Goal: Task Accomplishment & Management: Manage account settings

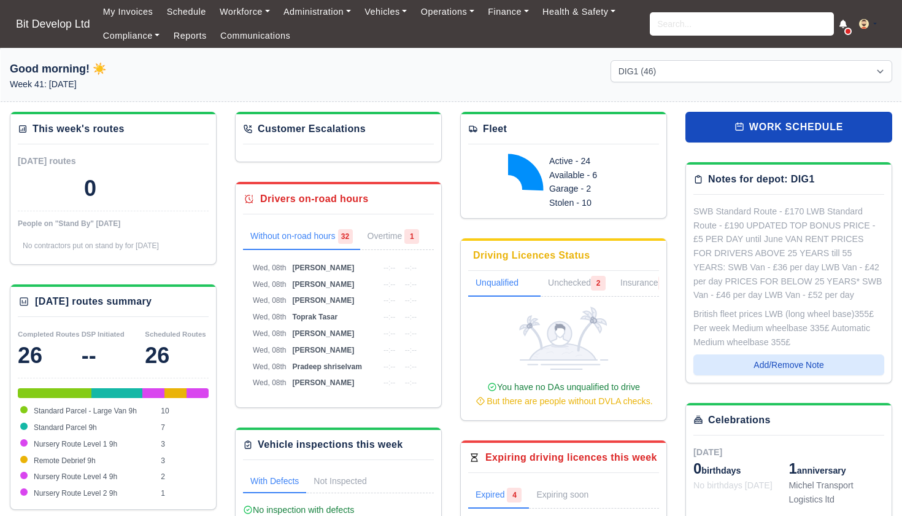
select select "2"
click at [260, 29] on link "Communications" at bounding box center [256, 36] width 84 height 24
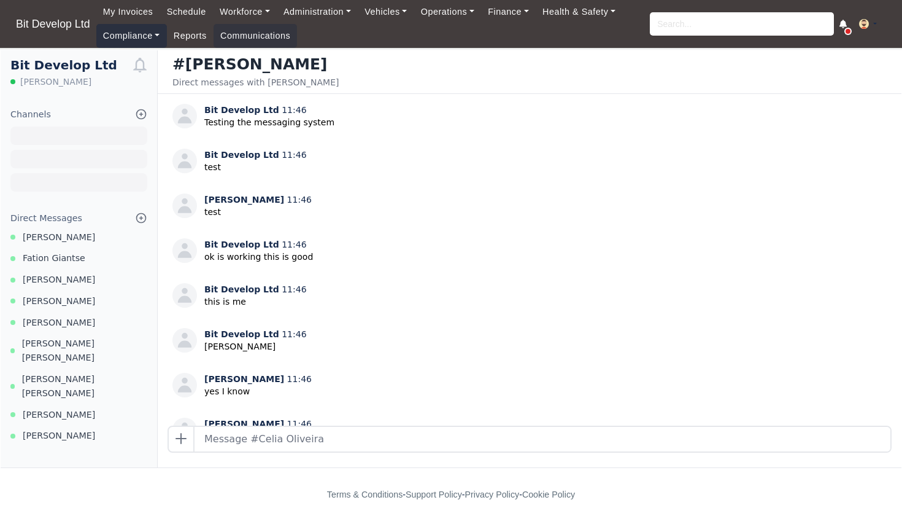
click at [119, 37] on link "Compliance" at bounding box center [131, 36] width 71 height 24
click at [149, 63] on link "Compliance Dashboard" at bounding box center [157, 63] width 110 height 26
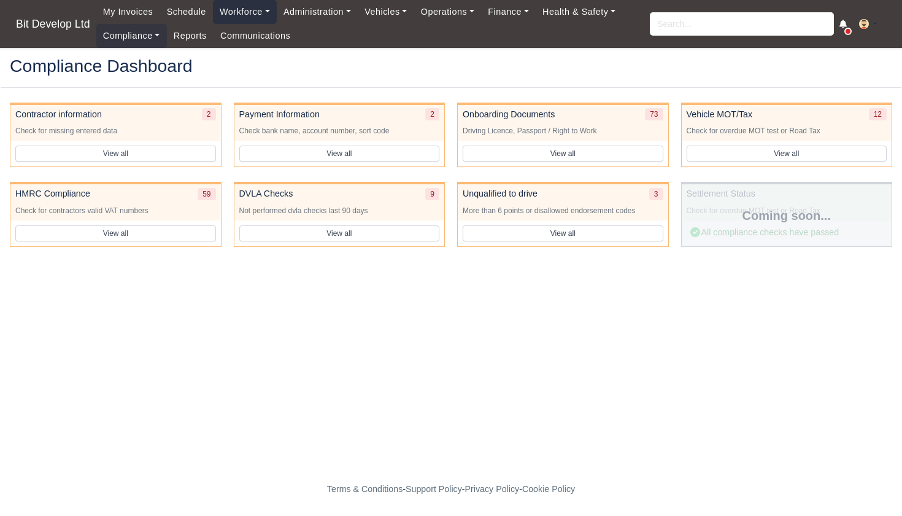
click at [246, 10] on link "Workforce" at bounding box center [245, 12] width 64 height 24
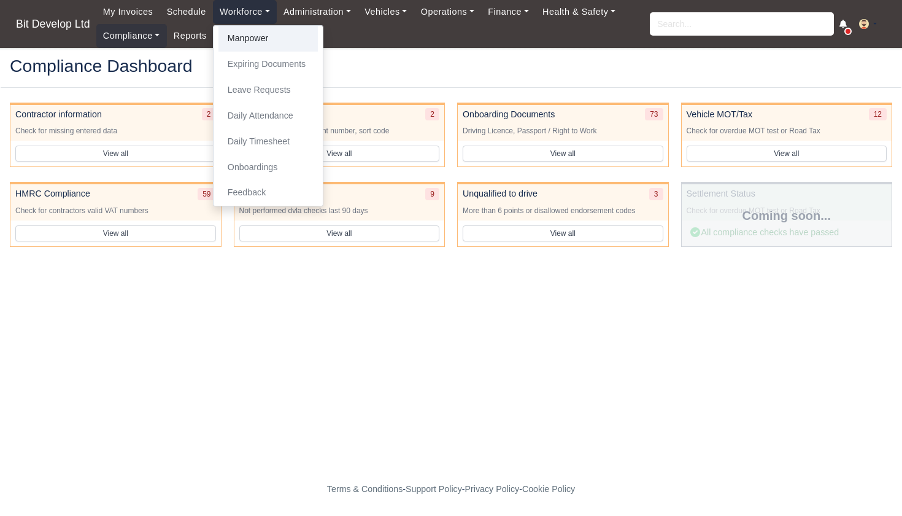
click at [244, 32] on link "Manpower" at bounding box center [268, 39] width 99 height 26
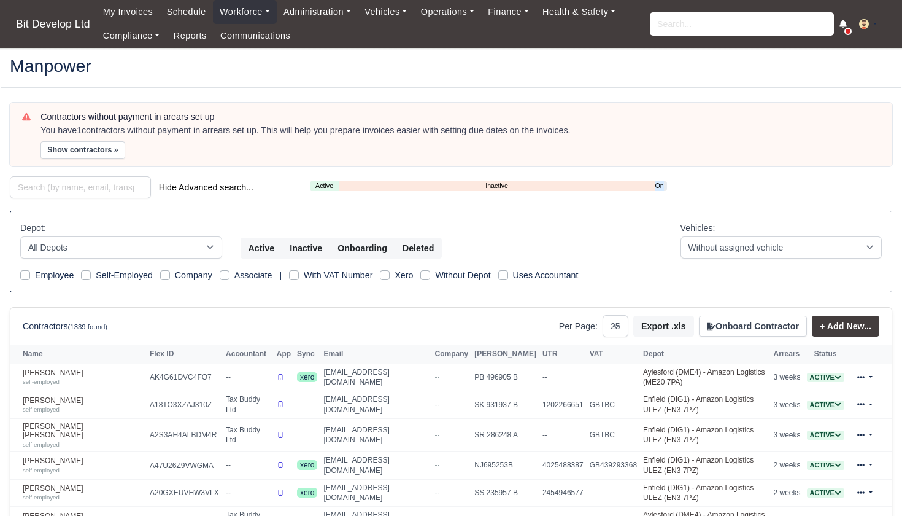
select select "25"
click at [662, 183] on link "Onboarding" at bounding box center [659, 185] width 9 height 10
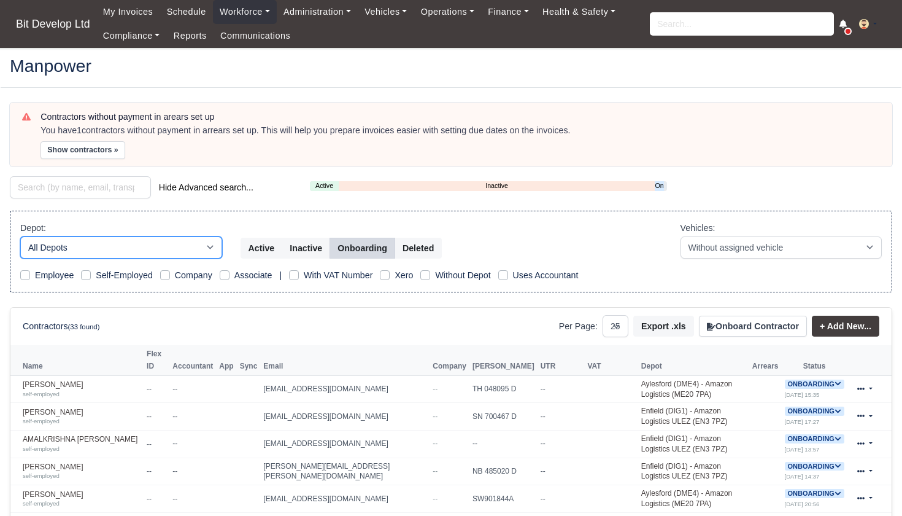
select select "2"
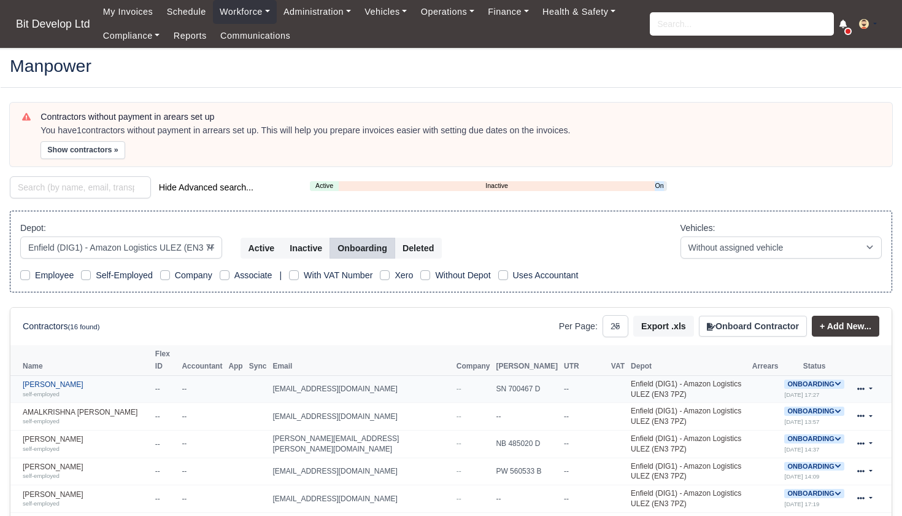
click at [134, 380] on link "Alain Wongo self-employed" at bounding box center [86, 389] width 126 height 18
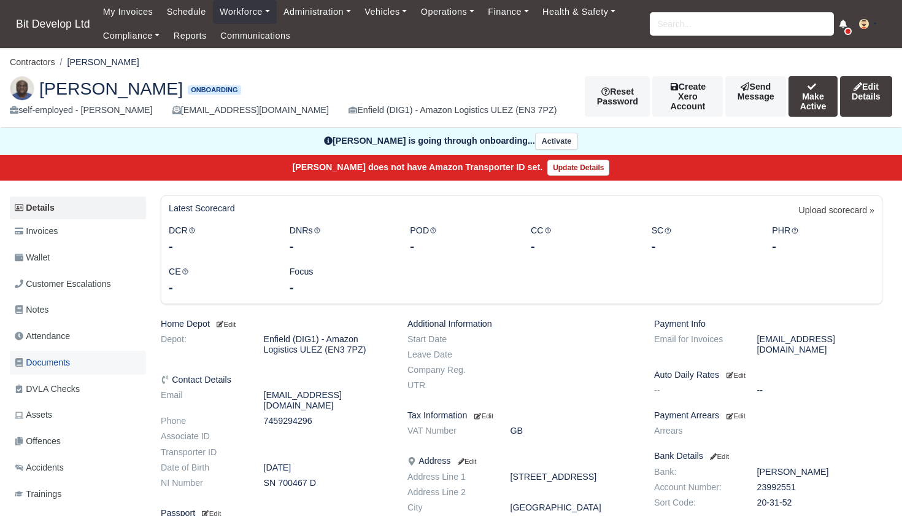
click at [58, 357] on span "Documents" at bounding box center [42, 362] width 55 height 14
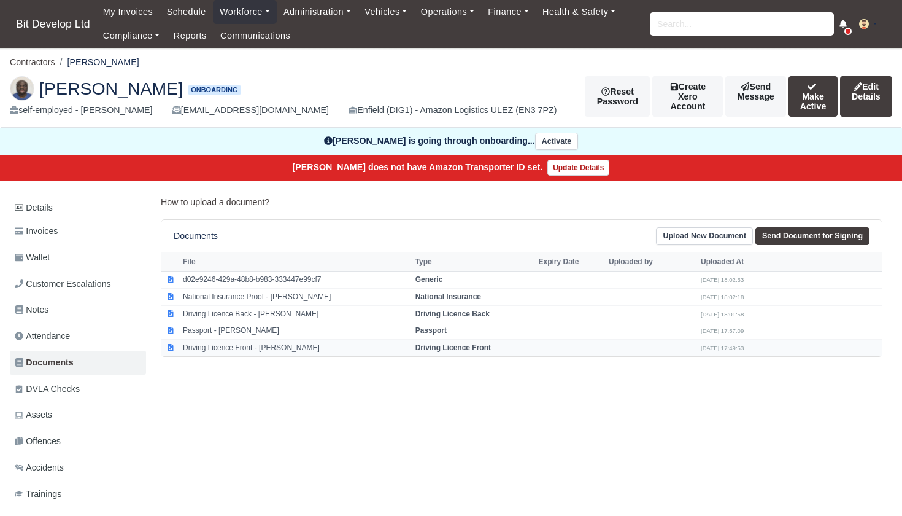
click at [239, 346] on td "Driving Licence Front - [PERSON_NAME]" at bounding box center [296, 347] width 233 height 17
select select "driving-licence-front"
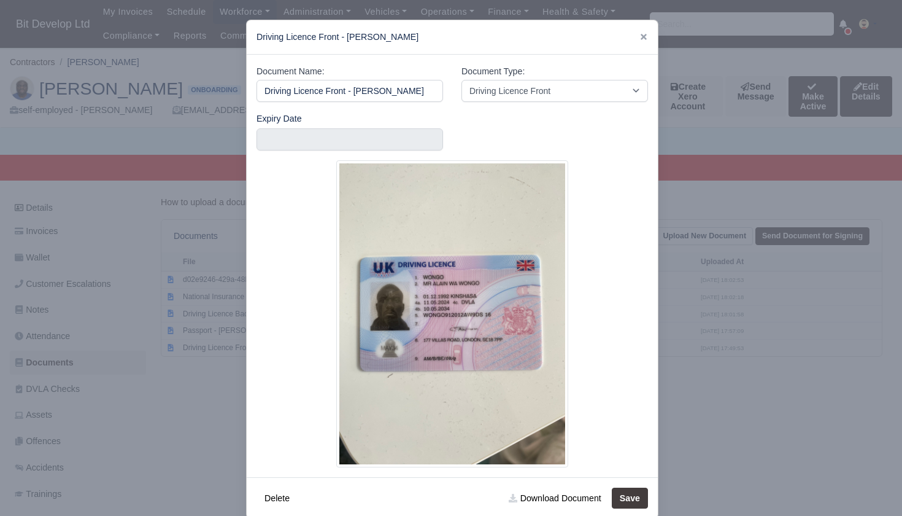
click at [208, 382] on div at bounding box center [451, 258] width 902 height 516
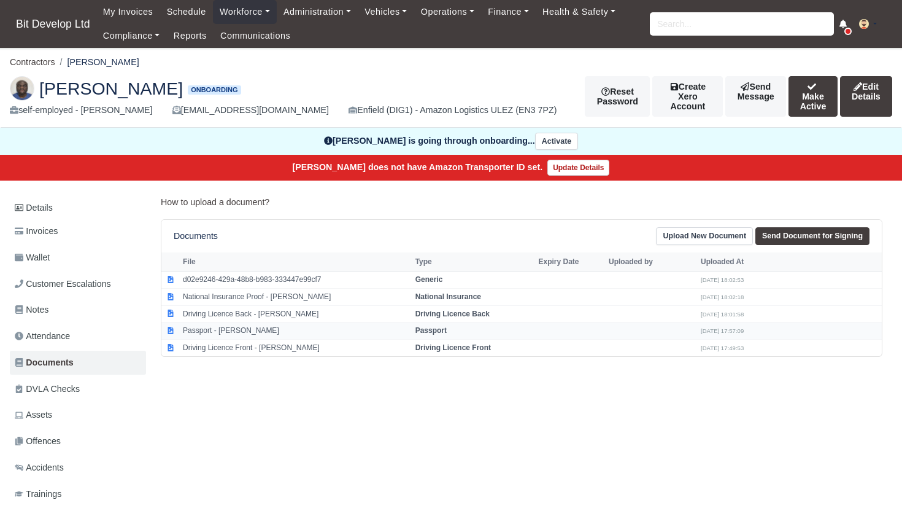
click at [243, 329] on td "Passport - [PERSON_NAME]" at bounding box center [296, 330] width 233 height 17
select select "passport"
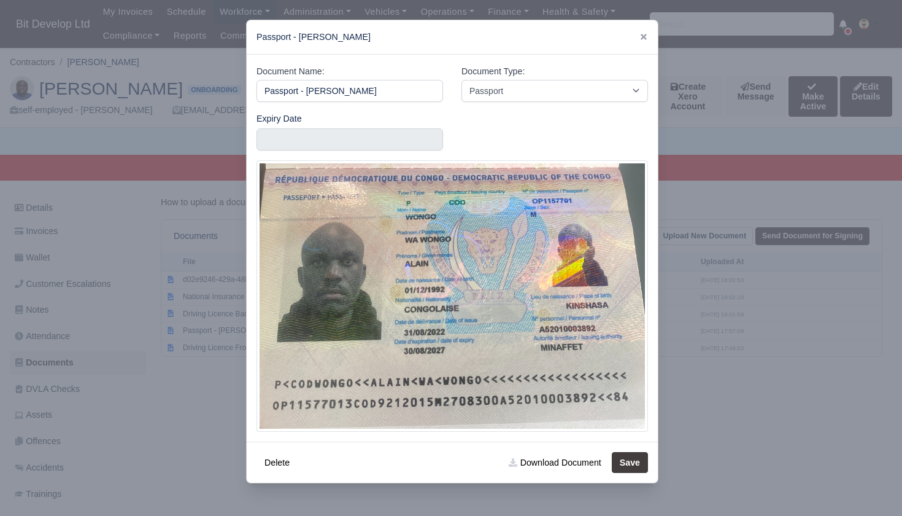
click at [160, 379] on div at bounding box center [451, 258] width 902 height 516
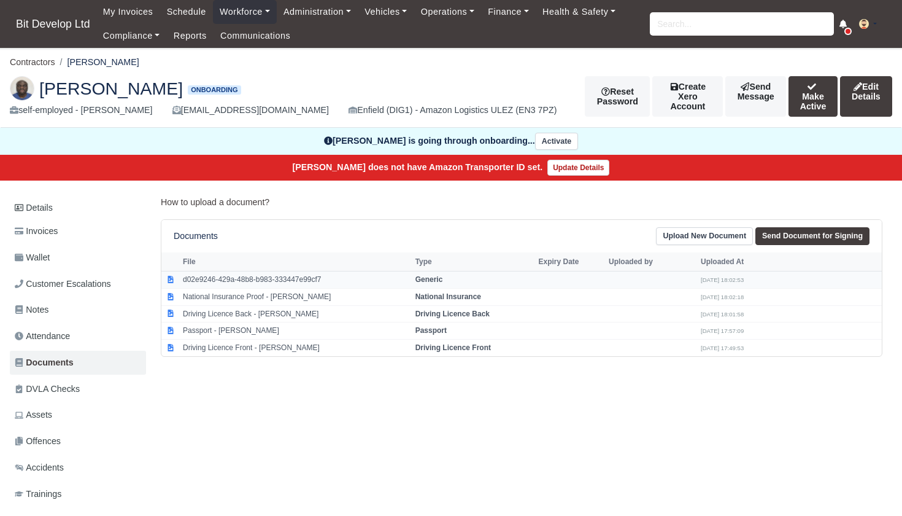
click at [228, 278] on td "d02e9246-429a-48b8-b983-333447e99cf7" at bounding box center [296, 279] width 233 height 17
select select "generic"
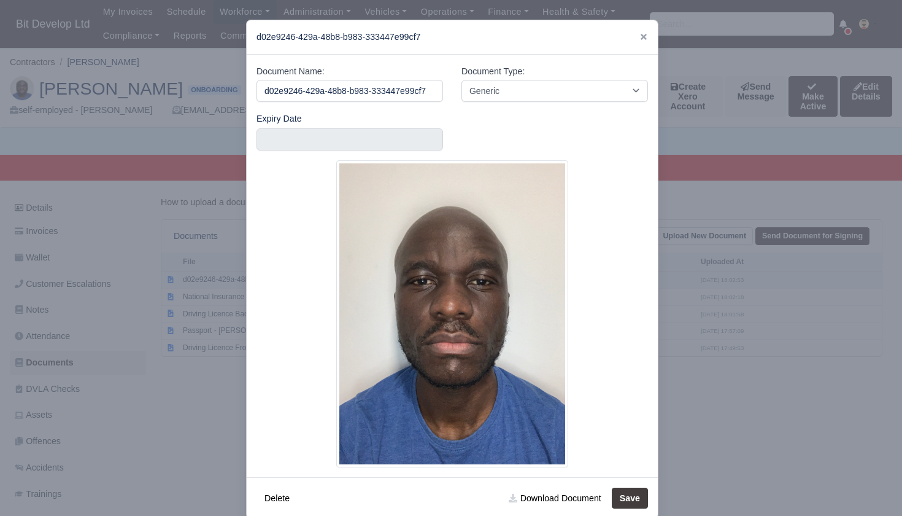
scroll to position [0, 10]
click at [643, 34] on icon at bounding box center [644, 37] width 9 height 9
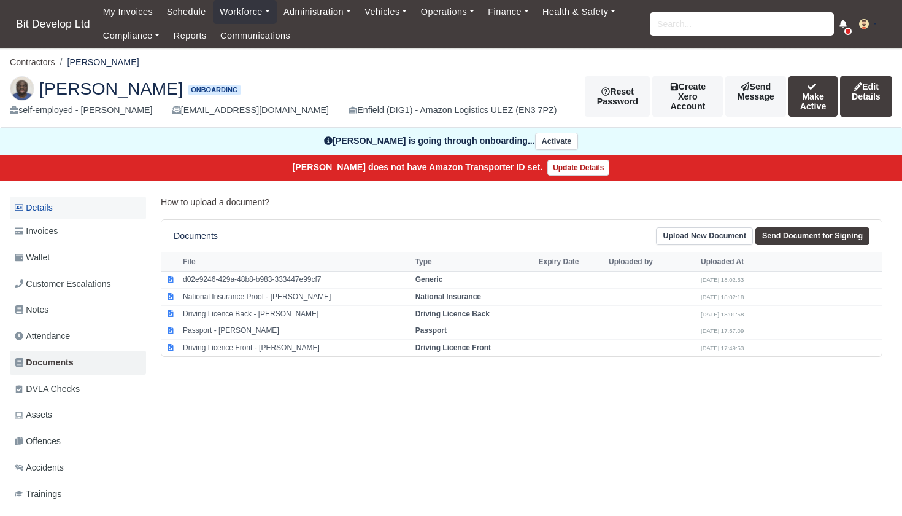
click at [57, 209] on link "Details" at bounding box center [78, 207] width 136 height 23
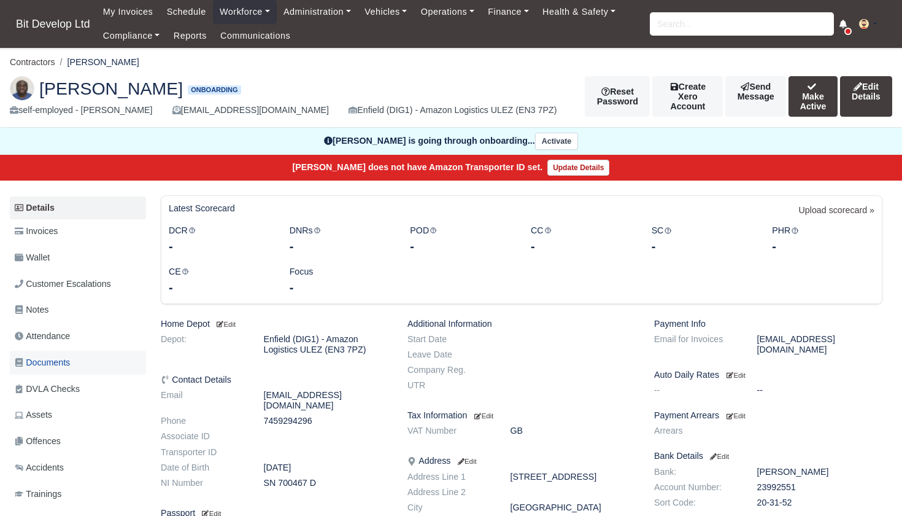
click at [44, 357] on span "Documents" at bounding box center [42, 362] width 55 height 14
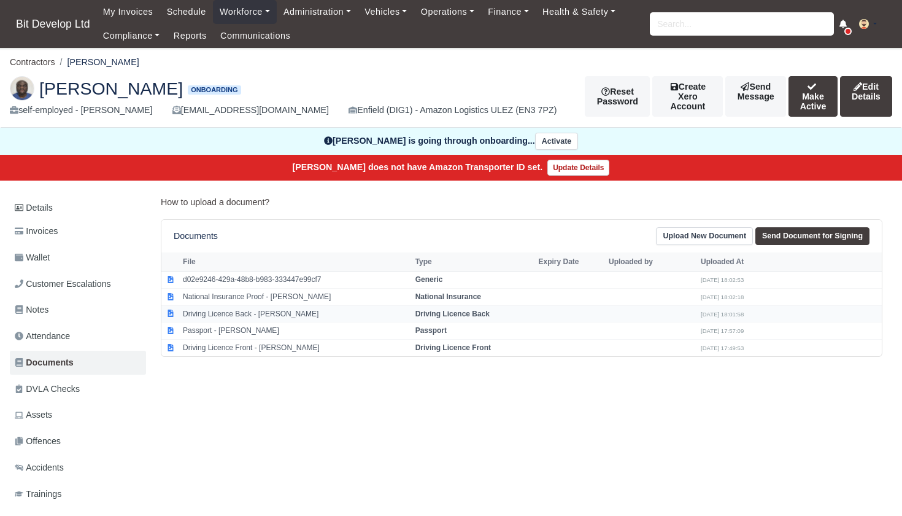
click at [254, 315] on td "Driving Licence Back - [PERSON_NAME]" at bounding box center [296, 313] width 233 height 17
select select "driving-licence-back"
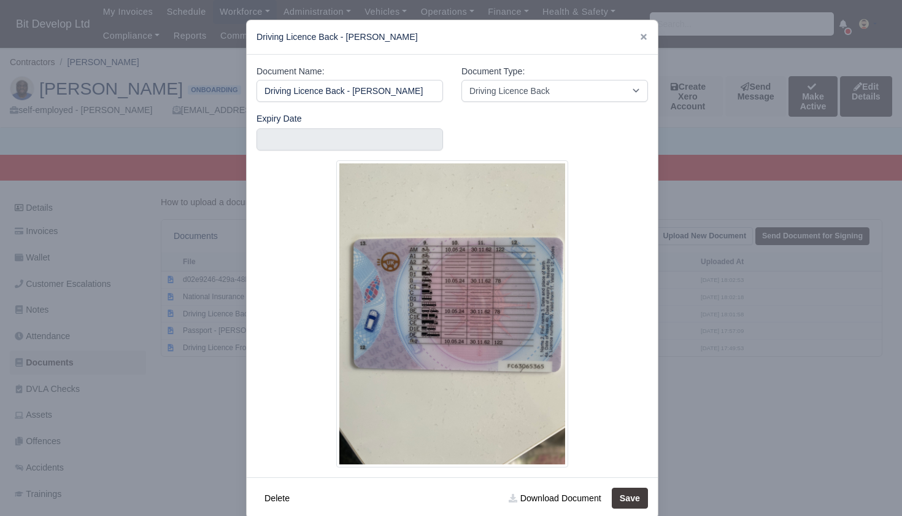
click at [215, 325] on div at bounding box center [451, 258] width 902 height 516
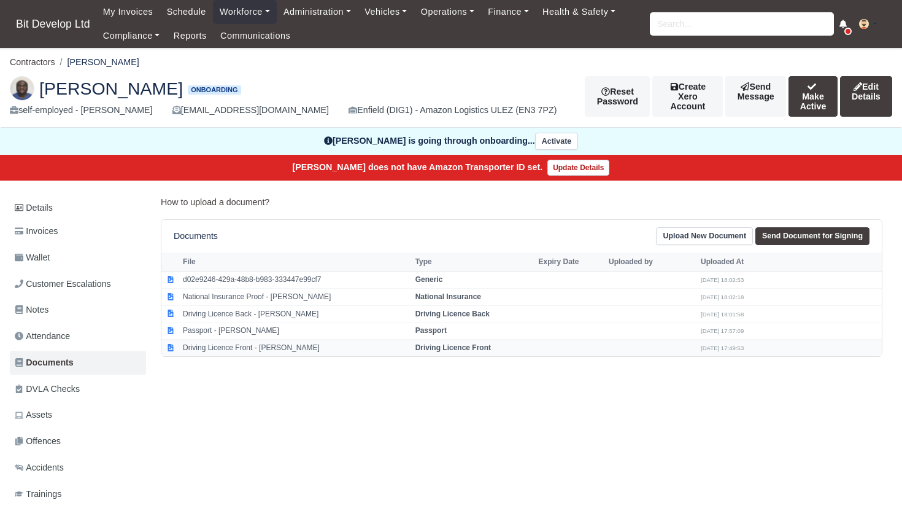
click at [217, 343] on td "Driving Licence Front - Alain Wongo" at bounding box center [296, 347] width 233 height 17
select select "driving-licence-front"
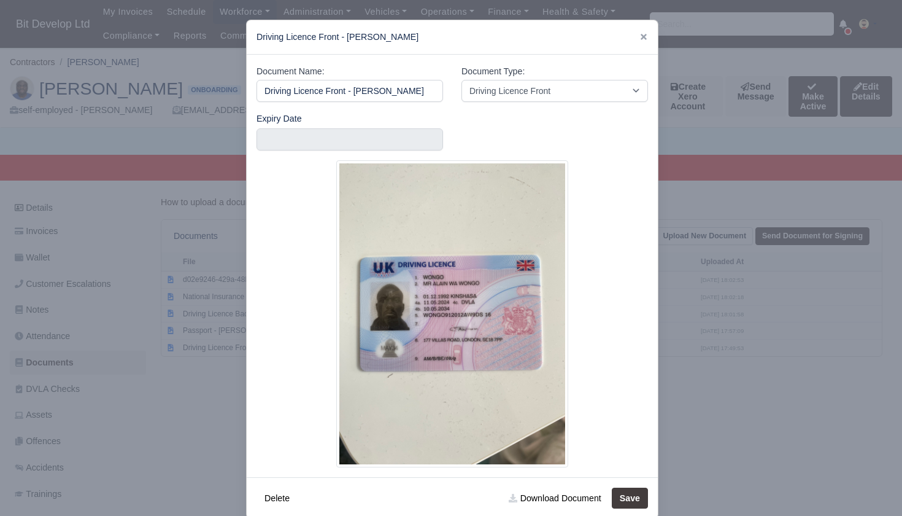
click at [198, 362] on div at bounding box center [451, 258] width 902 height 516
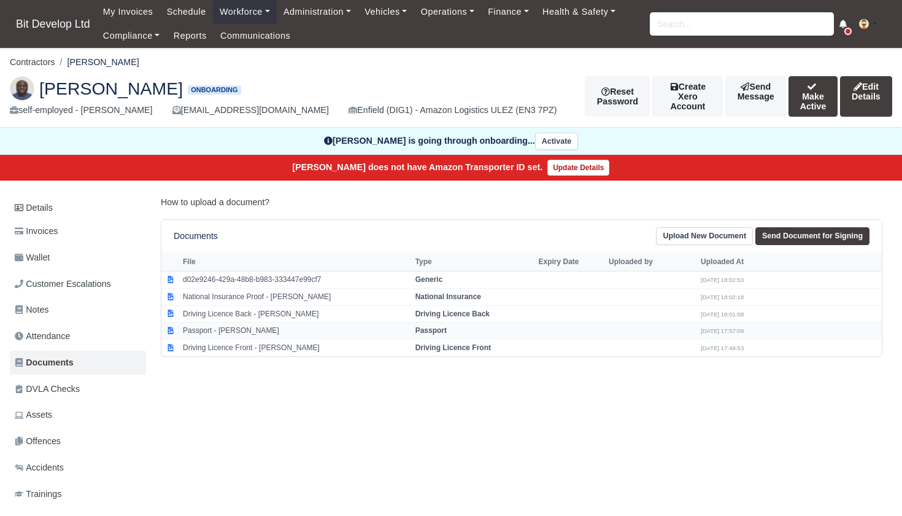
click at [211, 330] on td "Passport - [PERSON_NAME]" at bounding box center [296, 330] width 233 height 17
select select "passport"
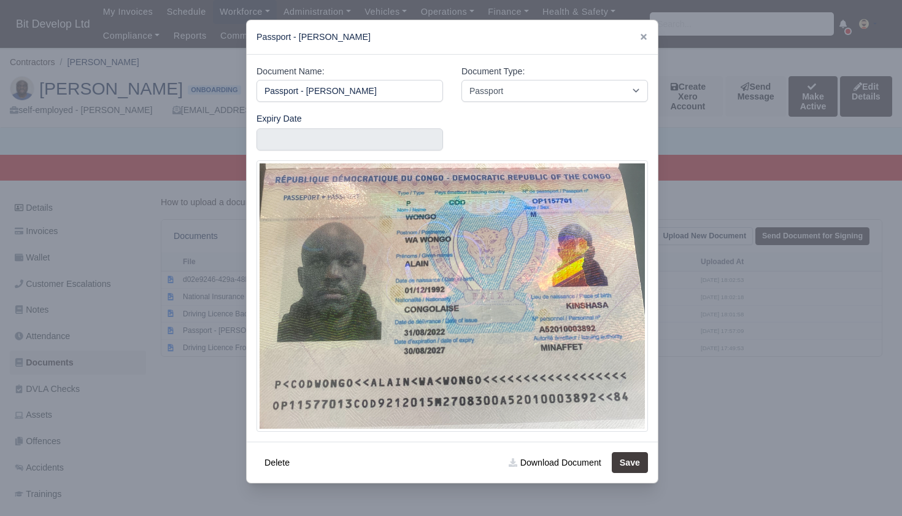
click at [182, 385] on div at bounding box center [451, 258] width 902 height 516
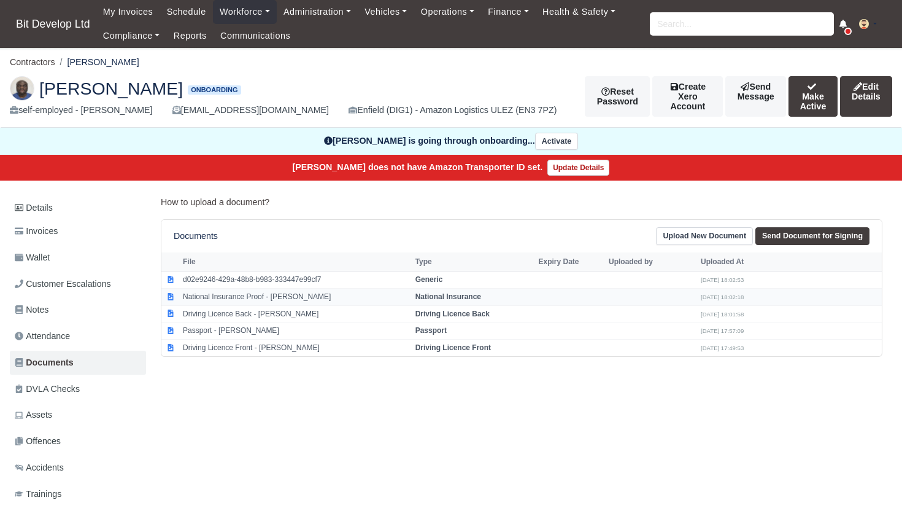
click at [209, 300] on td "National Insurance Proof - Alain Wongo" at bounding box center [296, 296] width 233 height 17
select select "national-insurance"
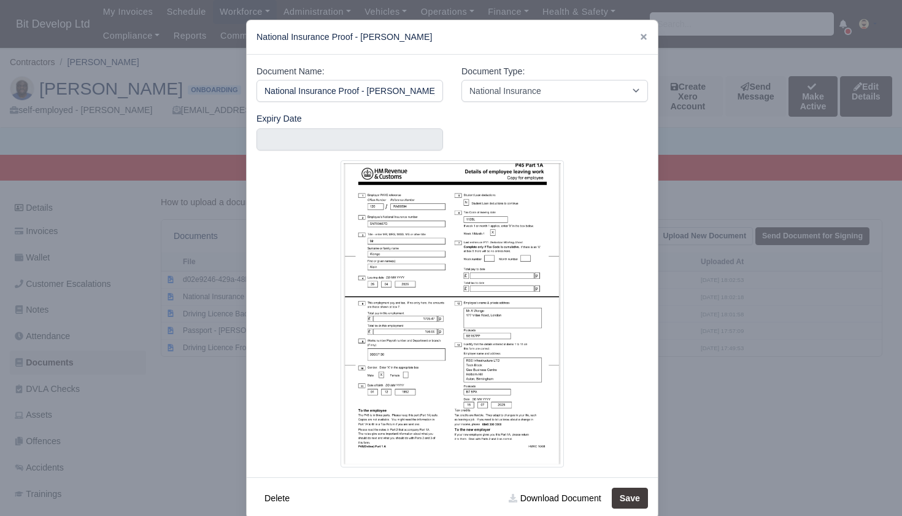
click at [210, 412] on div at bounding box center [451, 258] width 902 height 516
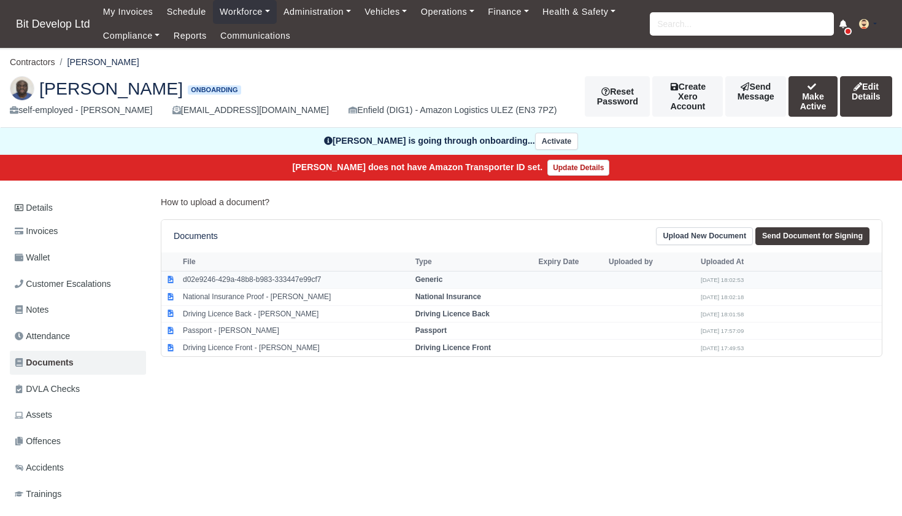
click at [223, 276] on td "d02e9246-429a-48b8-b983-333447e99cf7" at bounding box center [296, 279] width 233 height 17
select select "generic"
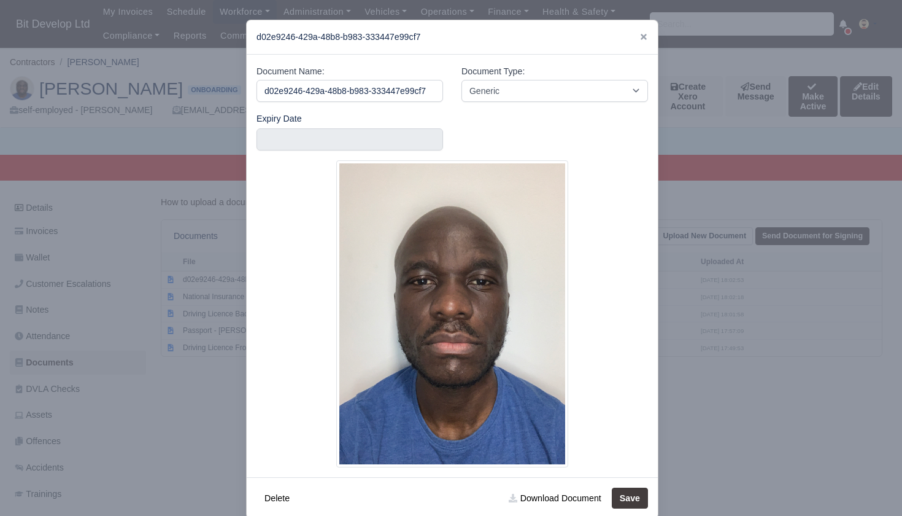
click at [201, 400] on div at bounding box center [451, 258] width 902 height 516
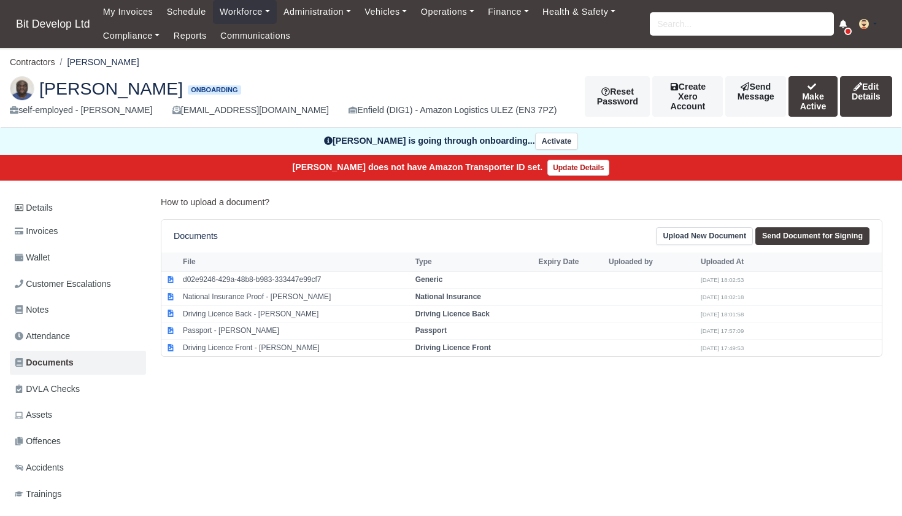
click at [201, 400] on div "Details Invoices Wallet Customer Escalations Notes Attendance Documents DVLA Ch…" at bounding box center [451, 401] width 883 height 413
click at [48, 211] on link "Details" at bounding box center [78, 207] width 136 height 23
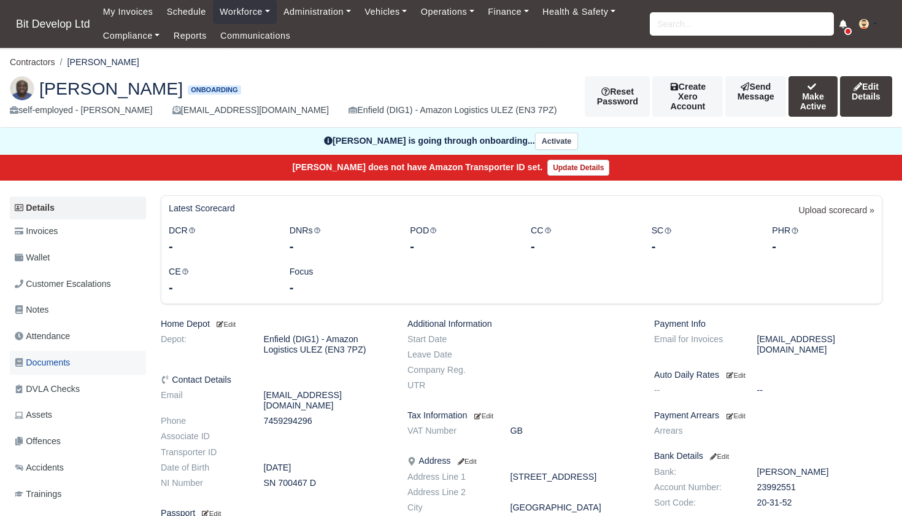
click at [50, 361] on span "Documents" at bounding box center [42, 362] width 55 height 14
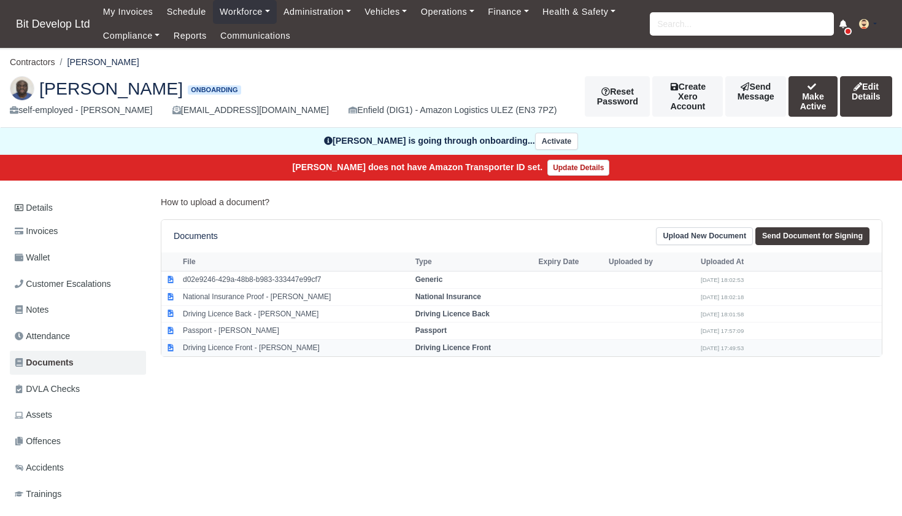
click at [236, 341] on td "Driving Licence Front - [PERSON_NAME]" at bounding box center [296, 347] width 233 height 17
select select "driving-licence-front"
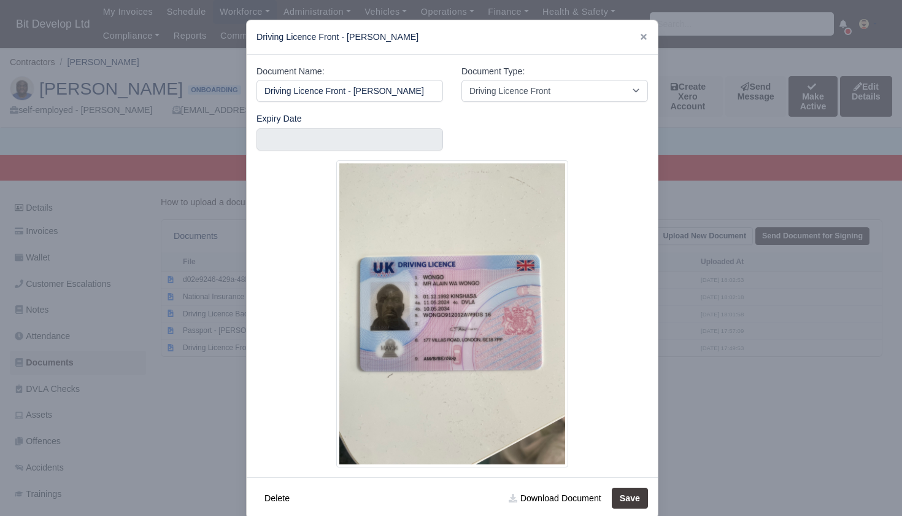
click at [199, 315] on div at bounding box center [451, 258] width 902 height 516
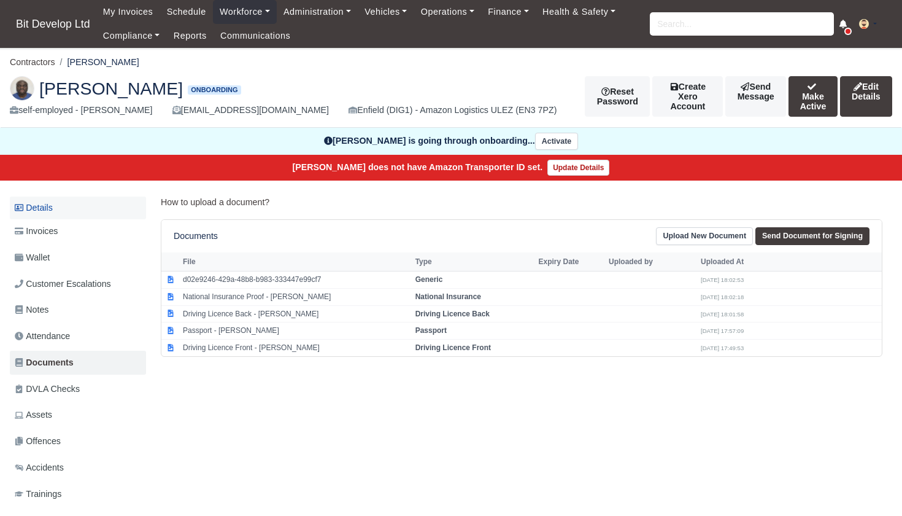
click at [53, 201] on link "Details" at bounding box center [78, 207] width 136 height 23
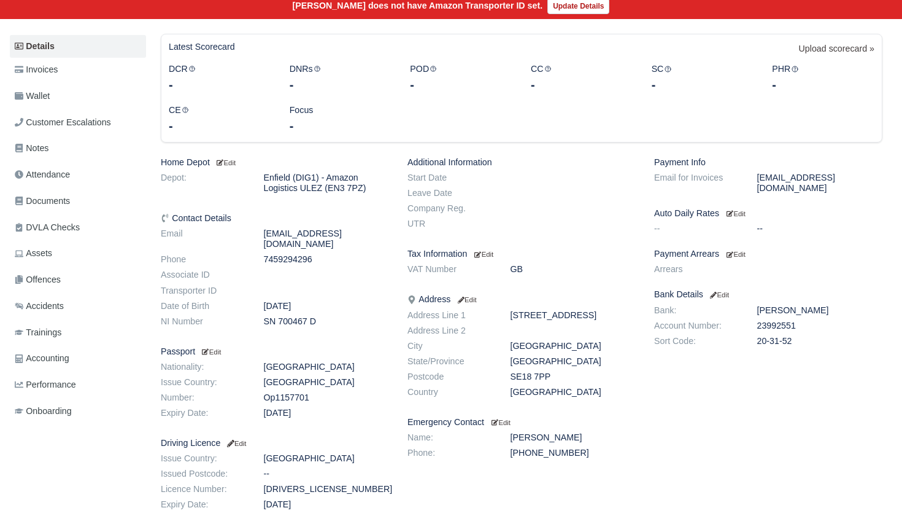
scroll to position [183, 0]
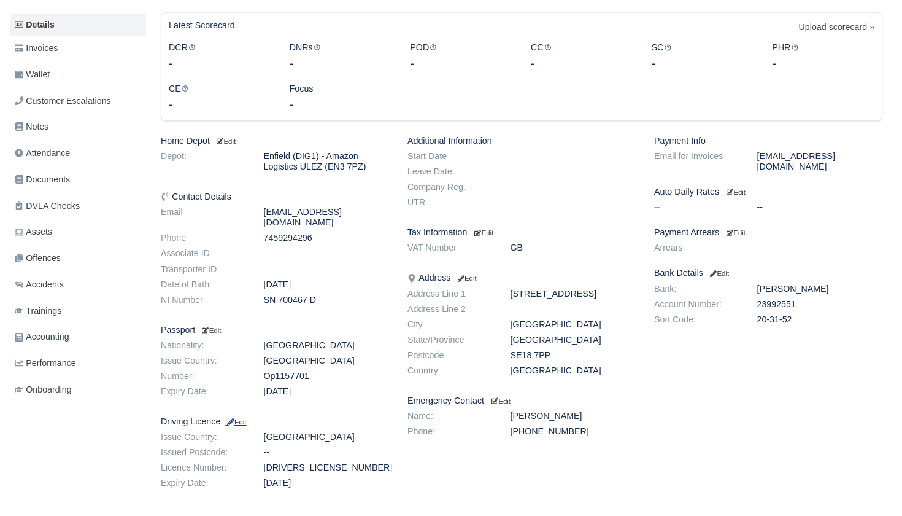
click at [246, 418] on small "Edit" at bounding box center [235, 421] width 21 height 7
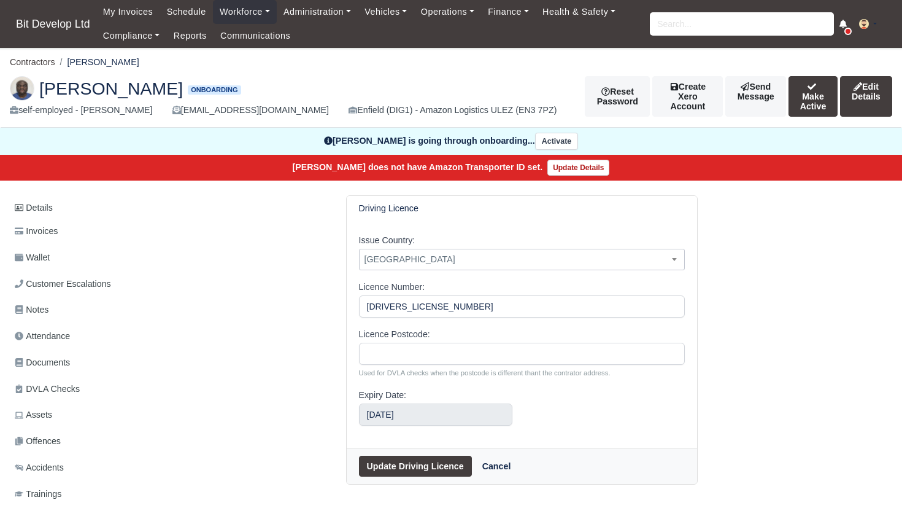
click at [414, 258] on span "Afghanistan" at bounding box center [522, 259] width 325 height 15
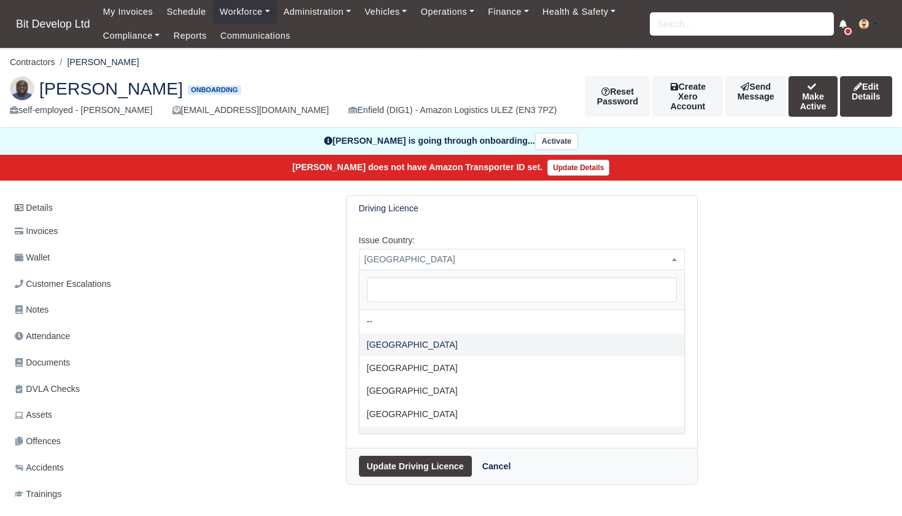
select select "[GEOGRAPHIC_DATA]"
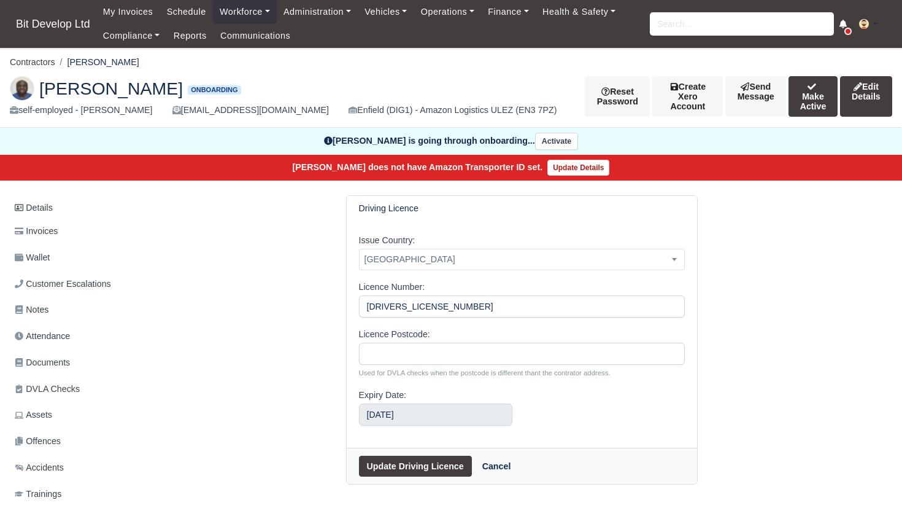
click at [399, 461] on button "Update Driving Licence" at bounding box center [415, 465] width 113 height 21
click at [55, 206] on link "Details" at bounding box center [78, 207] width 136 height 23
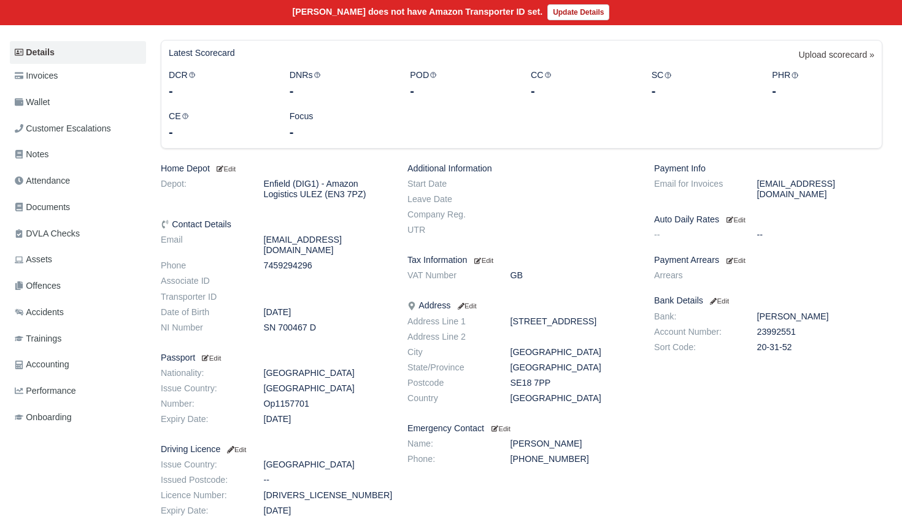
scroll to position [168, 0]
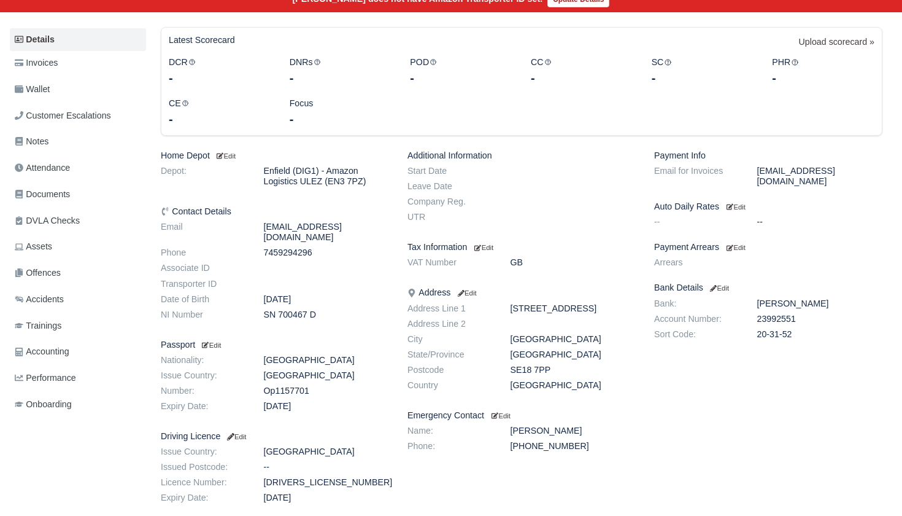
drag, startPoint x: 512, startPoint y: 370, endPoint x: 567, endPoint y: 370, distance: 55.2
click at [567, 370] on dd "SE18 7PP" at bounding box center [573, 370] width 144 height 10
copy dd "SE18 7PP"
click at [245, 436] on small "Edit" at bounding box center [235, 436] width 21 height 7
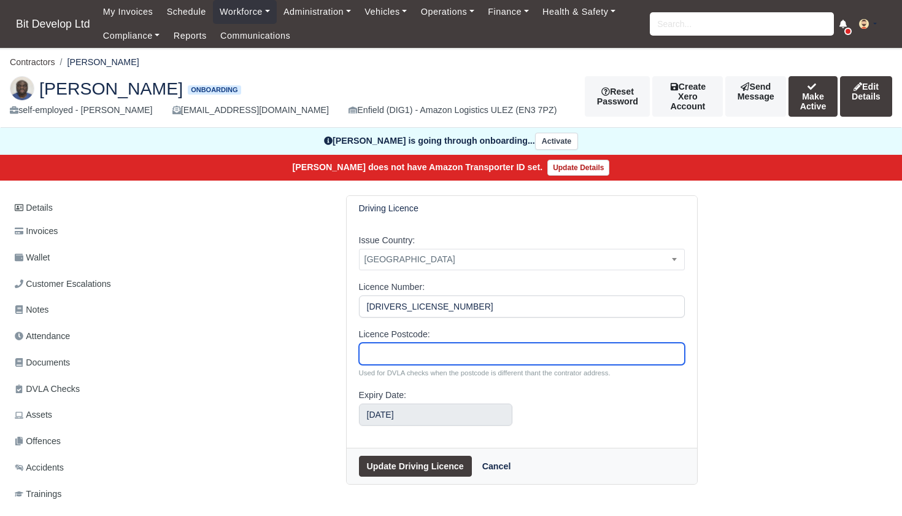
click at [375, 358] on input "Licence Postcode:" at bounding box center [522, 354] width 326 height 22
paste input "SE18 7PP"
click at [390, 354] on input "SE18 7PP" at bounding box center [522, 354] width 326 height 22
type input "SE187PP"
click at [401, 466] on button "Update Driving Licence" at bounding box center [415, 465] width 113 height 21
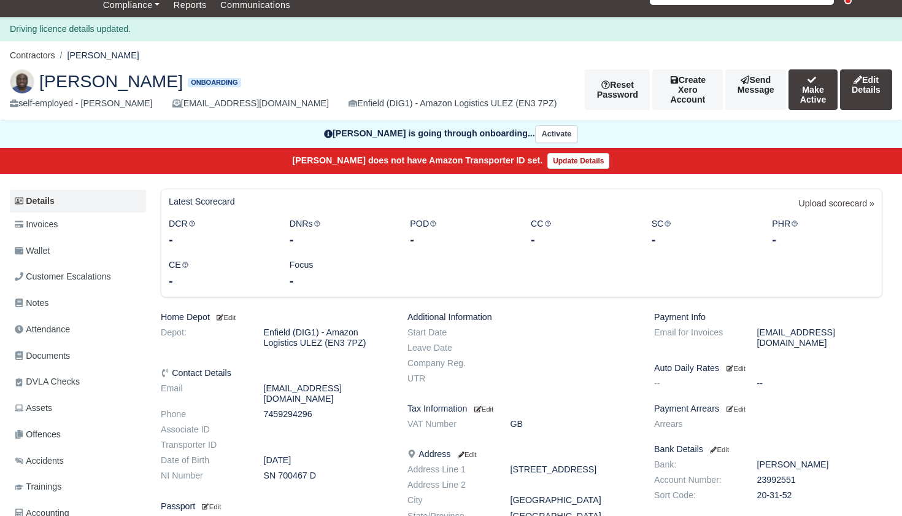
scroll to position [34, 0]
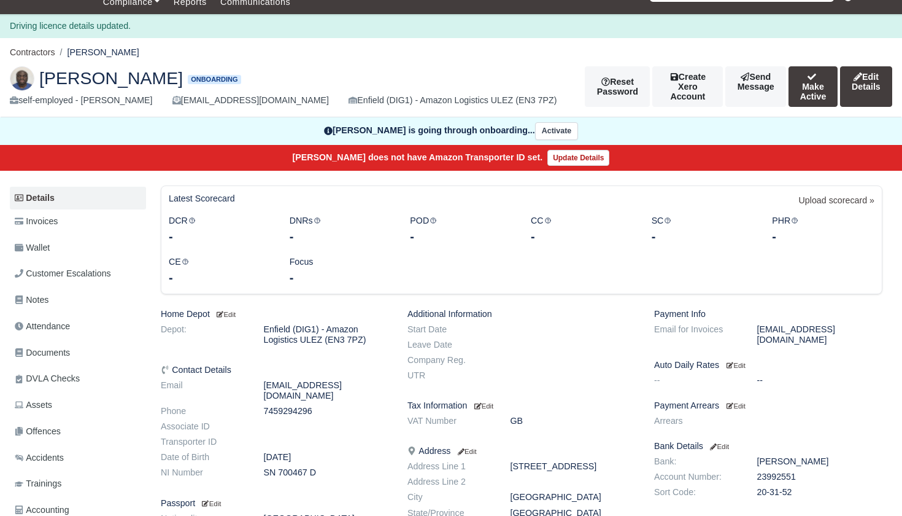
click at [871, 76] on link "Edit Details" at bounding box center [866, 86] width 52 height 41
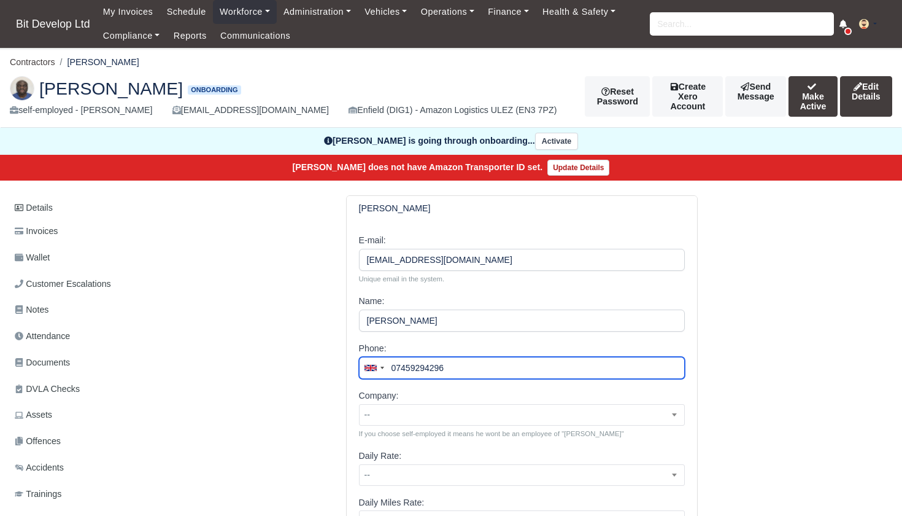
type input "07459294296"
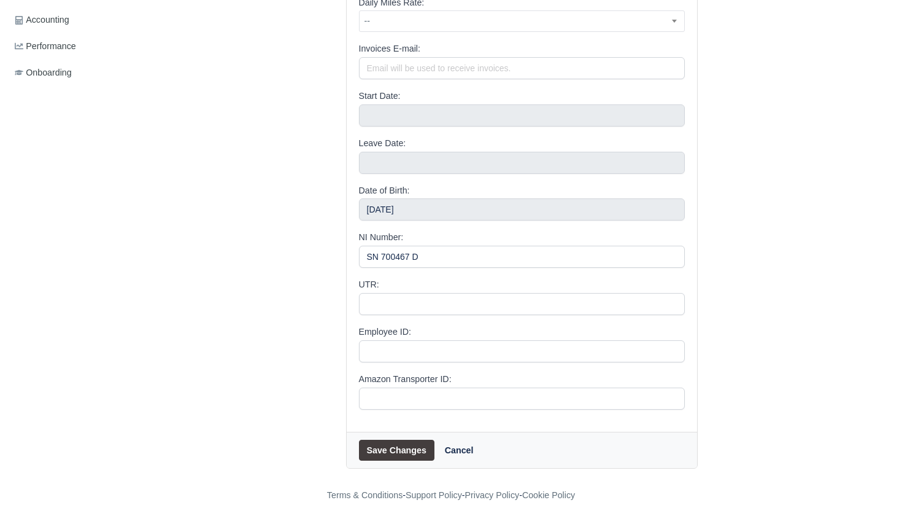
scroll to position [499, 0]
click at [415, 446] on button "Save Changes" at bounding box center [396, 450] width 75 height 21
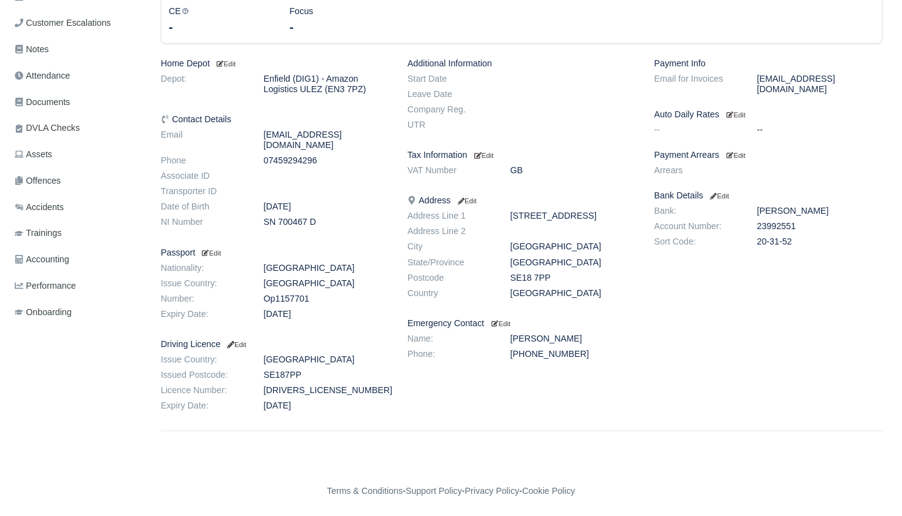
scroll to position [284, 0]
click at [746, 152] on small "Edit" at bounding box center [736, 155] width 19 height 7
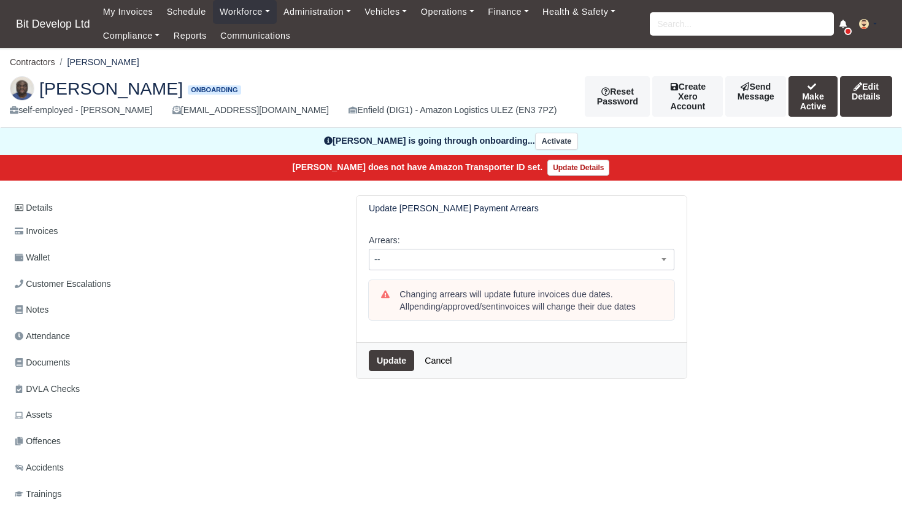
click at [419, 254] on span "--" at bounding box center [522, 259] width 304 height 15
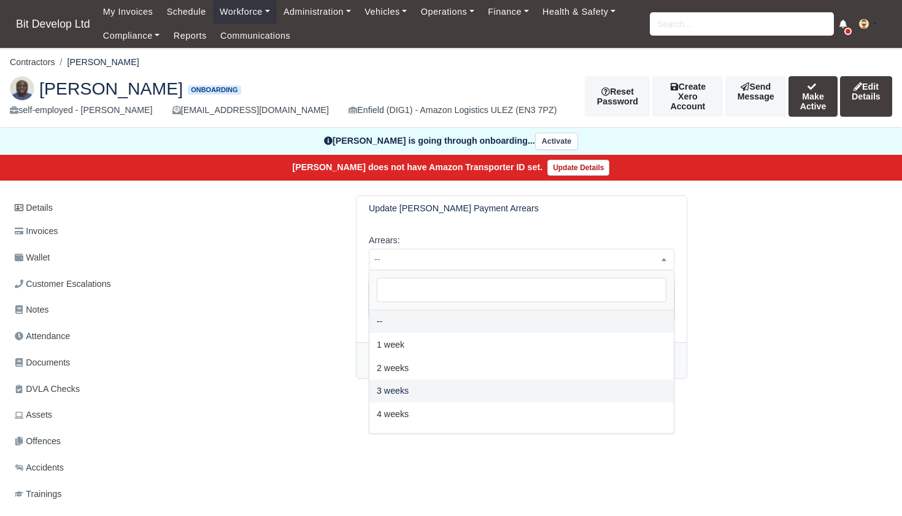
select select "3W"
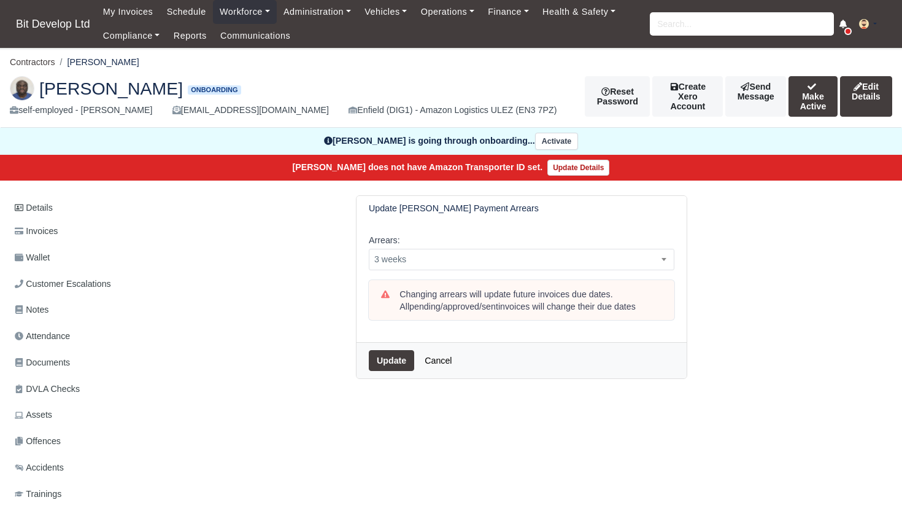
click at [400, 358] on button "Update" at bounding box center [391, 360] width 45 height 21
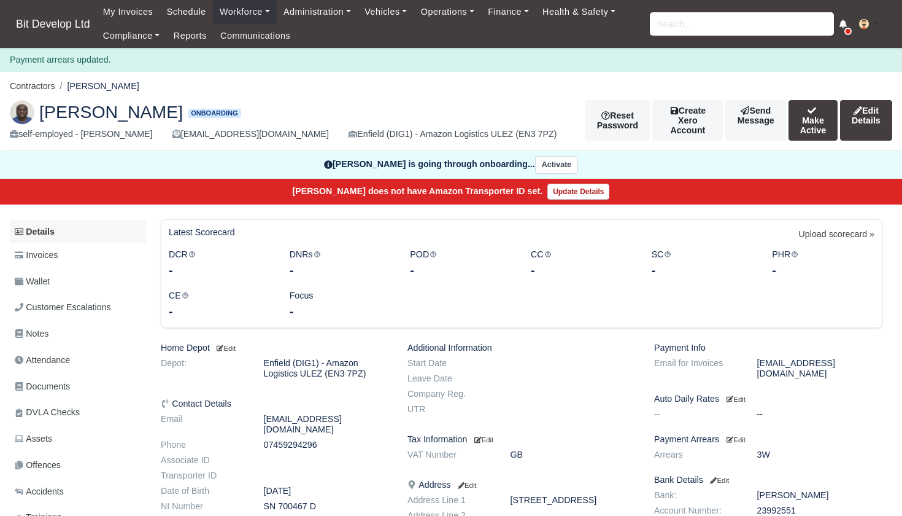
click at [64, 230] on link "Details" at bounding box center [78, 231] width 136 height 23
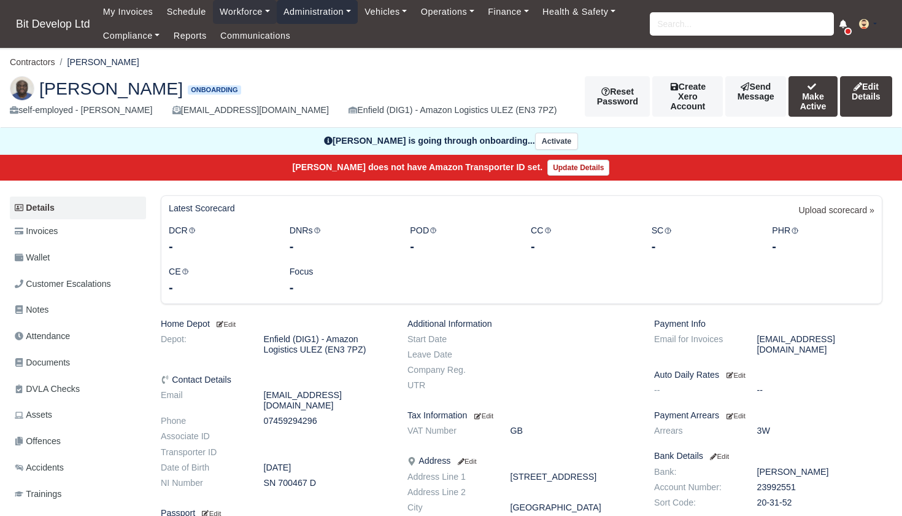
click at [326, 13] on link "Administration" at bounding box center [317, 12] width 81 height 24
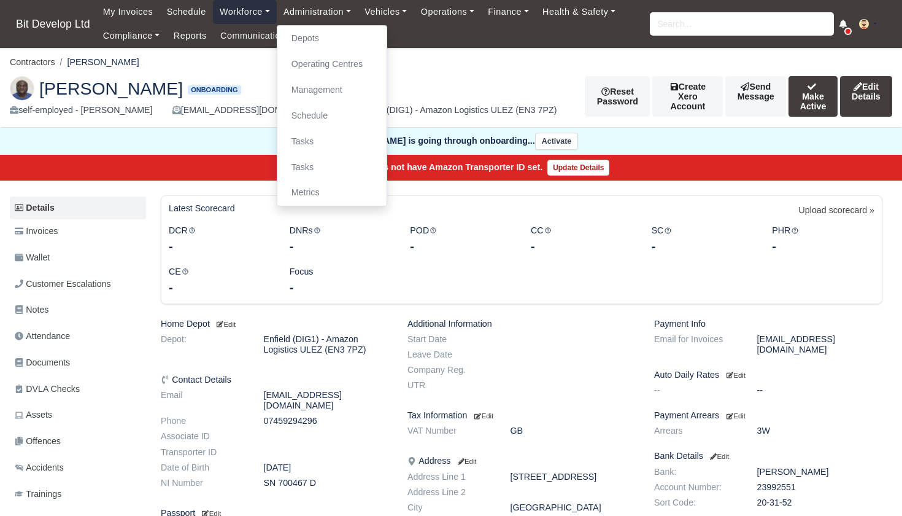
click at [255, 12] on link "Workforce" at bounding box center [245, 12] width 64 height 24
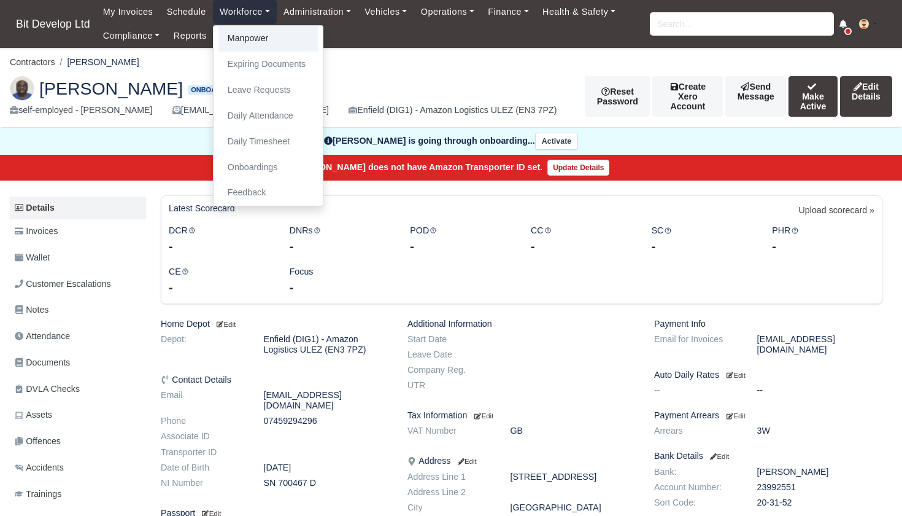
click at [255, 35] on link "Manpower" at bounding box center [268, 39] width 99 height 26
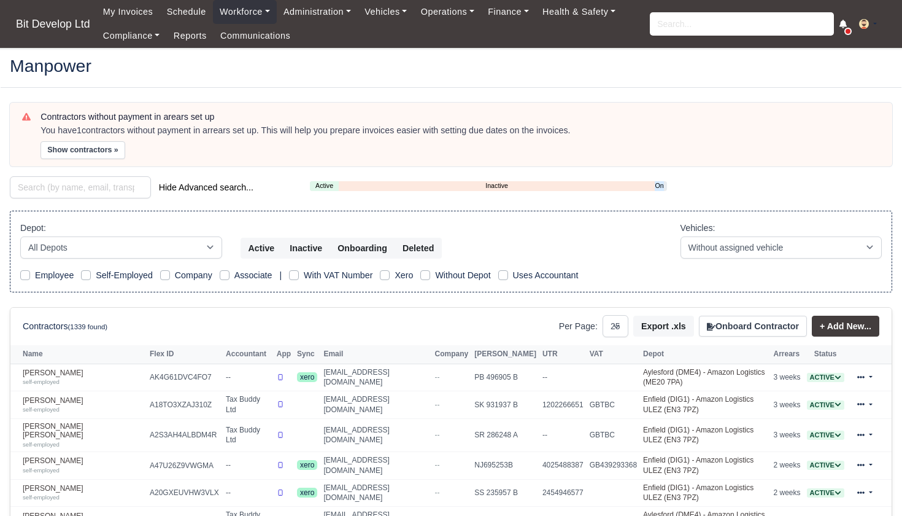
select select "25"
click at [661, 183] on link "Onboarding" at bounding box center [659, 185] width 9 height 10
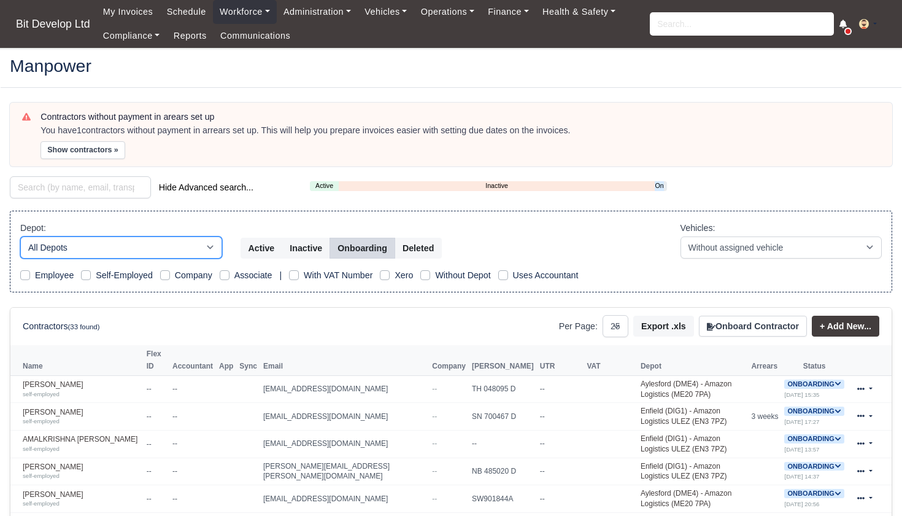
select select "2"
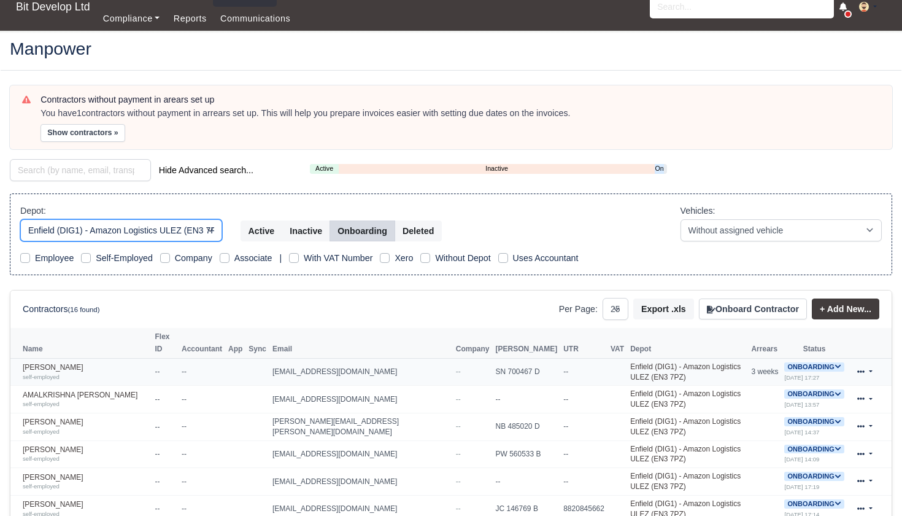
scroll to position [19, 0]
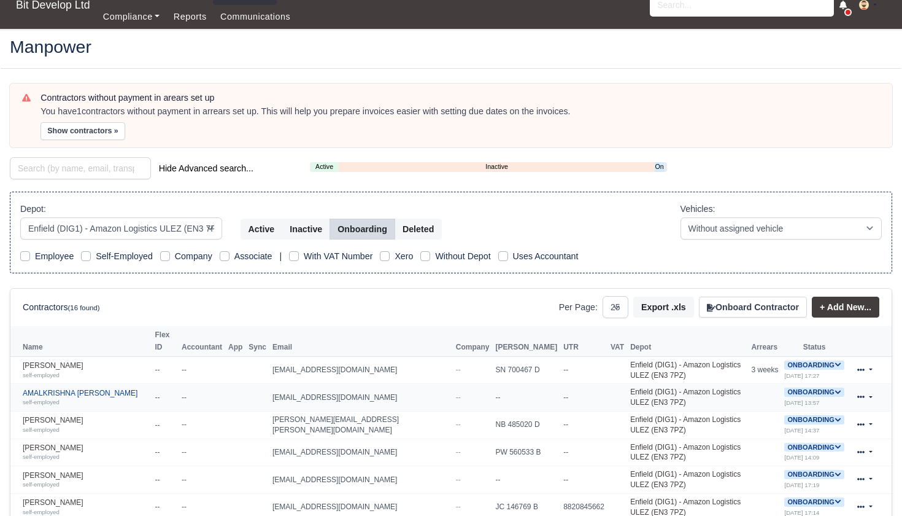
click at [72, 389] on link "AMALKRISHNA EDASSARY SATHYAN self-employed" at bounding box center [86, 398] width 126 height 18
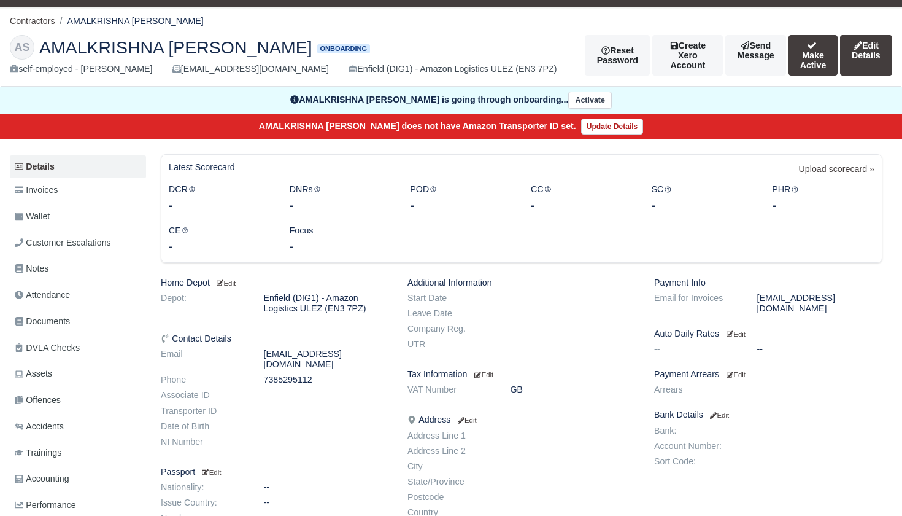
scroll to position [31, 0]
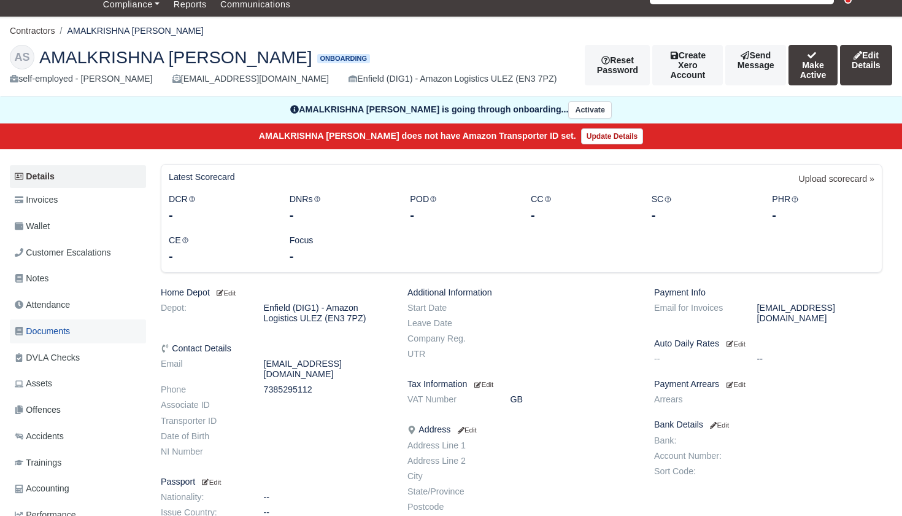
click at [67, 338] on span "Documents" at bounding box center [42, 331] width 55 height 14
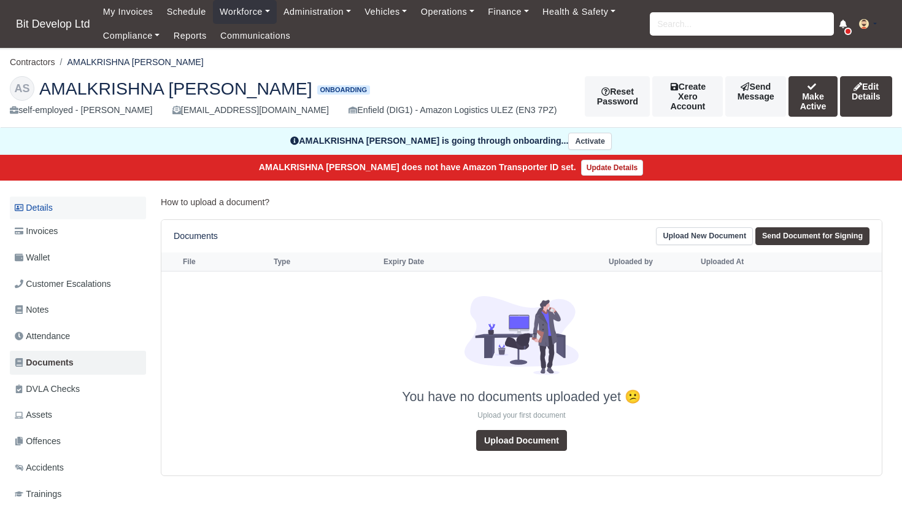
click at [46, 219] on link "Details" at bounding box center [78, 207] width 136 height 23
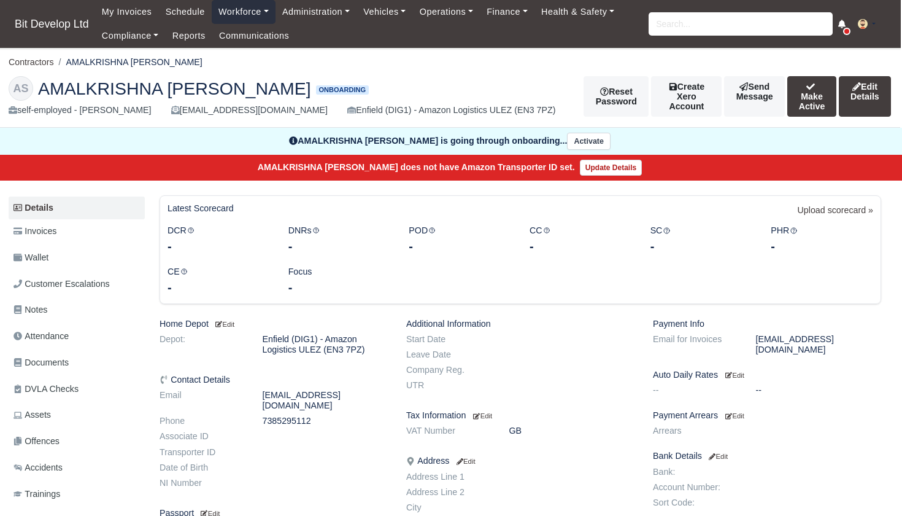
scroll to position [0, 1]
click at [319, 10] on link "Administration" at bounding box center [316, 12] width 81 height 24
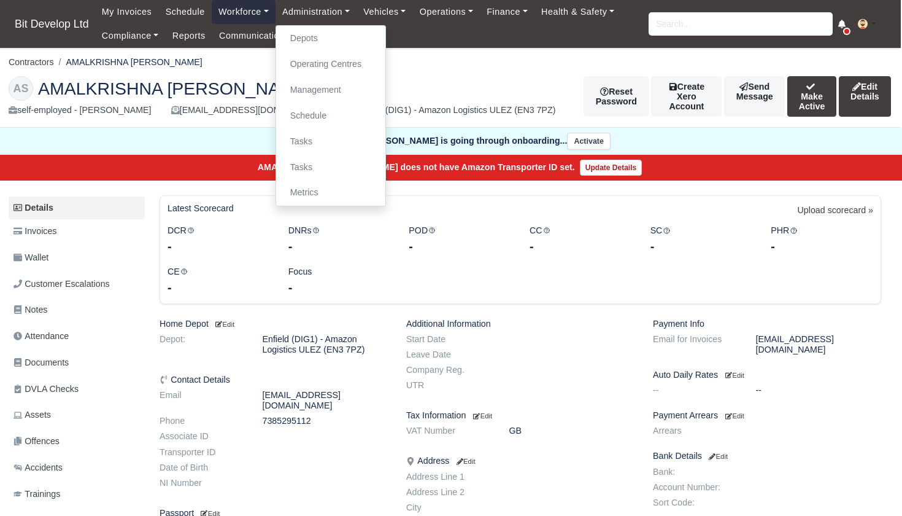
click at [247, 15] on link "Workforce" at bounding box center [244, 12] width 64 height 24
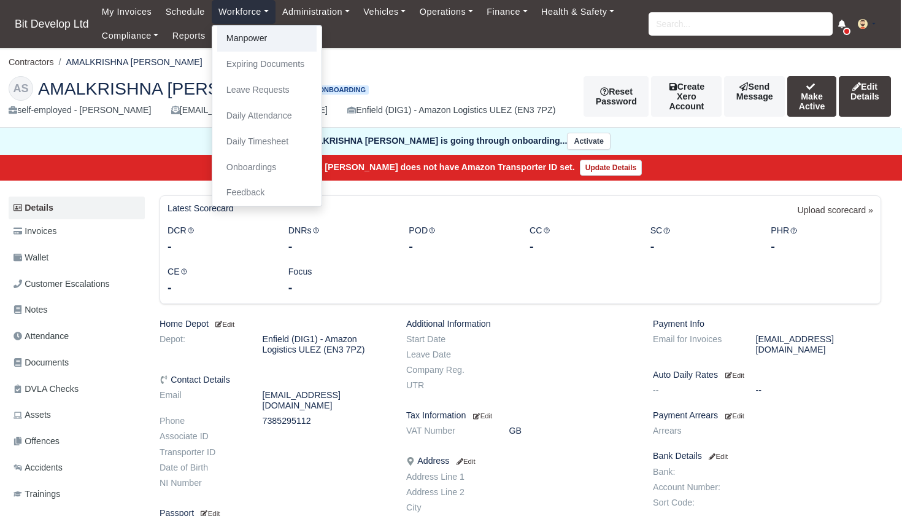
click at [250, 40] on link "Manpower" at bounding box center [266, 39] width 99 height 26
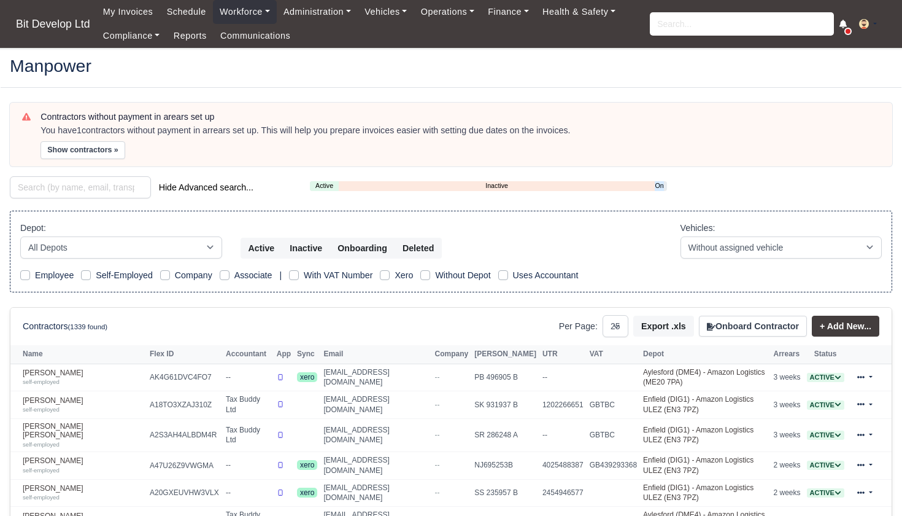
select select "25"
select select "2"
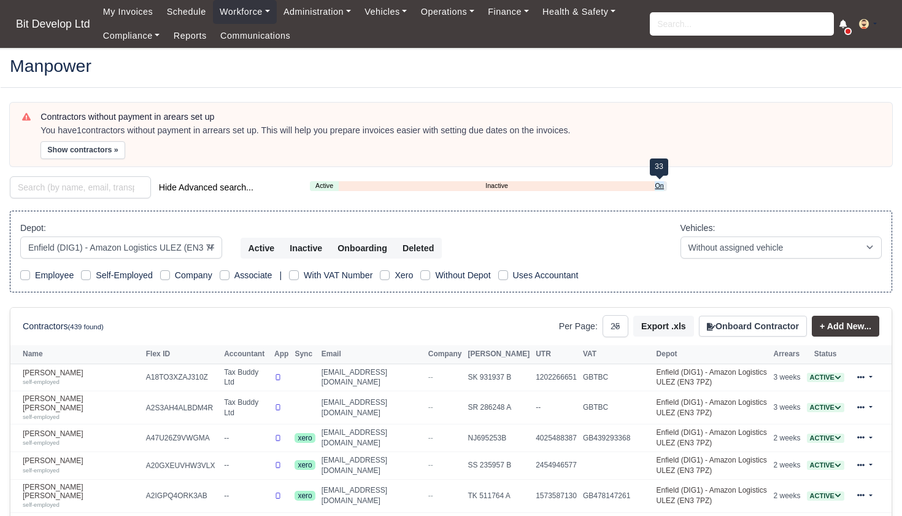
click at [662, 183] on link "Onboarding" at bounding box center [659, 185] width 9 height 10
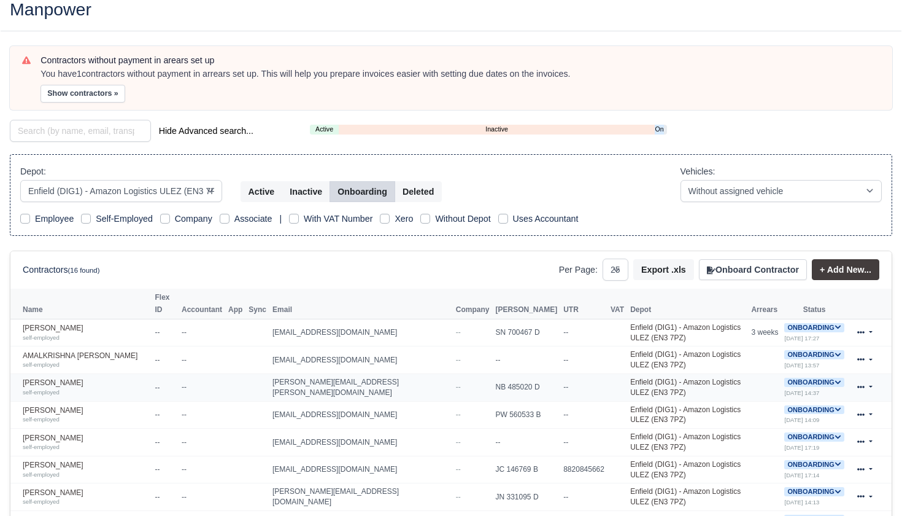
scroll to position [58, 0]
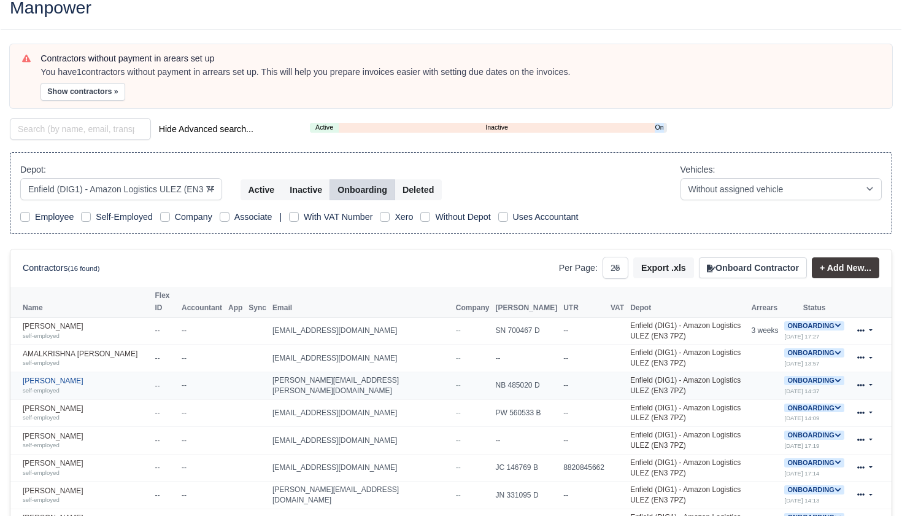
click at [69, 388] on div "self-employed" at bounding box center [86, 389] width 126 height 9
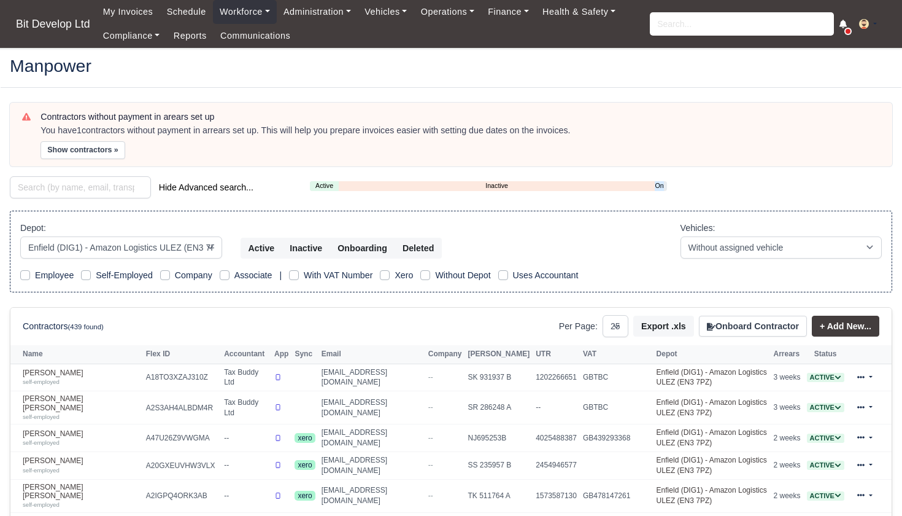
select select "2"
select select "25"
click at [662, 182] on link "Onboarding" at bounding box center [659, 185] width 9 height 10
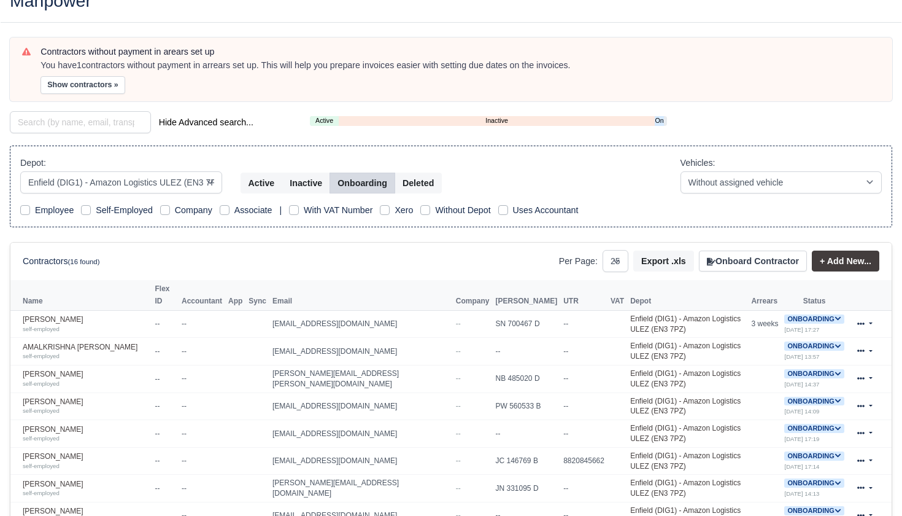
scroll to position [101, 0]
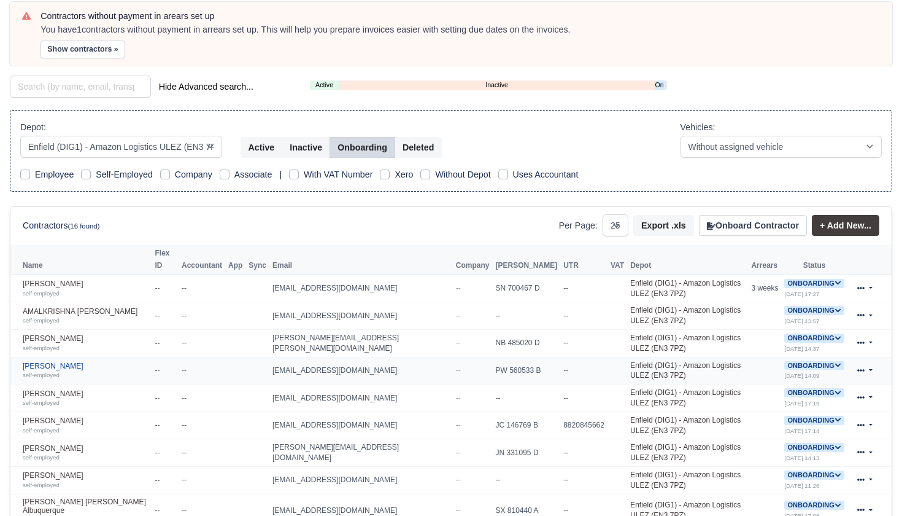
click at [34, 367] on link "Awad Egeh self-employed" at bounding box center [86, 371] width 126 height 18
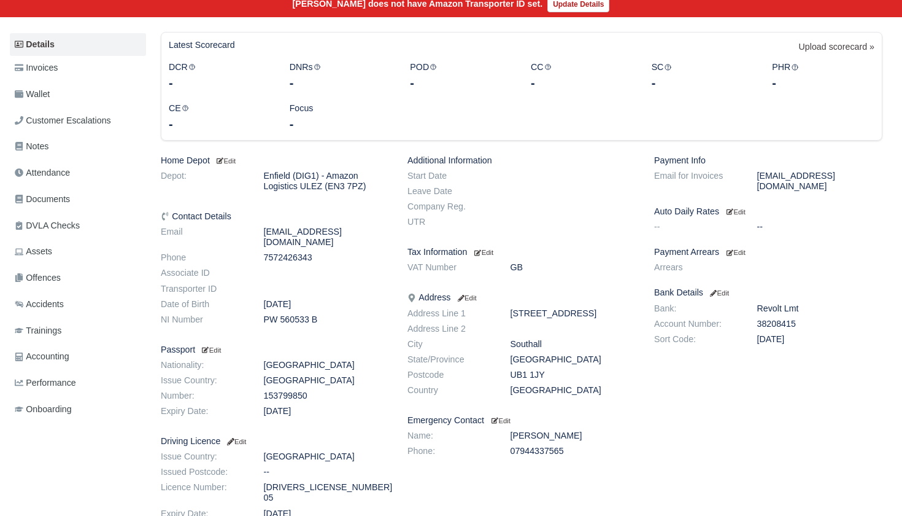
scroll to position [173, 0]
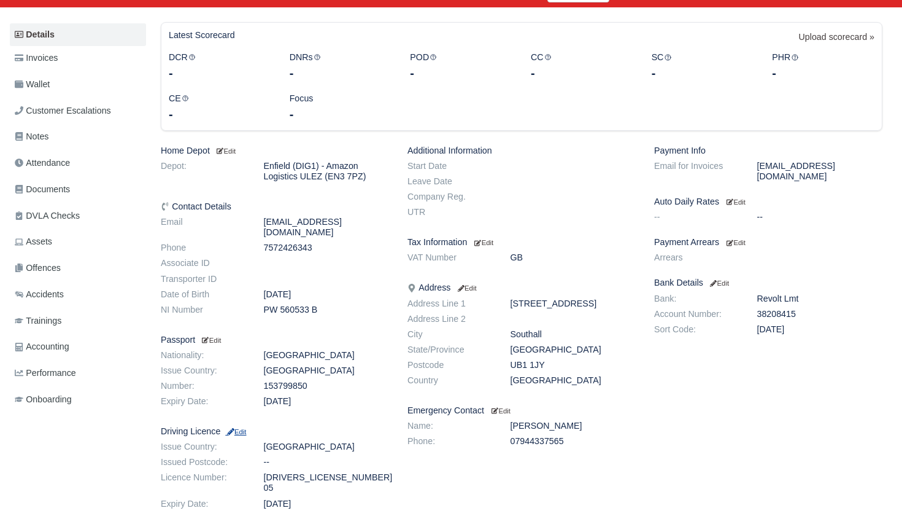
click at [246, 428] on small "Edit" at bounding box center [235, 431] width 21 height 7
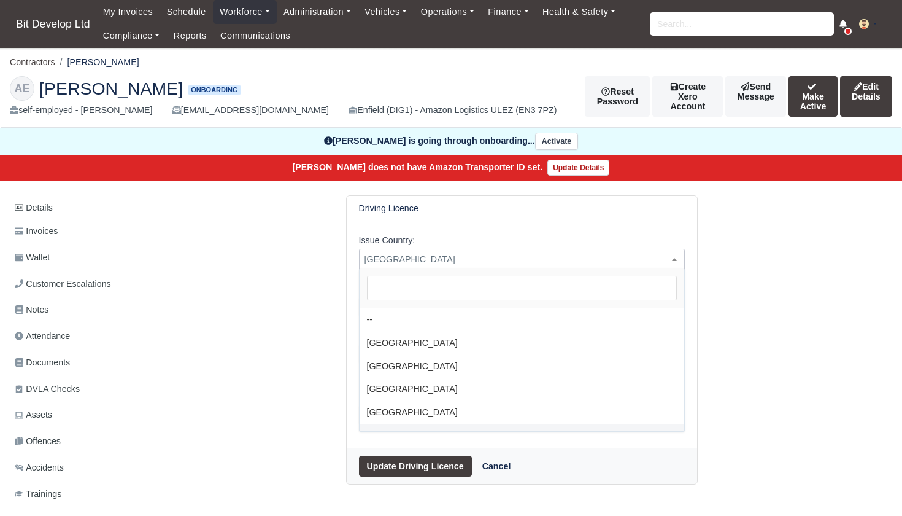
click at [400, 252] on span "Afghanistan" at bounding box center [522, 259] width 325 height 15
select select "[GEOGRAPHIC_DATA]"
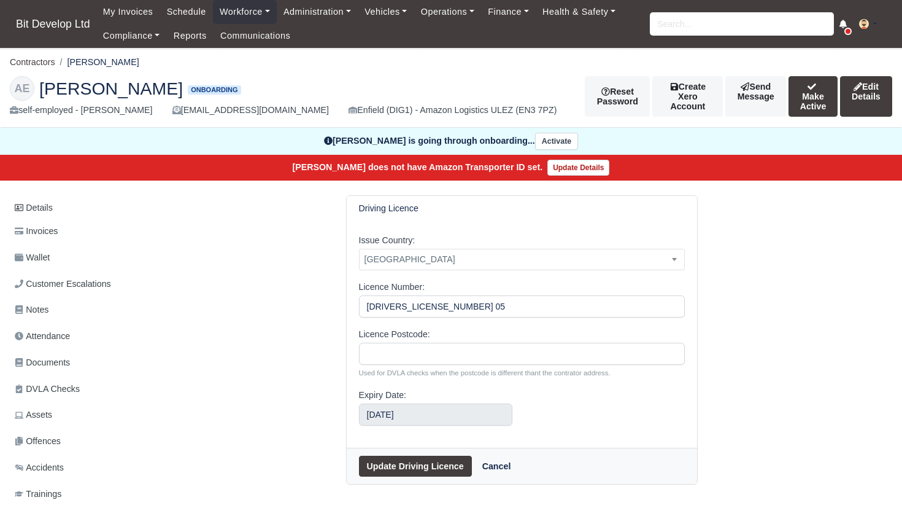
click at [398, 461] on button "Update Driving Licence" at bounding box center [415, 465] width 113 height 21
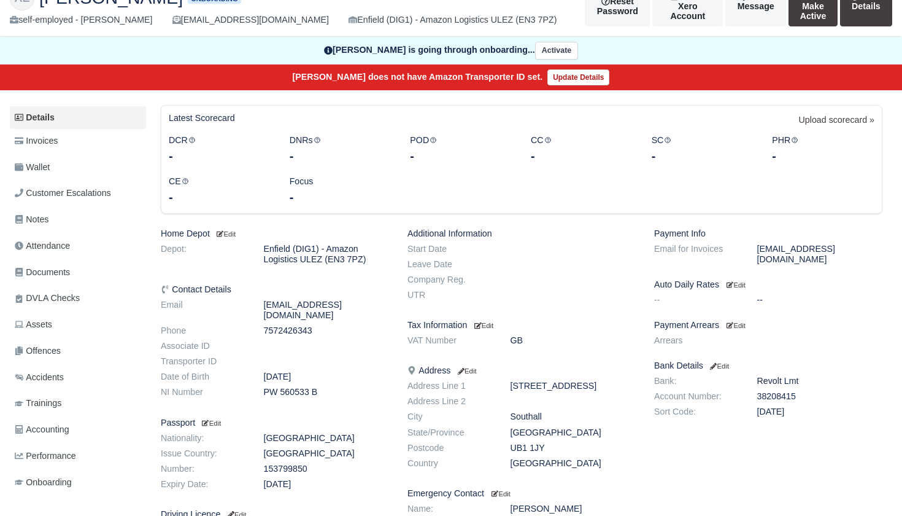
scroll to position [116, 0]
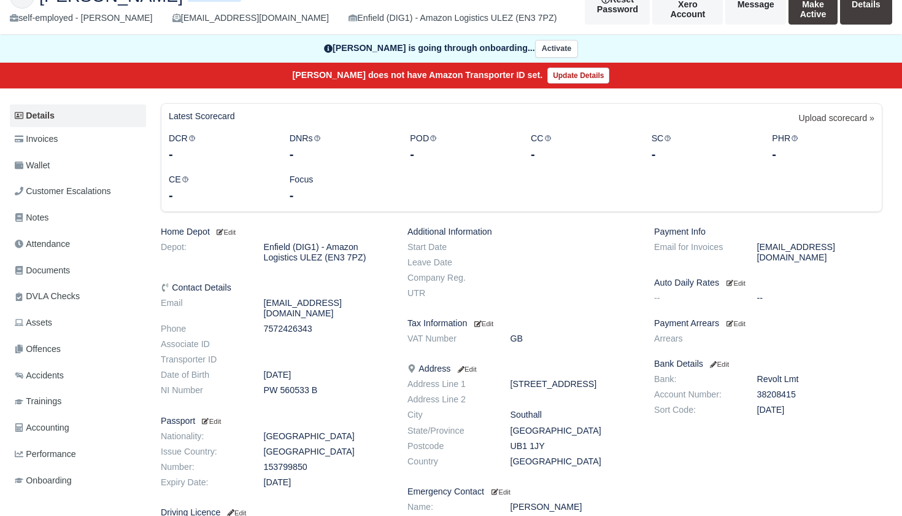
drag, startPoint x: 512, startPoint y: 443, endPoint x: 552, endPoint y: 443, distance: 39.9
click at [552, 443] on dd "UB1 1JY" at bounding box center [573, 446] width 144 height 10
copy dd "UB1 1JY"
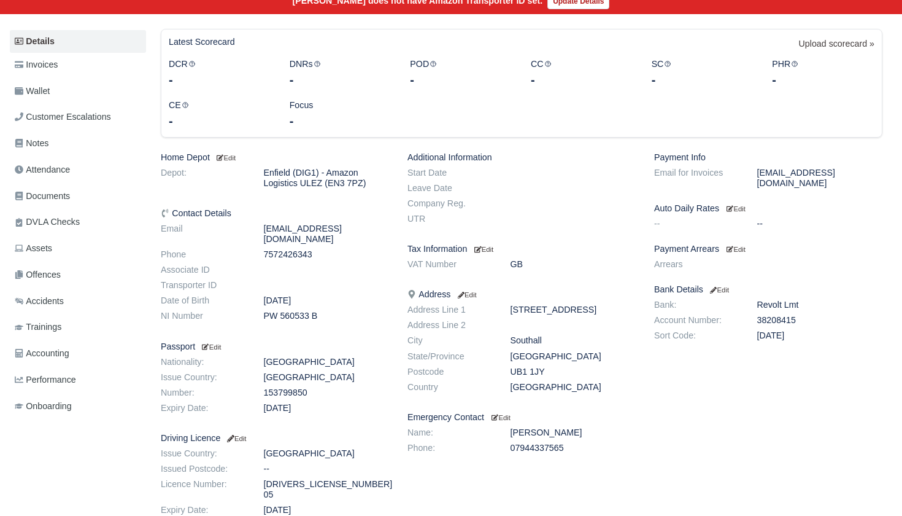
scroll to position [237, 0]
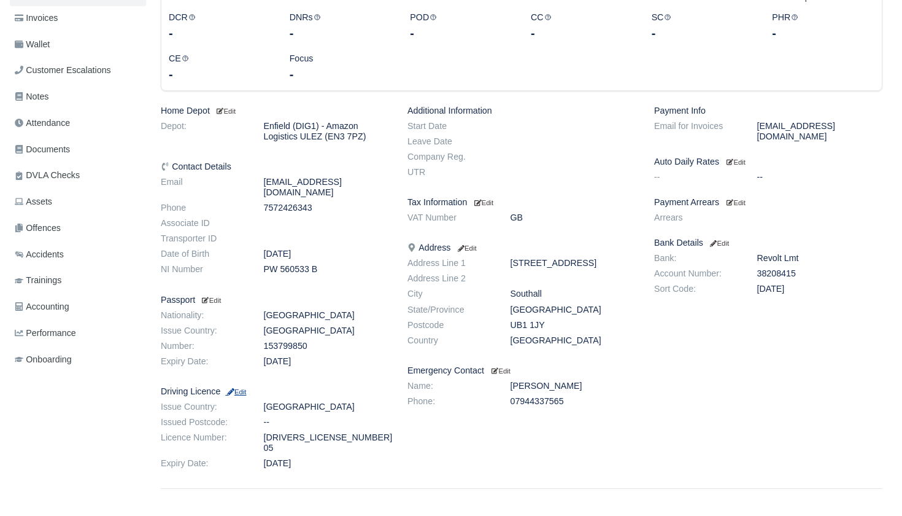
click at [246, 388] on small "Edit" at bounding box center [235, 391] width 21 height 7
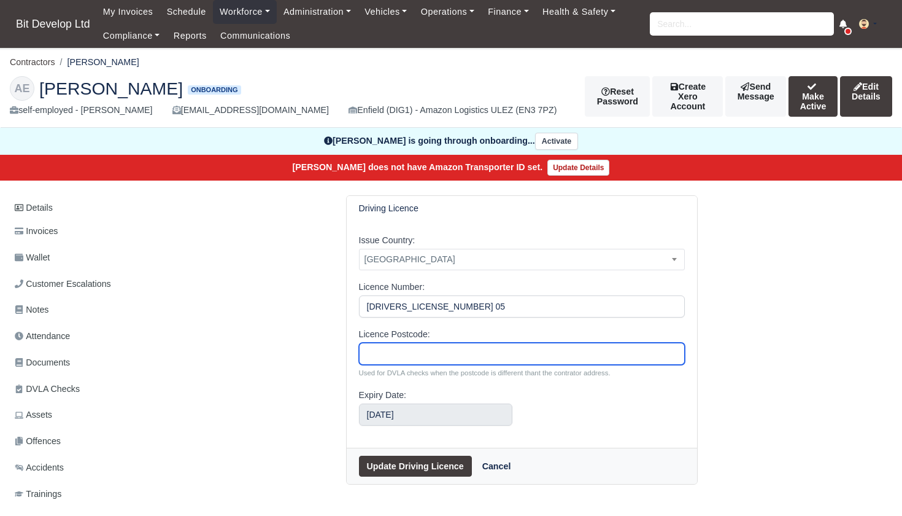
click at [385, 355] on input "Licence Postcode:" at bounding box center [522, 354] width 326 height 22
paste input "UB1 1JY"
click at [387, 350] on input "UB1 1JY" at bounding box center [522, 354] width 326 height 22
type input "UB11JY"
click at [402, 458] on button "Update Driving Licence" at bounding box center [415, 465] width 113 height 21
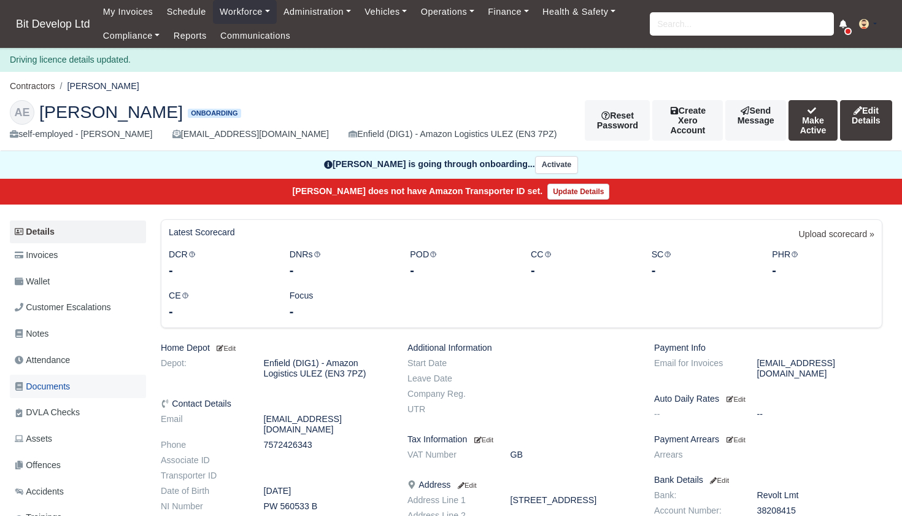
click at [58, 384] on span "Documents" at bounding box center [42, 386] width 55 height 14
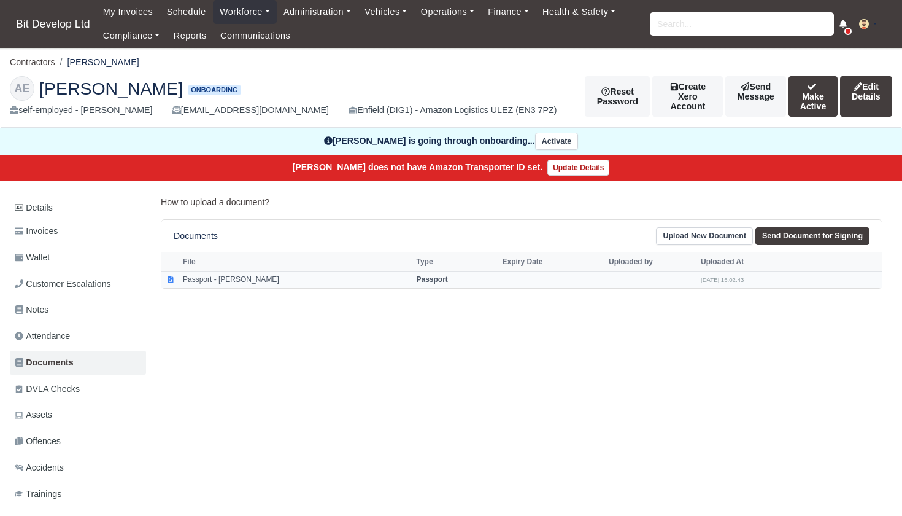
click at [196, 276] on td "Passport - Awad Egeh" at bounding box center [296, 279] width 233 height 17
select select "passport"
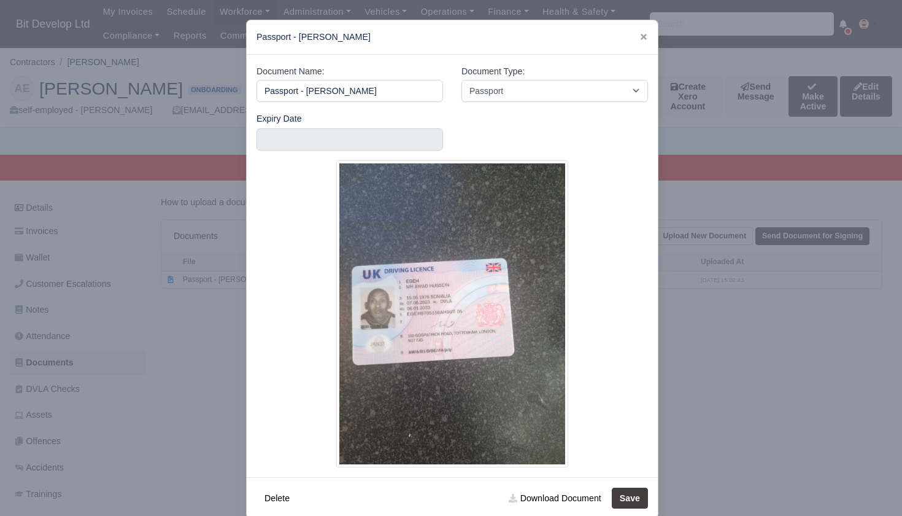
click at [220, 355] on div at bounding box center [451, 258] width 902 height 516
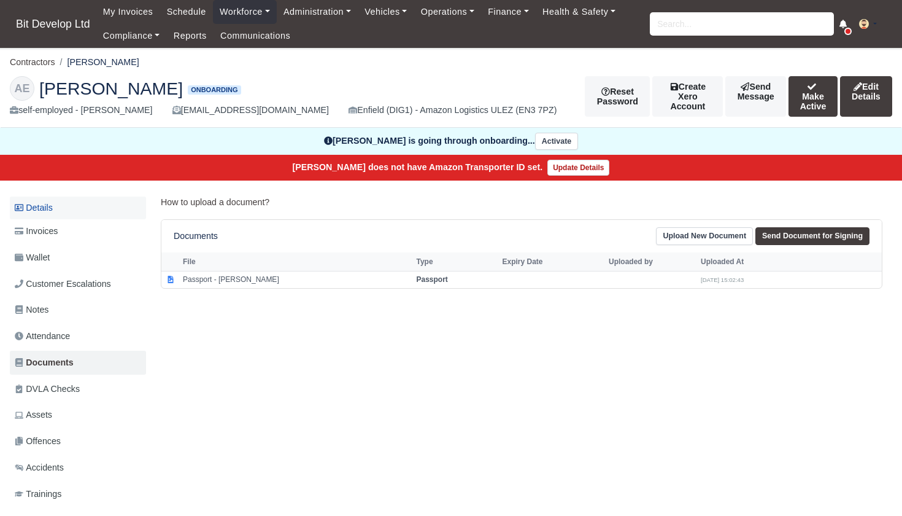
click at [61, 200] on link "Details" at bounding box center [78, 207] width 136 height 23
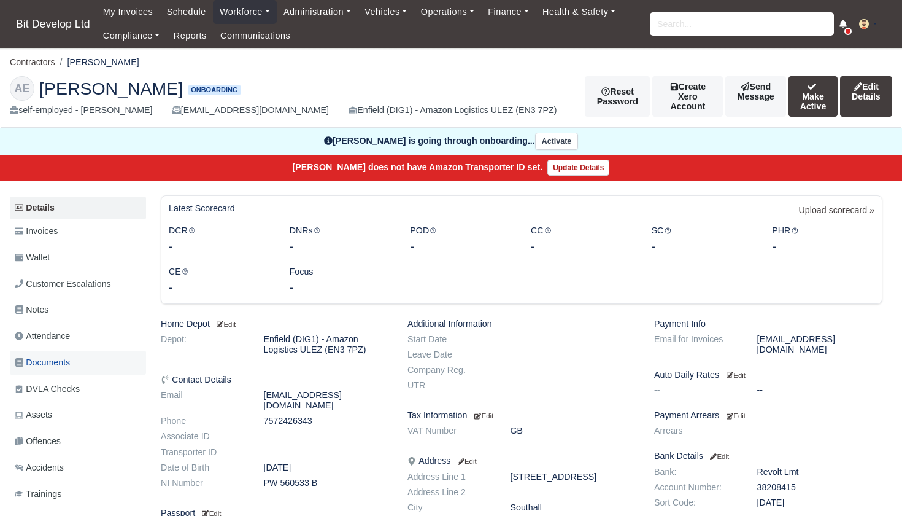
click at [51, 355] on span "Documents" at bounding box center [42, 362] width 55 height 14
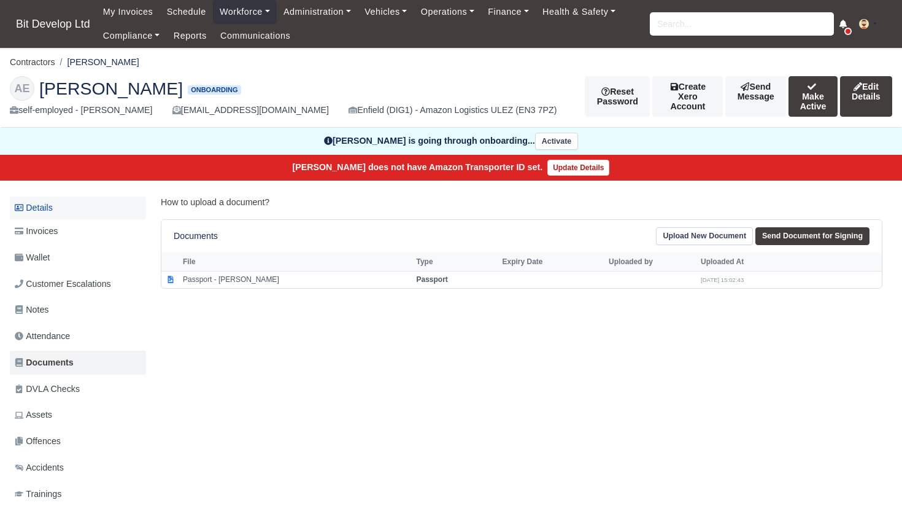
click at [52, 204] on link "Details" at bounding box center [78, 207] width 136 height 23
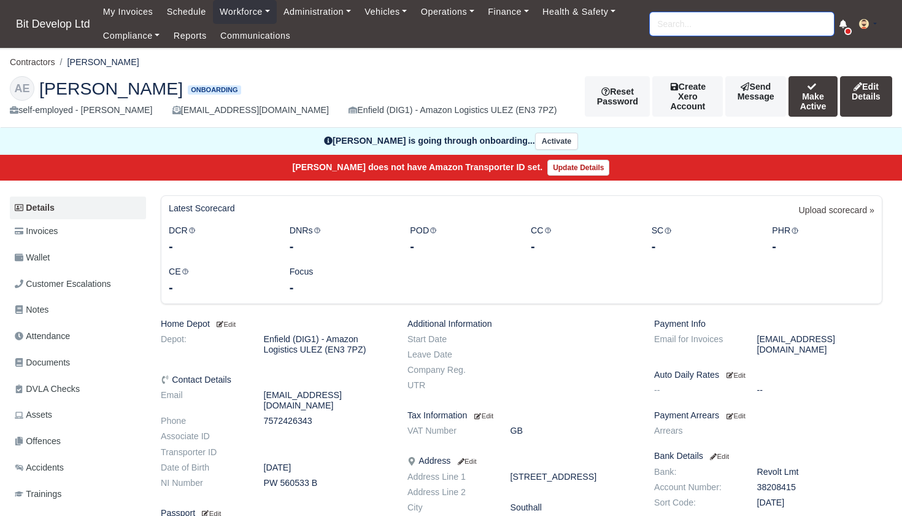
click at [683, 24] on input "search" at bounding box center [742, 23] width 184 height 23
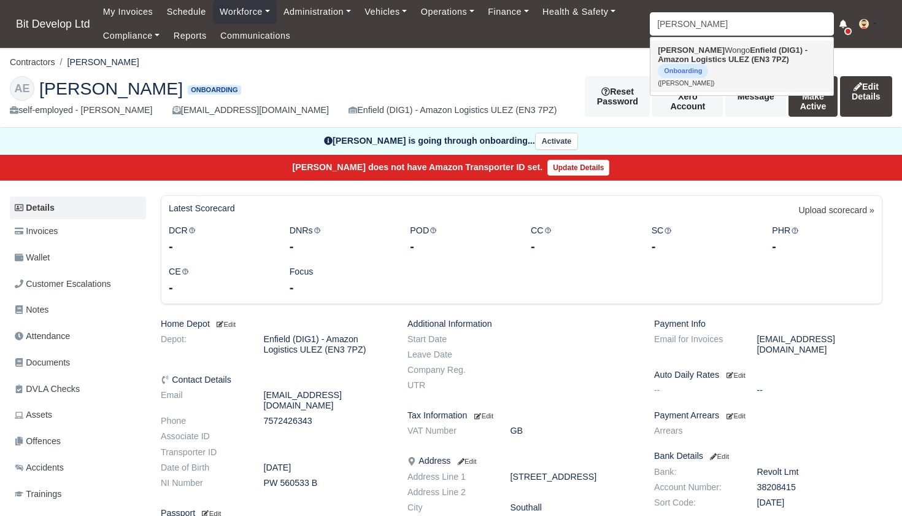
click at [678, 61] on strong "Enfield (DIG1) - Amazon Logistics ULEZ (EN3 7PZ)" at bounding box center [733, 54] width 150 height 18
type input "Alain Wongo"
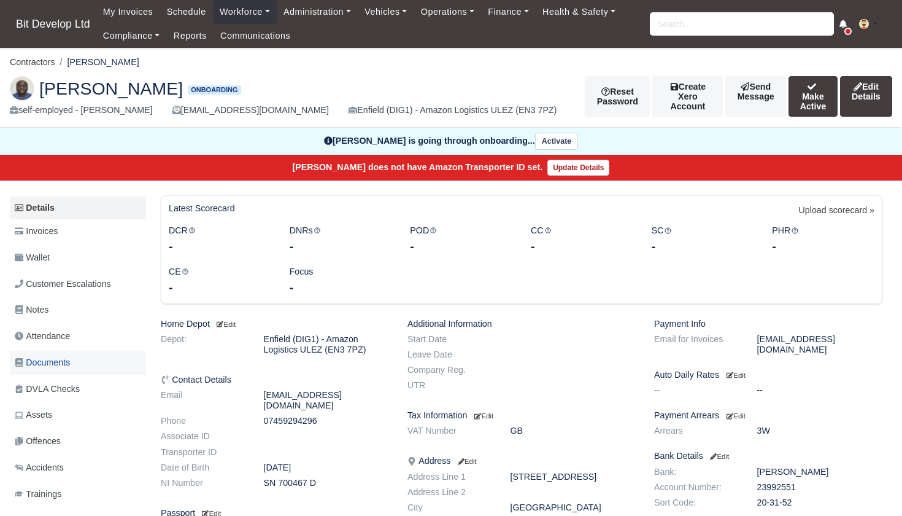
click at [63, 358] on span "Documents" at bounding box center [42, 362] width 55 height 14
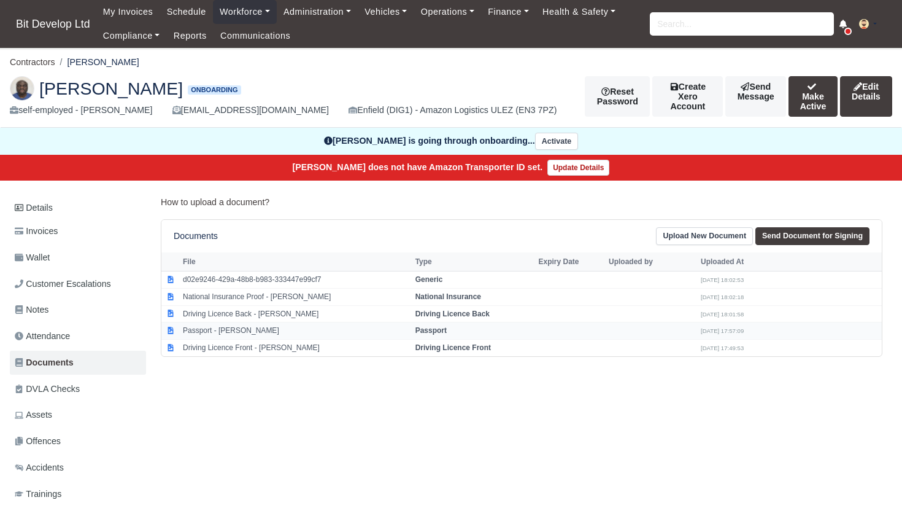
click at [212, 328] on td "Passport - [PERSON_NAME]" at bounding box center [296, 330] width 233 height 17
select select "passport"
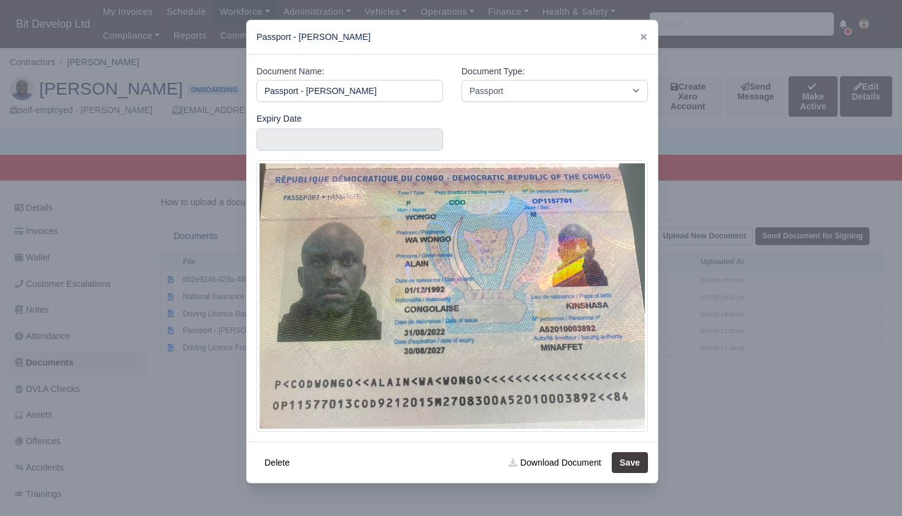
click at [150, 420] on div at bounding box center [451, 258] width 902 height 516
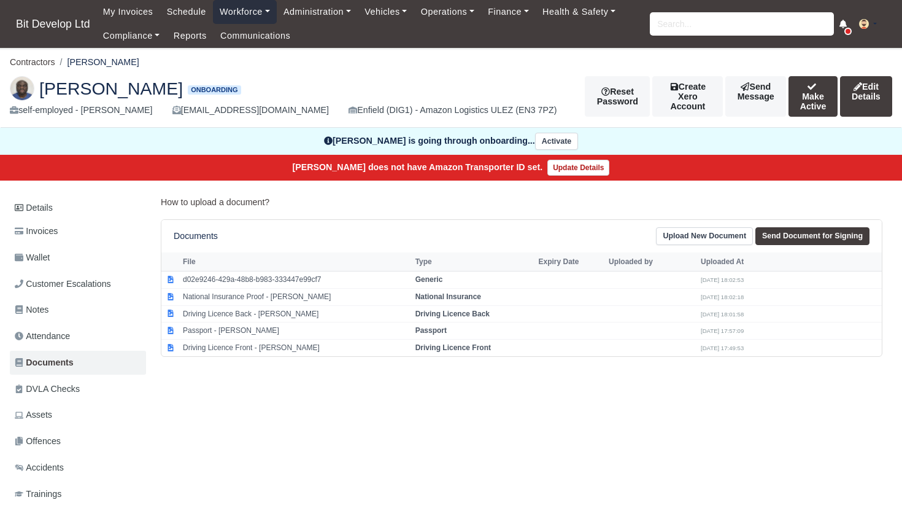
click at [252, 10] on link "Workforce" at bounding box center [245, 12] width 64 height 24
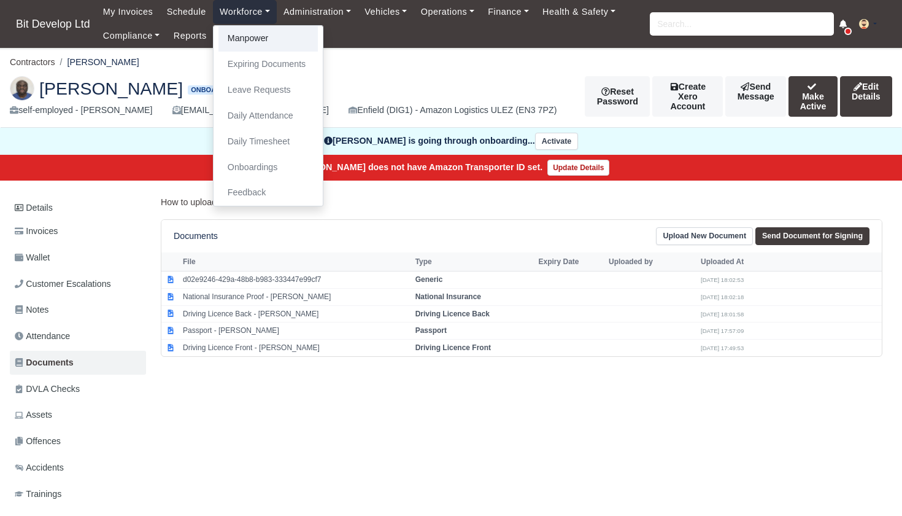
click at [250, 36] on link "Manpower" at bounding box center [268, 39] width 99 height 26
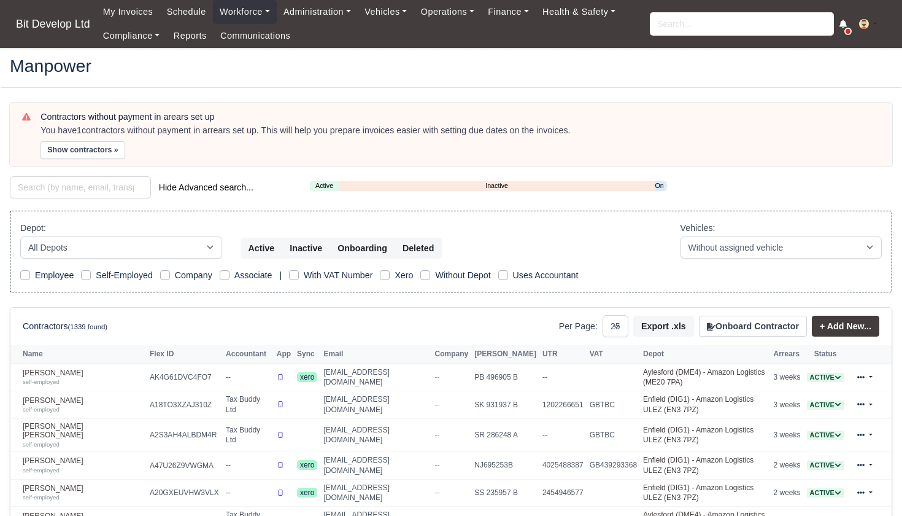
select select "25"
select select "2"
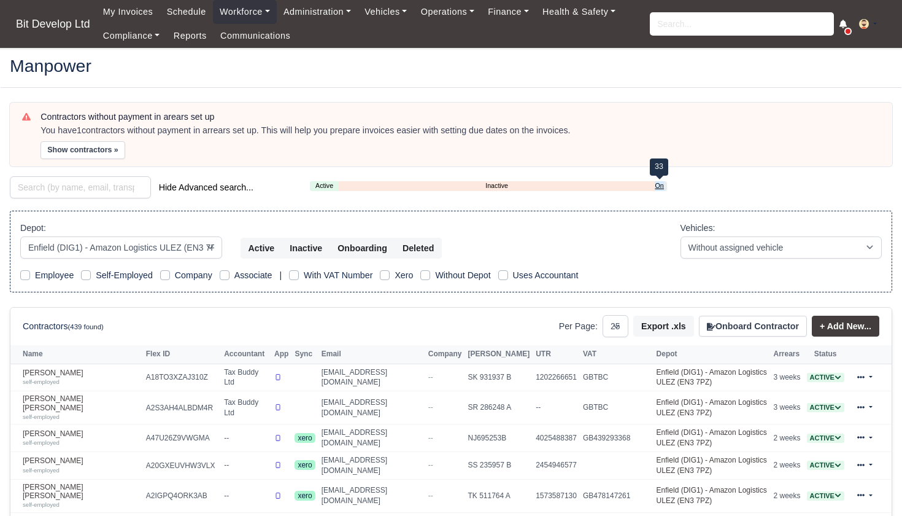
click at [659, 183] on link "Onboarding" at bounding box center [659, 185] width 9 height 10
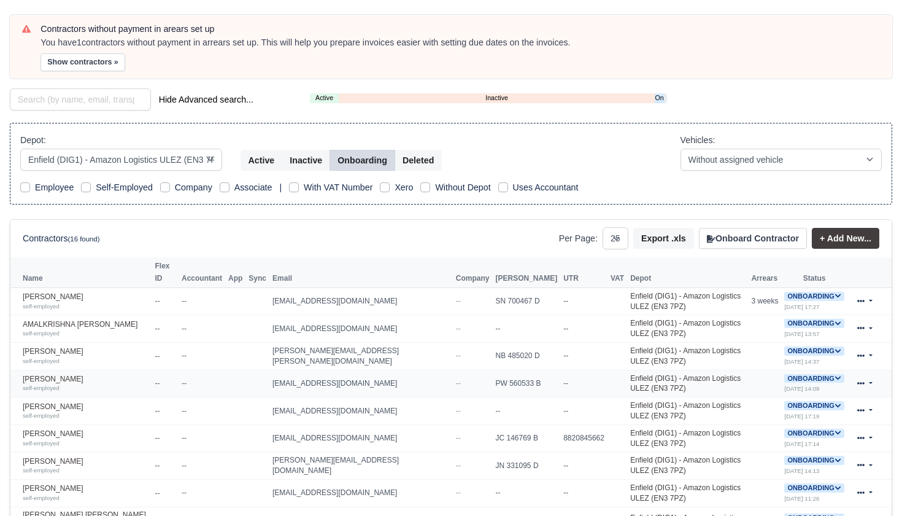
scroll to position [91, 0]
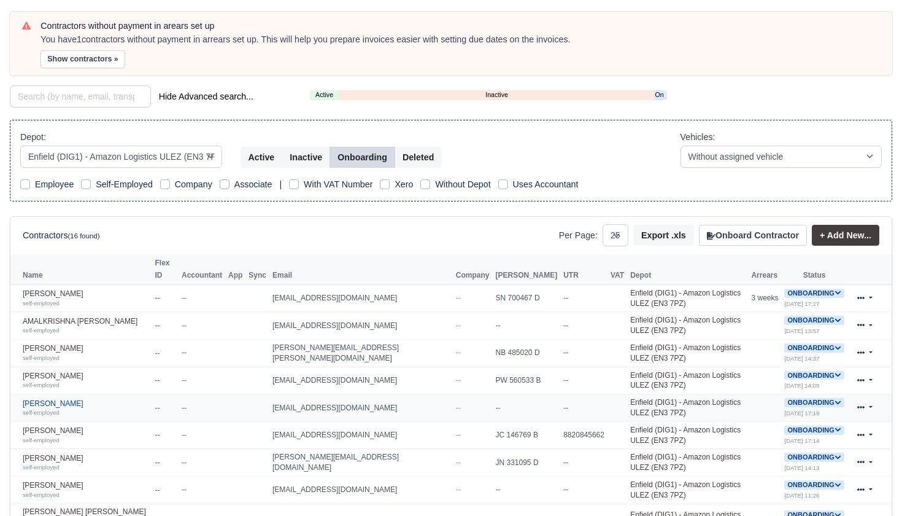
click at [40, 403] on link "Jonathan Abdul self-employed" at bounding box center [86, 408] width 126 height 18
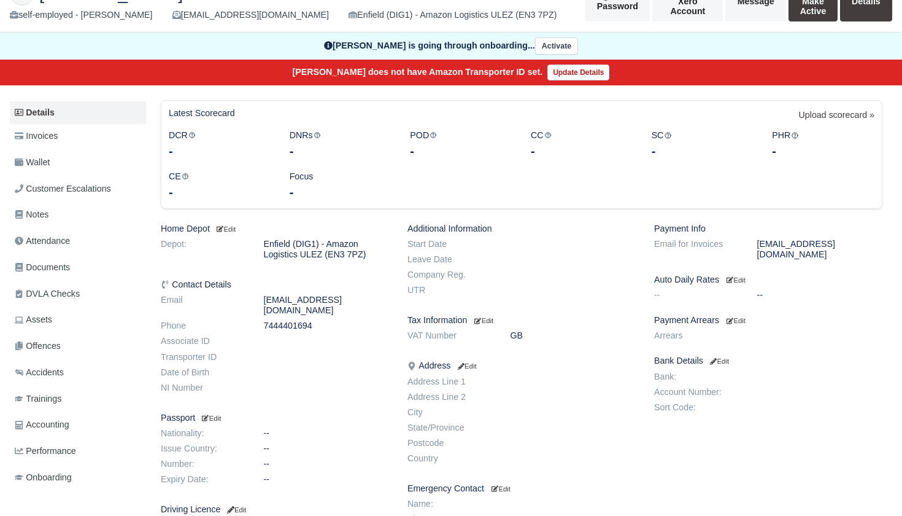
scroll to position [15, 0]
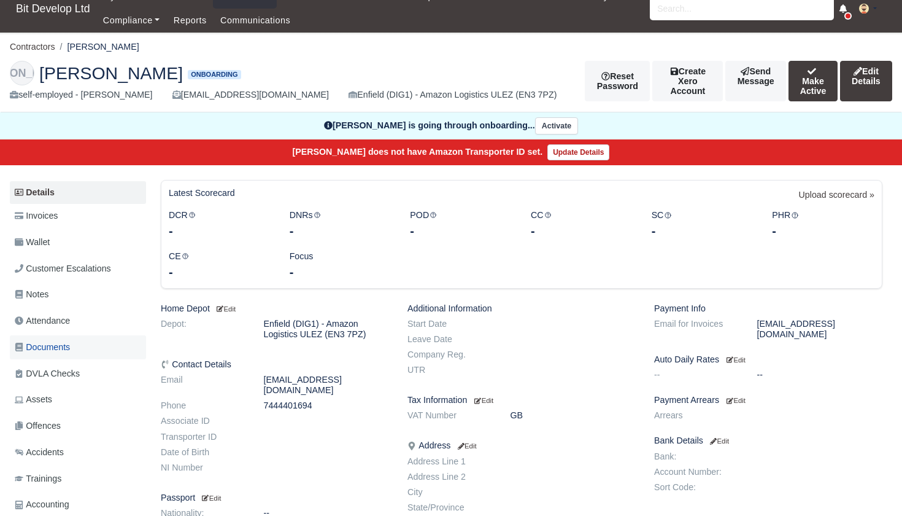
click at [56, 341] on span "Documents" at bounding box center [42, 347] width 55 height 14
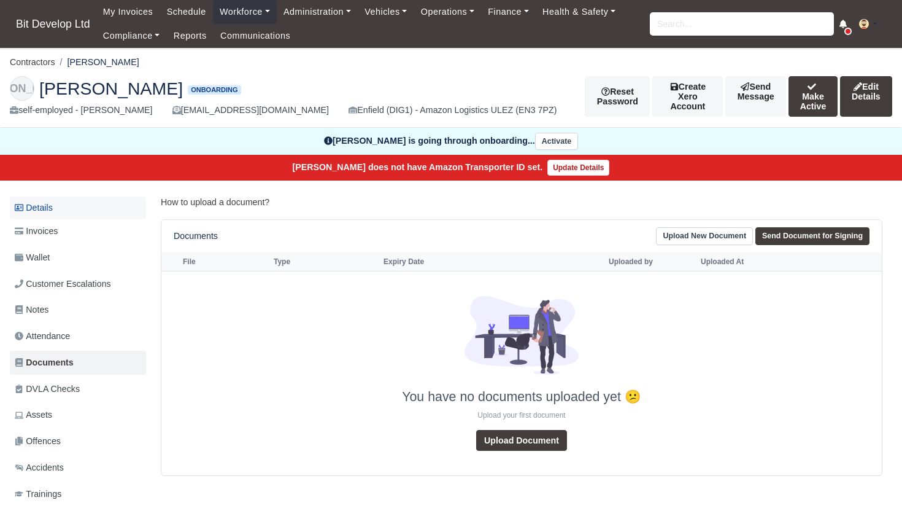
click at [48, 203] on link "Details" at bounding box center [78, 207] width 136 height 23
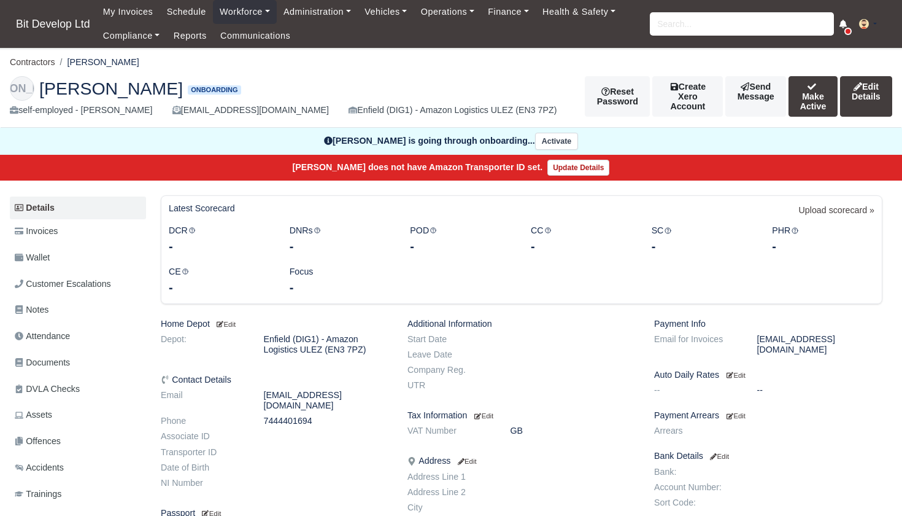
scroll to position [15, 0]
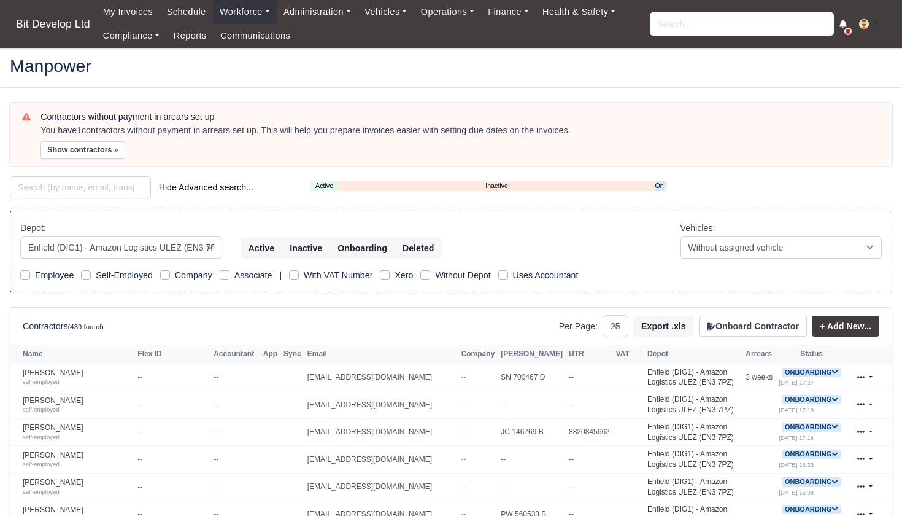
select select "2"
select select "25"
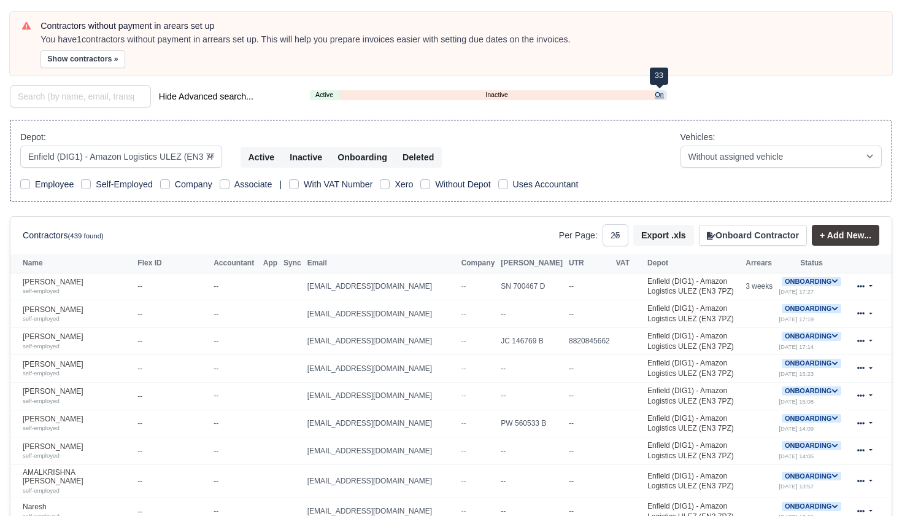
click at [660, 91] on link "Onboarding" at bounding box center [659, 95] width 9 height 10
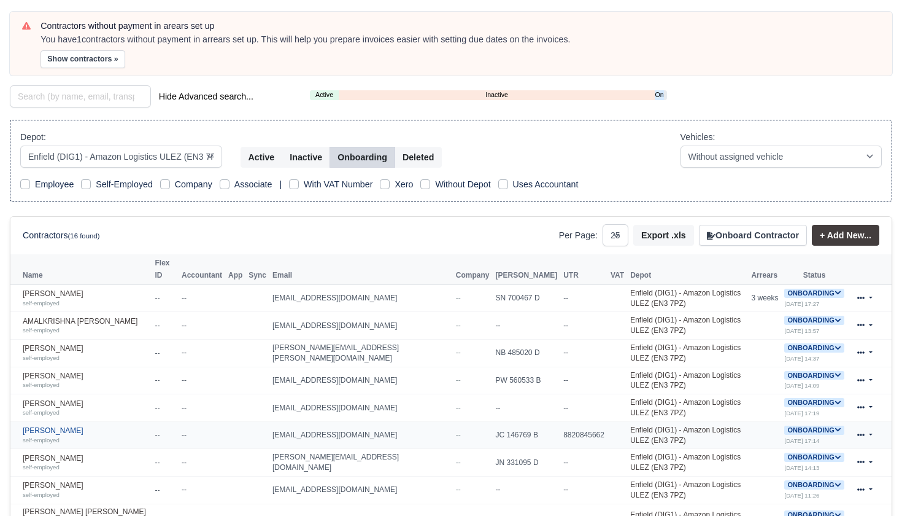
click at [80, 430] on link "JOSEPH Oteng otogo self-employed" at bounding box center [86, 435] width 126 height 18
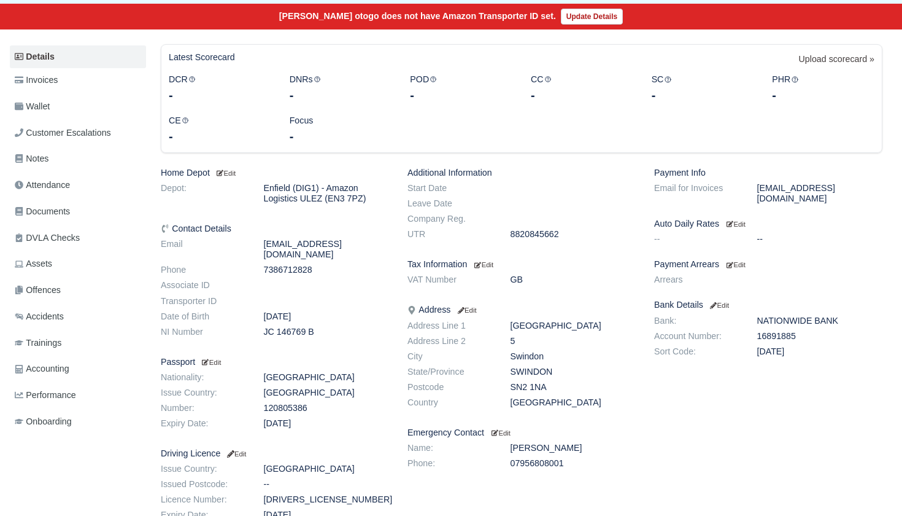
scroll to position [187, 0]
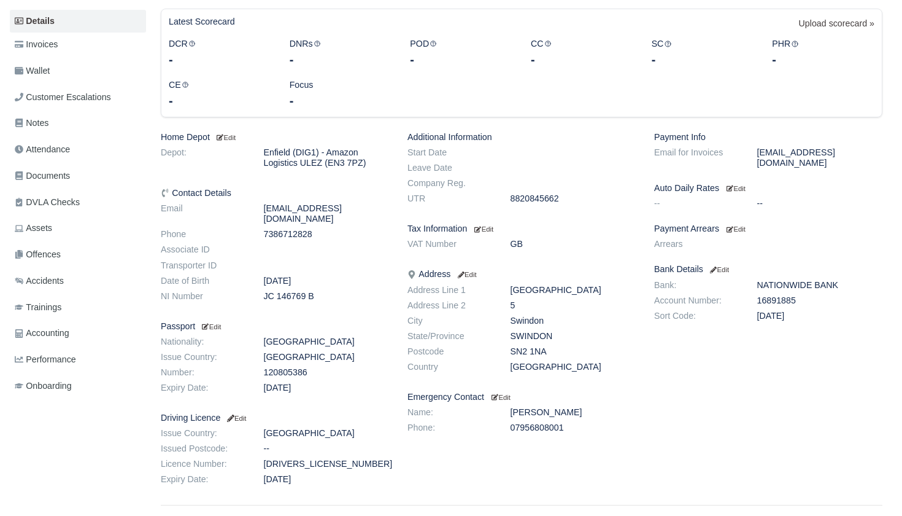
drag, startPoint x: 509, startPoint y: 347, endPoint x: 587, endPoint y: 347, distance: 77.3
click at [587, 347] on dd "SN2 1NA" at bounding box center [573, 351] width 144 height 10
copy dd "SN2 1NA"
click at [246, 414] on small "Edit" at bounding box center [235, 417] width 21 height 7
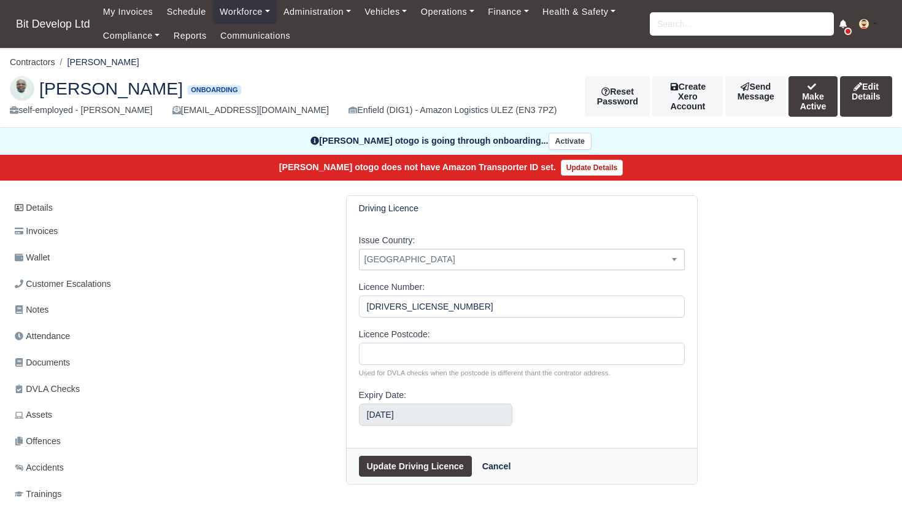
click at [418, 259] on span "Afghanistan" at bounding box center [522, 259] width 325 height 15
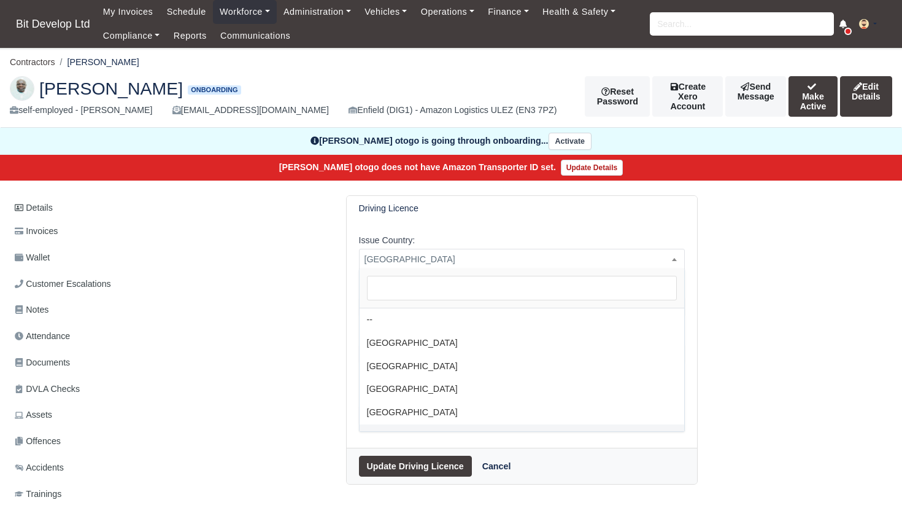
select select "United Kingdom"
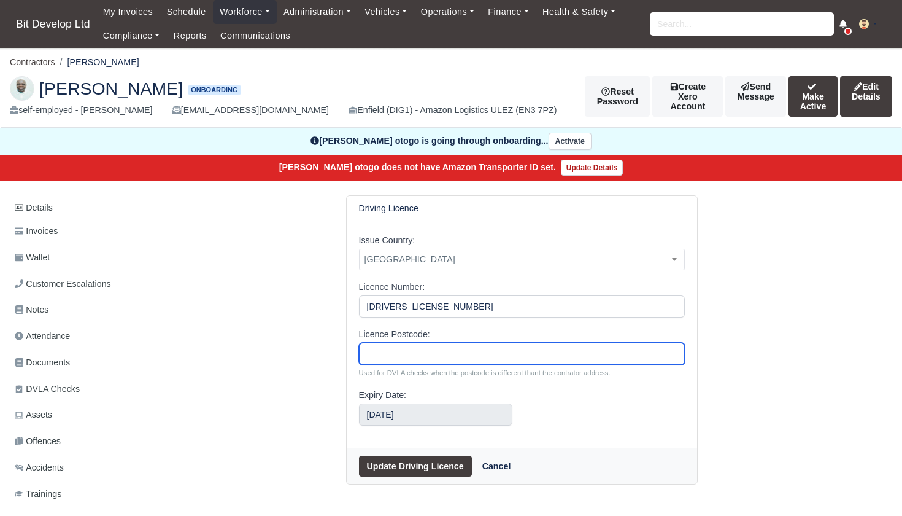
click at [395, 349] on input "Licence Postcode:" at bounding box center [522, 354] width 326 height 22
paste input "SN2 1NA"
click at [385, 354] on input "SN2 1NA" at bounding box center [522, 354] width 326 height 22
type input "SN21NA"
click at [406, 465] on button "Update Driving Licence" at bounding box center [415, 465] width 113 height 21
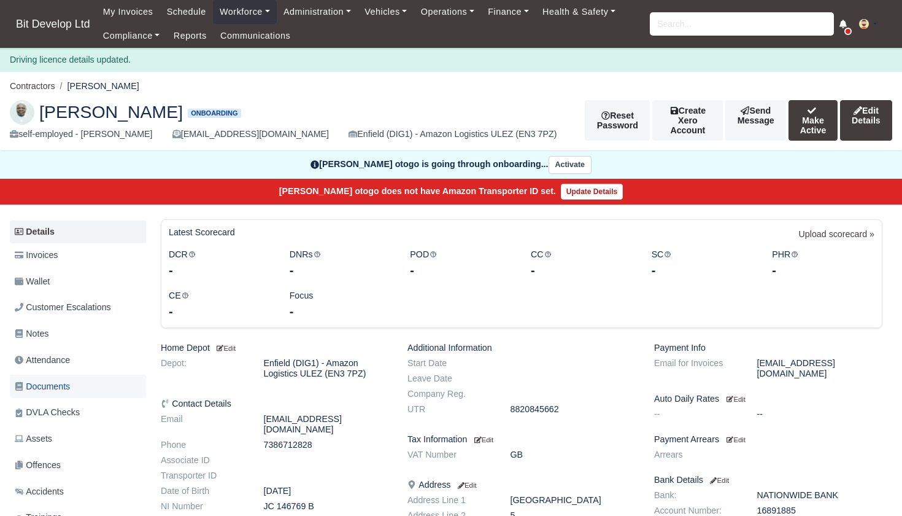
click at [51, 381] on span "Documents" at bounding box center [42, 386] width 55 height 14
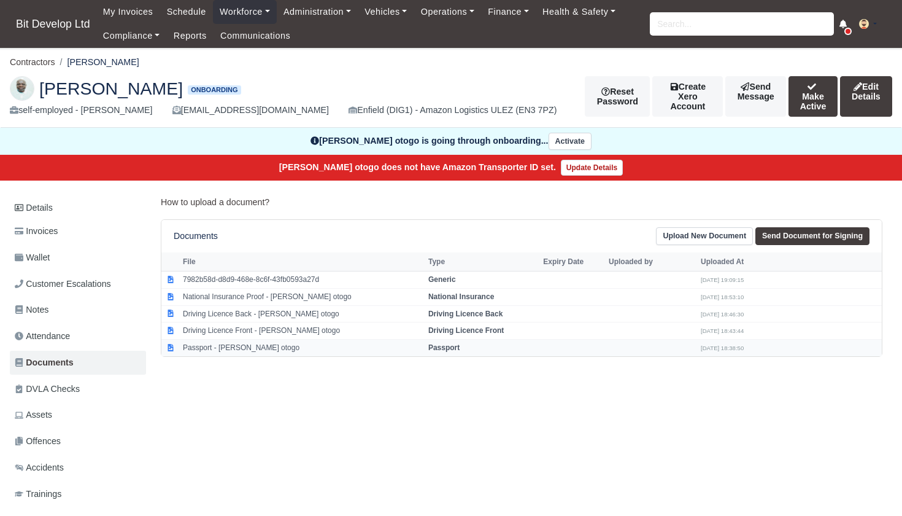
click at [206, 346] on td "Passport - JOSEPH Oteng otogo" at bounding box center [303, 347] width 246 height 17
select select "passport"
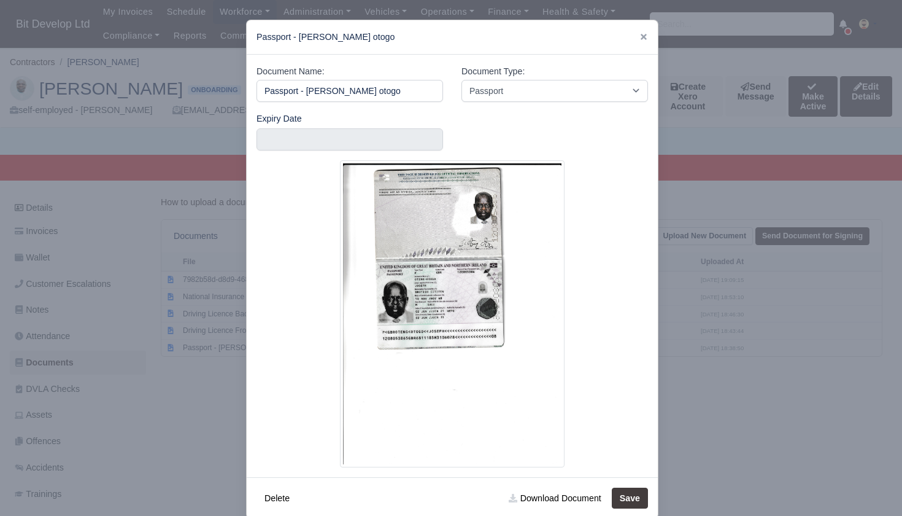
click at [205, 393] on div at bounding box center [451, 258] width 902 height 516
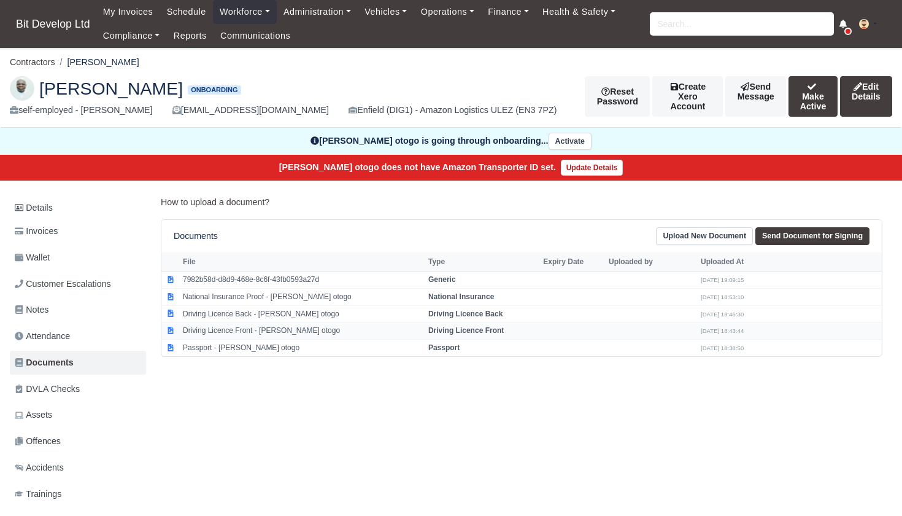
click at [232, 330] on td "Driving Licence Front - JOSEPH Oteng otogo" at bounding box center [303, 330] width 246 height 17
select select "driving-licence-front"
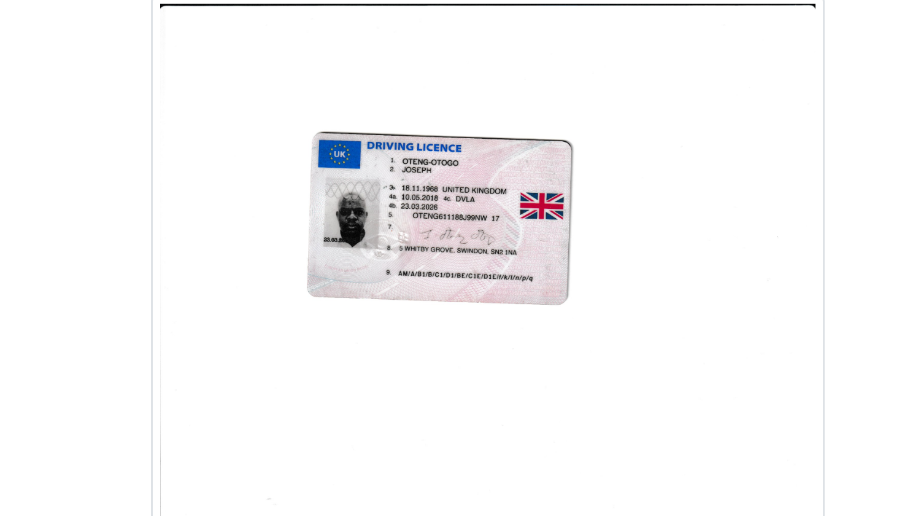
scroll to position [0, 5]
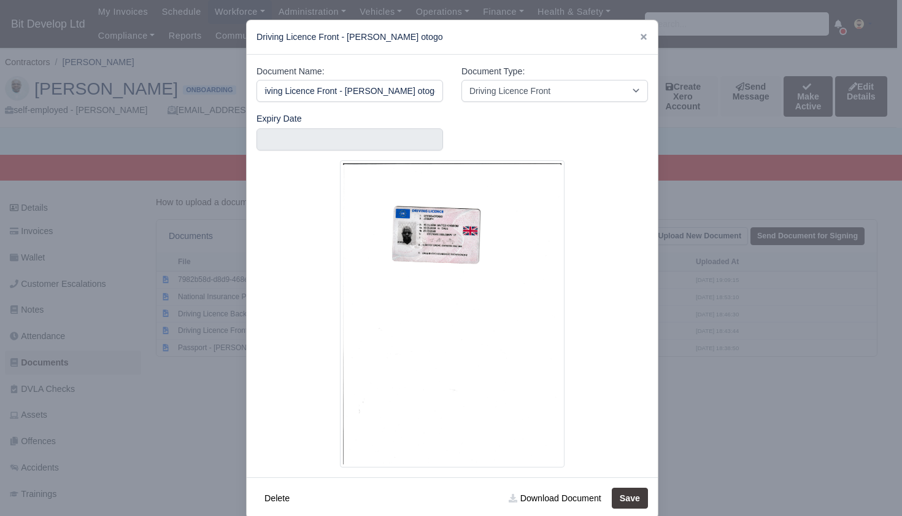
click at [201, 388] on div at bounding box center [451, 258] width 902 height 516
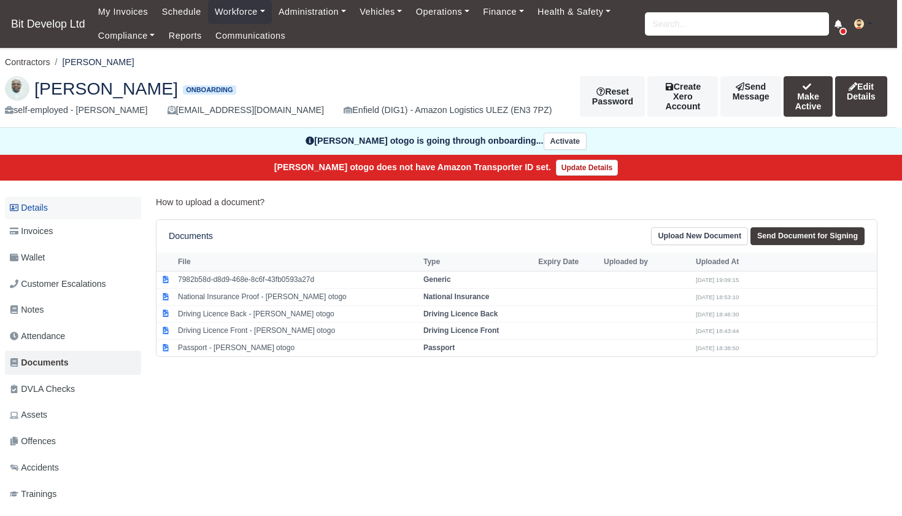
click at [46, 204] on link "Details" at bounding box center [73, 207] width 136 height 23
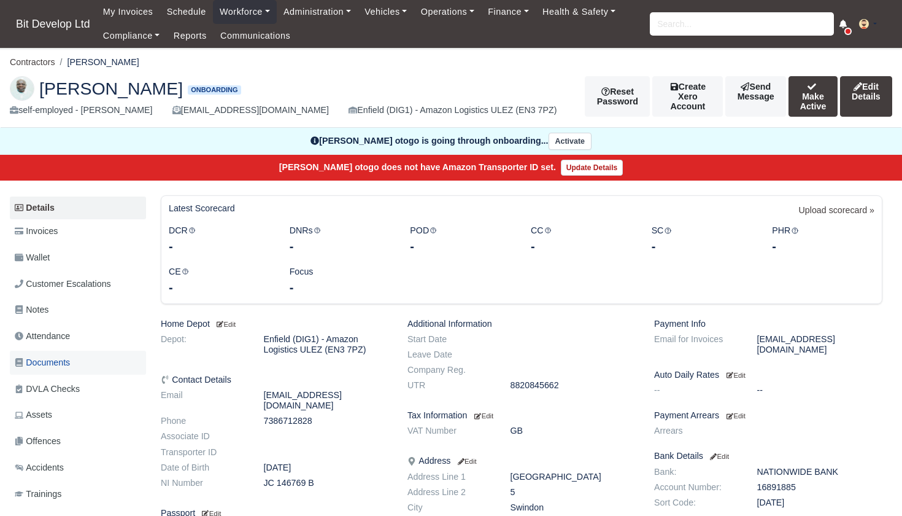
click at [45, 350] on link "Documents" at bounding box center [78, 362] width 136 height 24
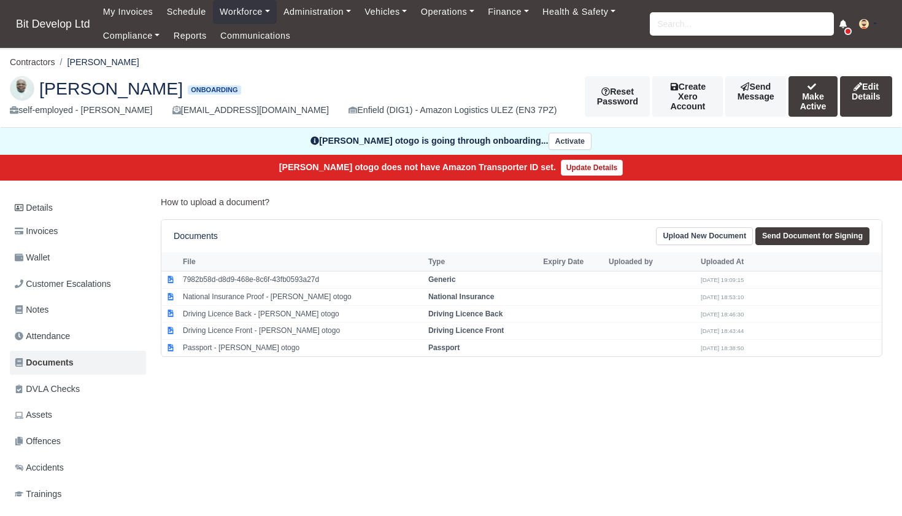
scroll to position [0, 5]
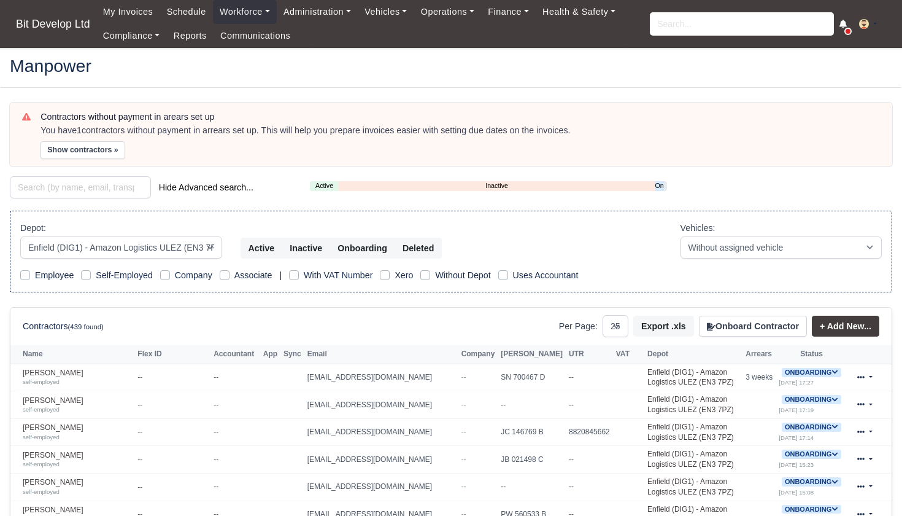
select select "2"
select select "25"
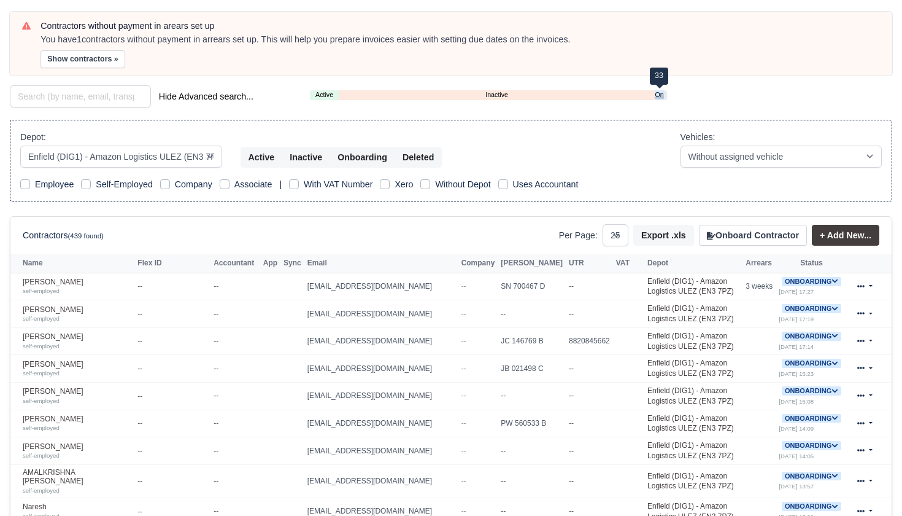
click at [659, 91] on link "Onboarding" at bounding box center [659, 95] width 9 height 10
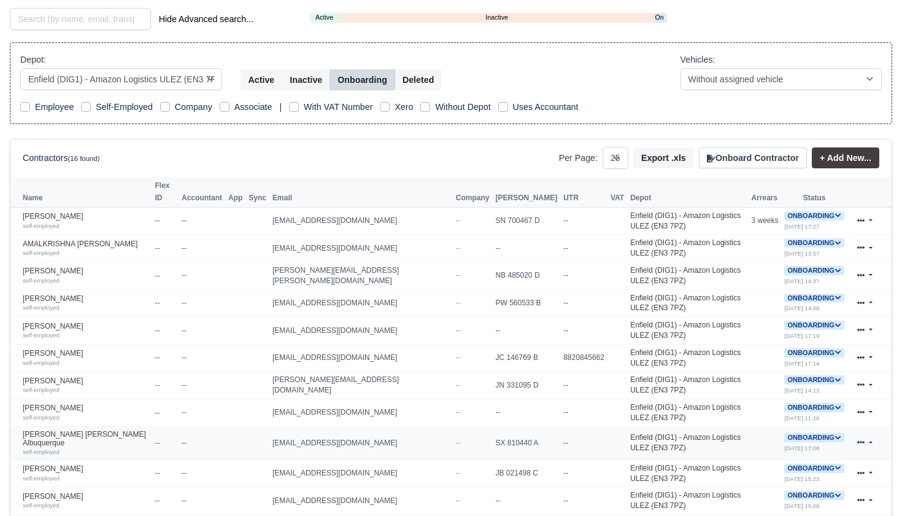
scroll to position [176, 0]
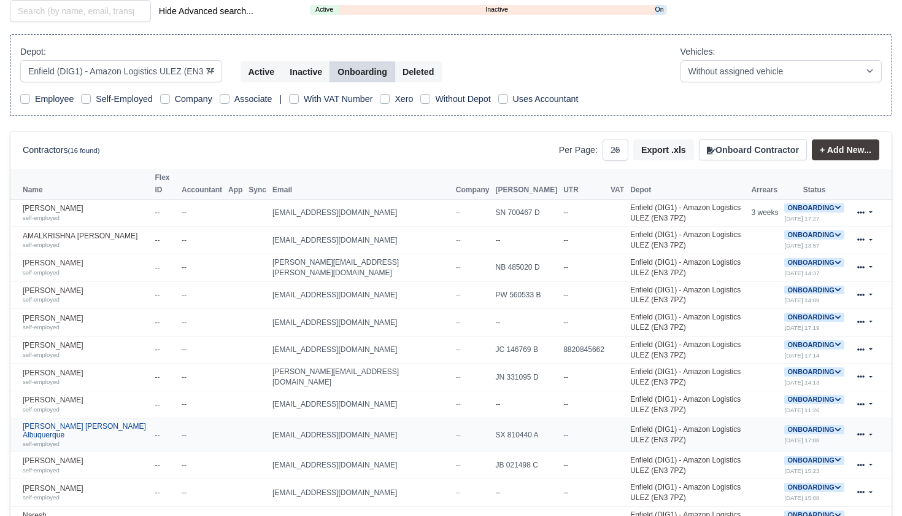
click at [90, 425] on link "Luis Miguel Silveira Albuquerque self-employed" at bounding box center [86, 435] width 126 height 26
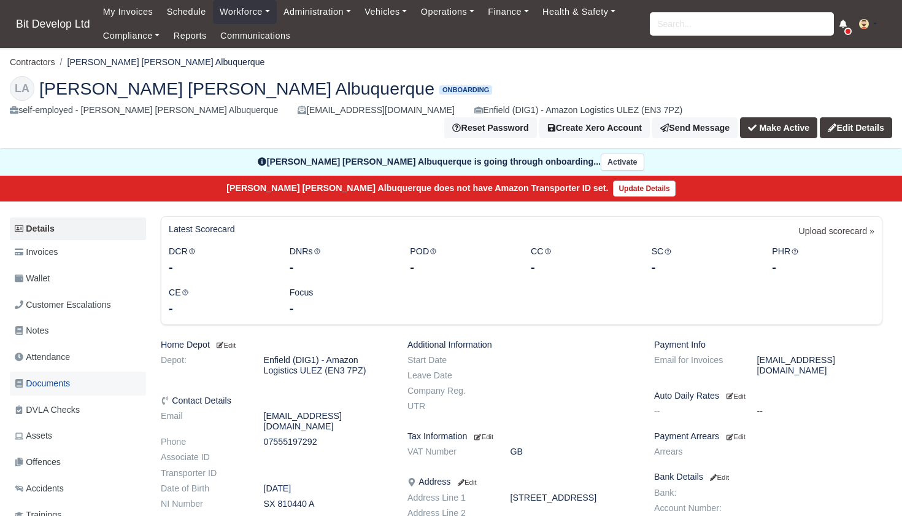
click at [74, 371] on link "Documents" at bounding box center [78, 383] width 136 height 24
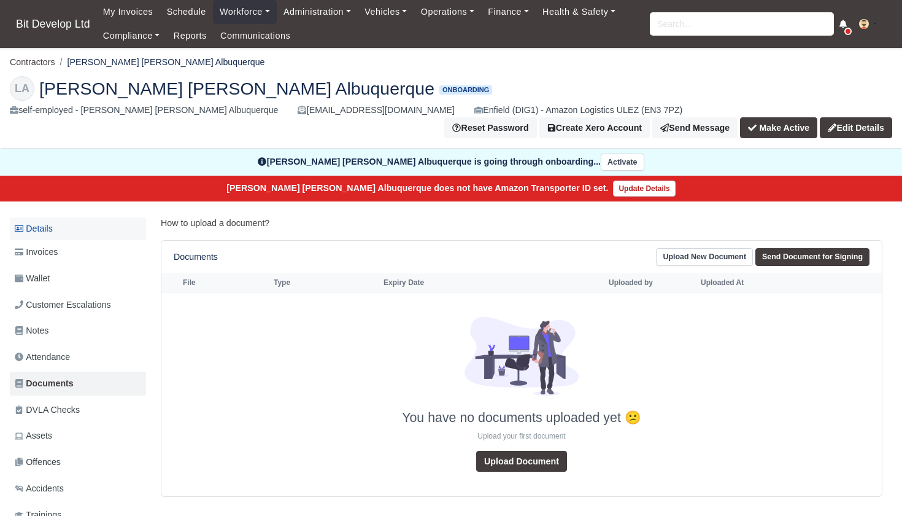
click at [36, 217] on link "Details" at bounding box center [78, 228] width 136 height 23
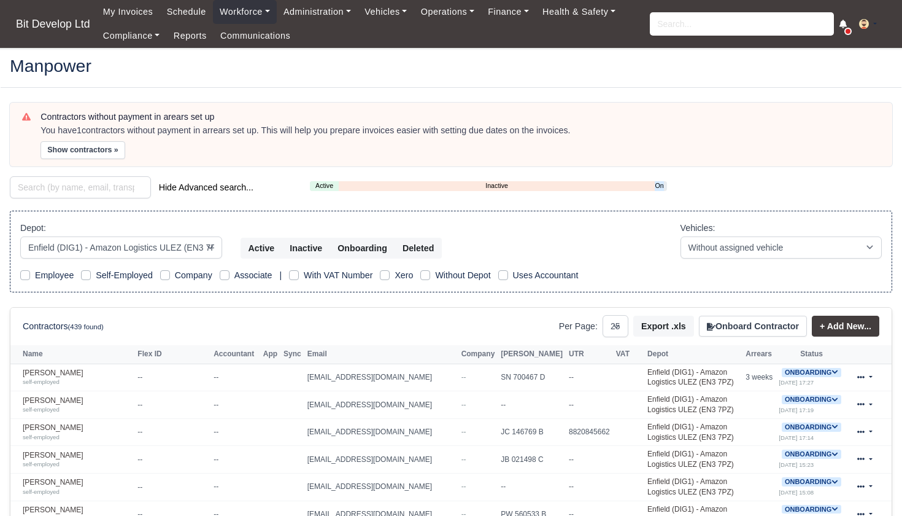
select select "2"
select select "25"
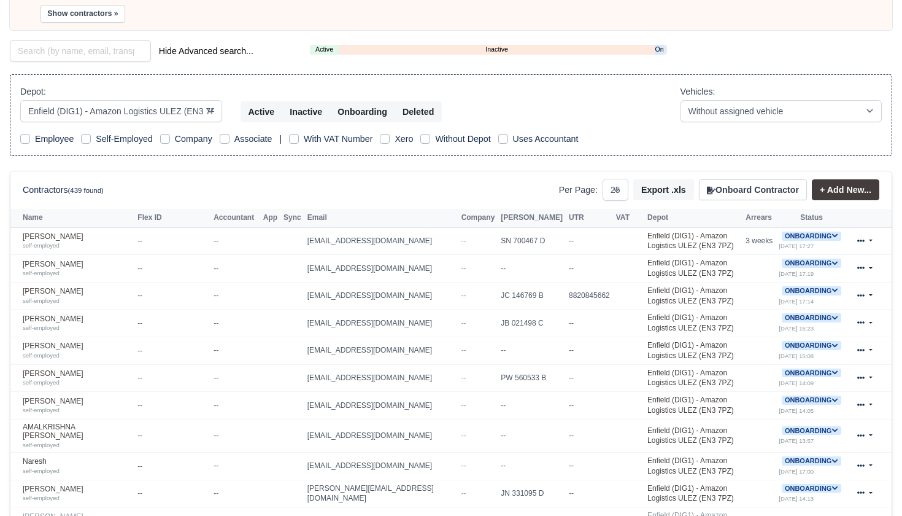
scroll to position [131, 0]
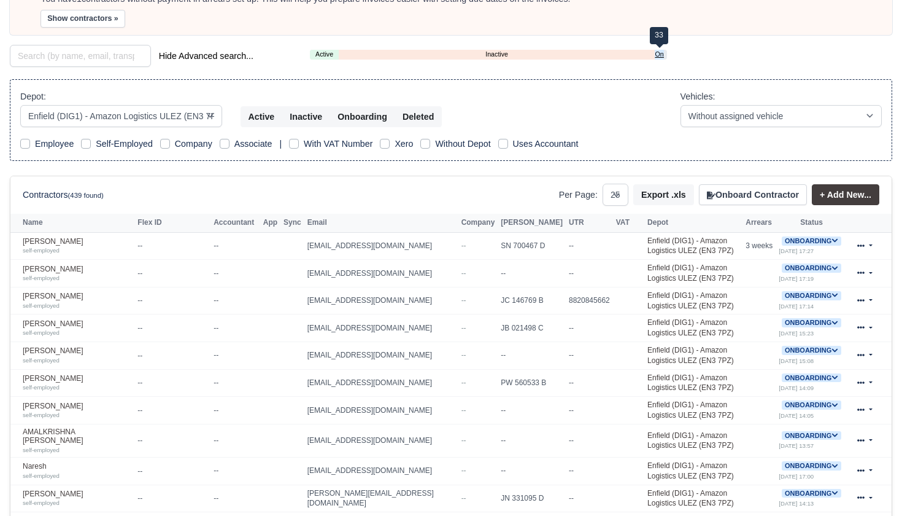
click at [659, 54] on link "Onboarding" at bounding box center [659, 54] width 9 height 10
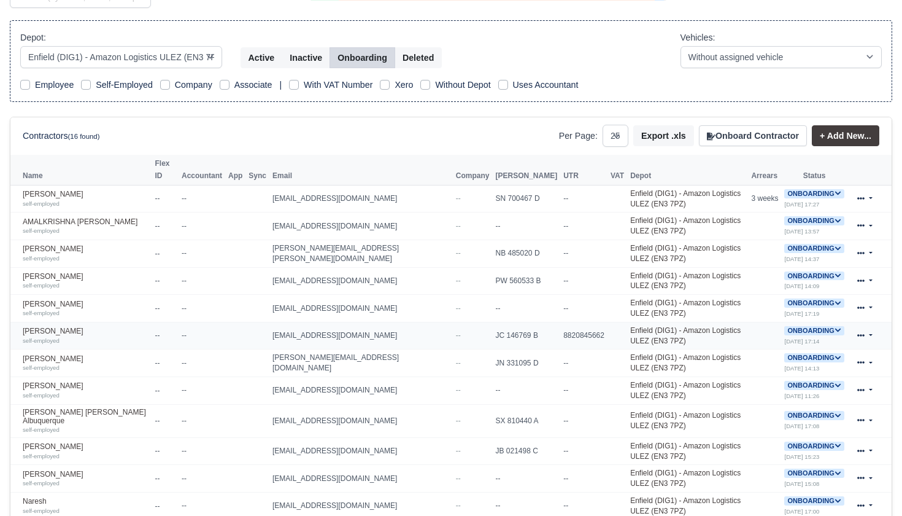
scroll to position [199, 0]
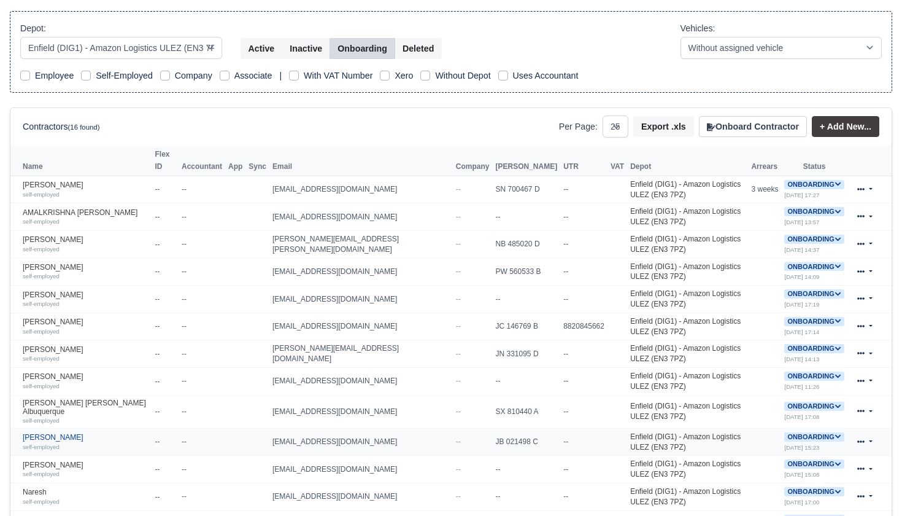
click at [50, 433] on link "Mark Whyte self-employed" at bounding box center [86, 442] width 126 height 18
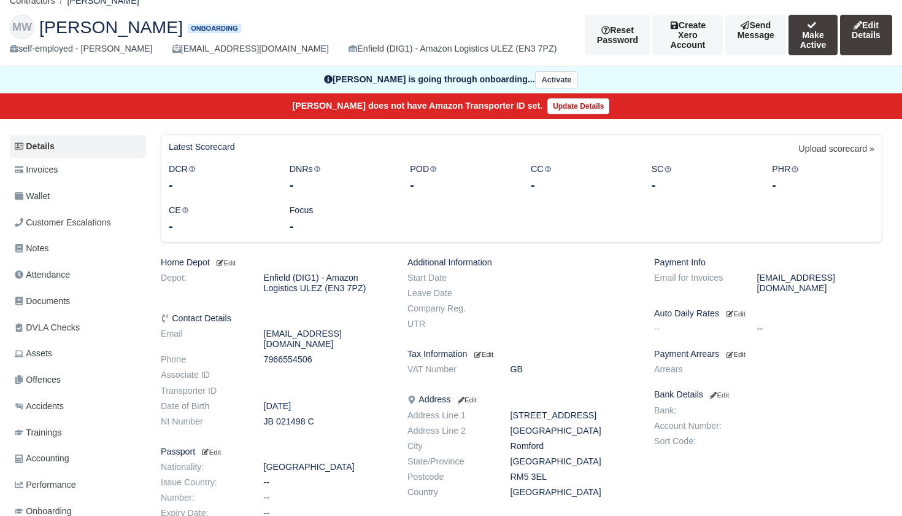
scroll to position [58, 0]
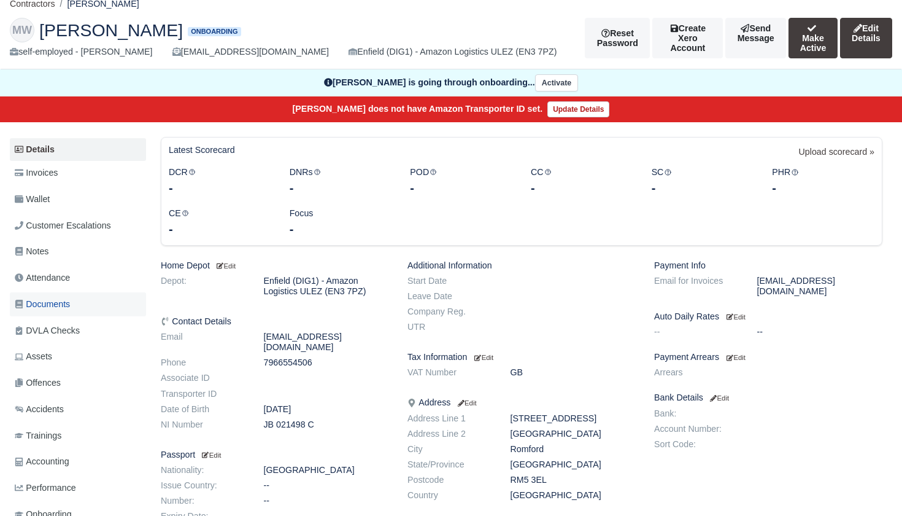
click at [65, 300] on span "Documents" at bounding box center [42, 304] width 55 height 14
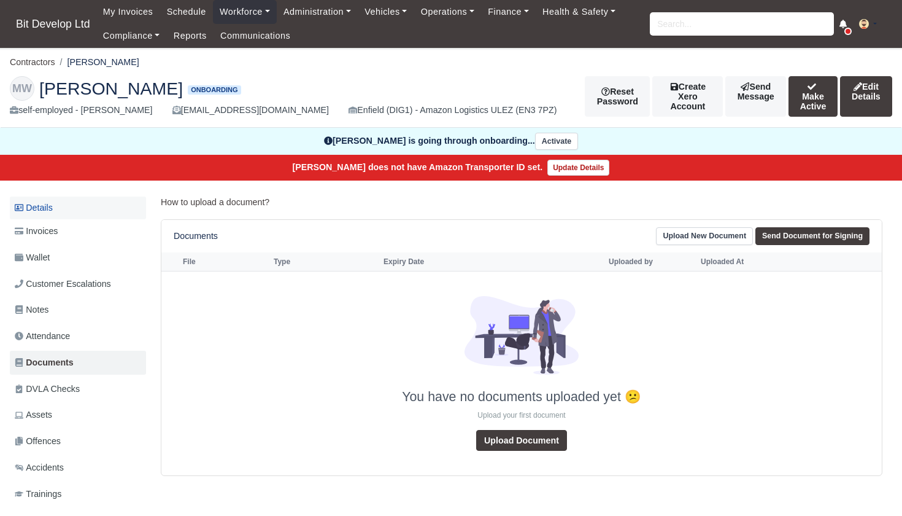
click at [56, 206] on link "Details" at bounding box center [78, 207] width 136 height 23
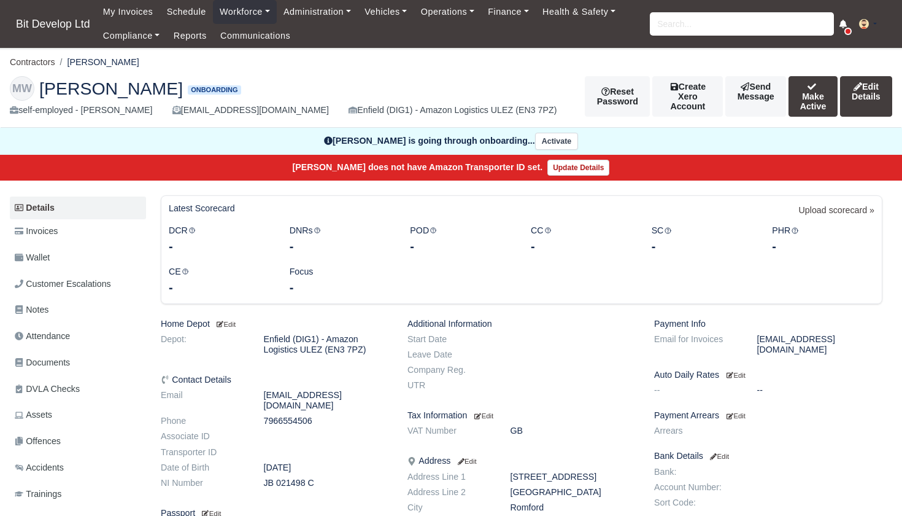
scroll to position [58, 0]
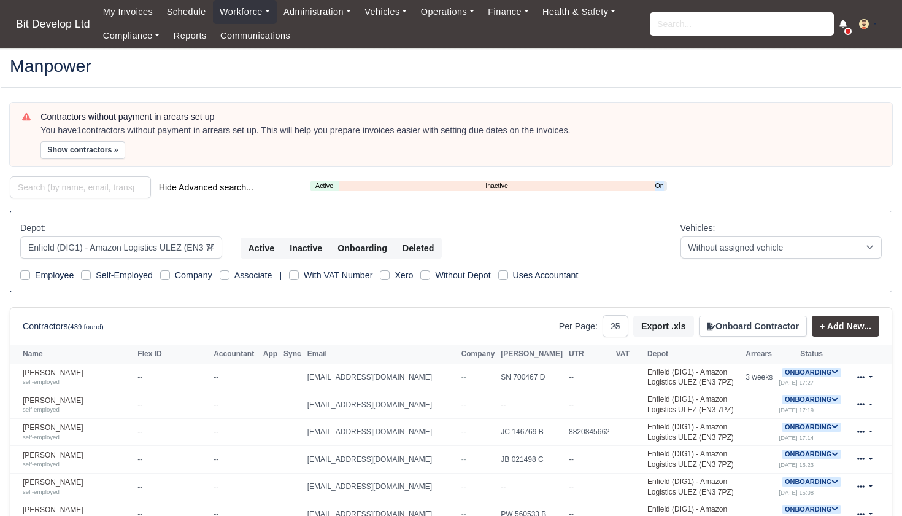
select select "2"
select select "25"
click at [659, 183] on link "Onboarding" at bounding box center [659, 185] width 9 height 10
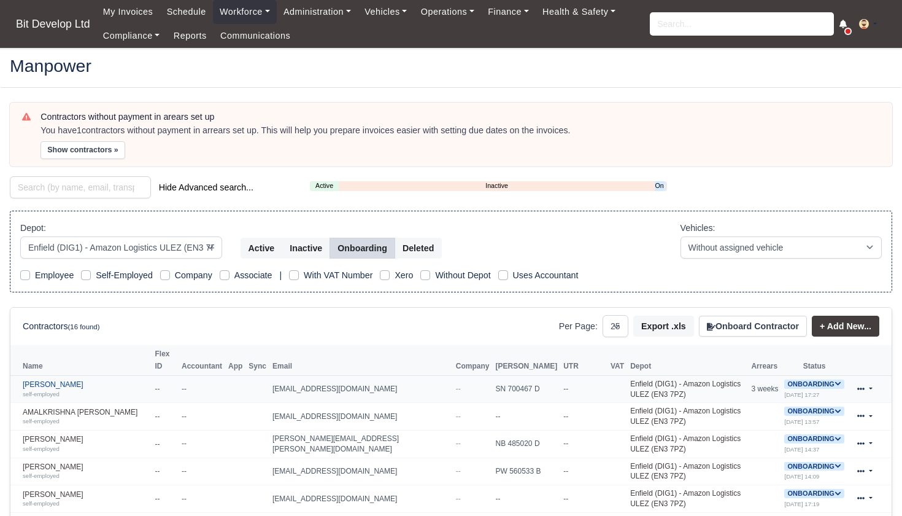
click at [60, 380] on link "Alain Wongo self-employed" at bounding box center [86, 389] width 126 height 18
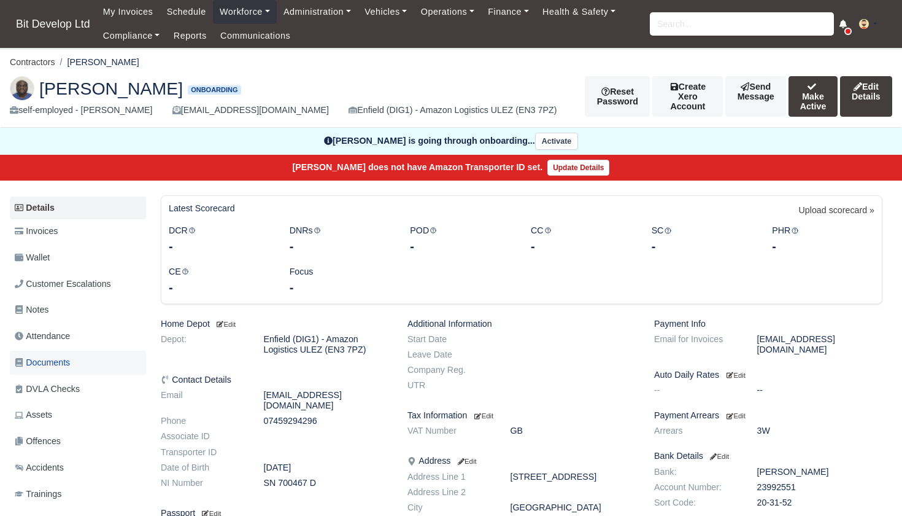
click at [59, 360] on span "Documents" at bounding box center [42, 362] width 55 height 14
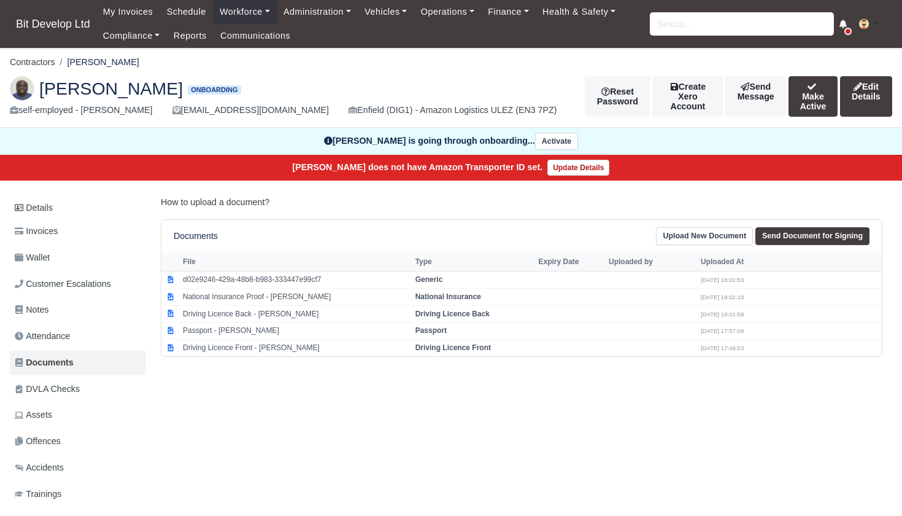
click at [686, 232] on link "Upload New Document" at bounding box center [704, 236] width 97 height 18
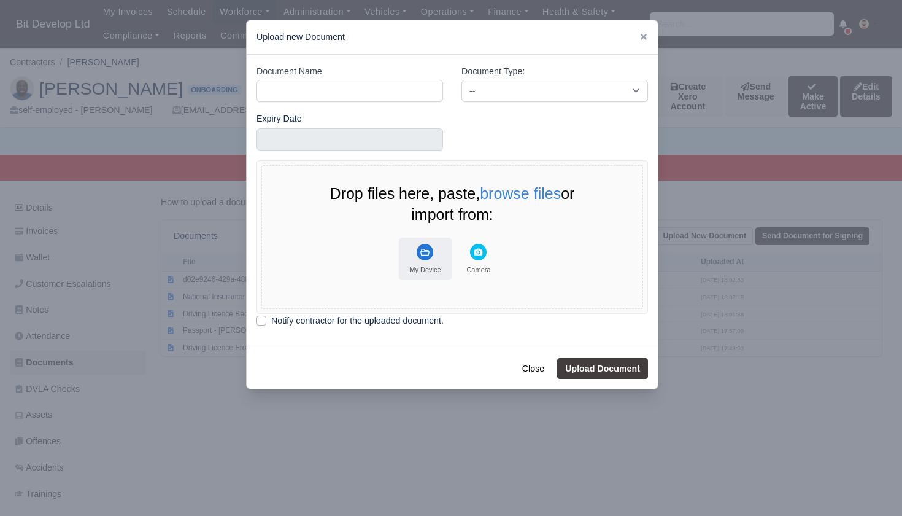
click at [425, 250] on rect "File Uploader" at bounding box center [425, 252] width 17 height 17
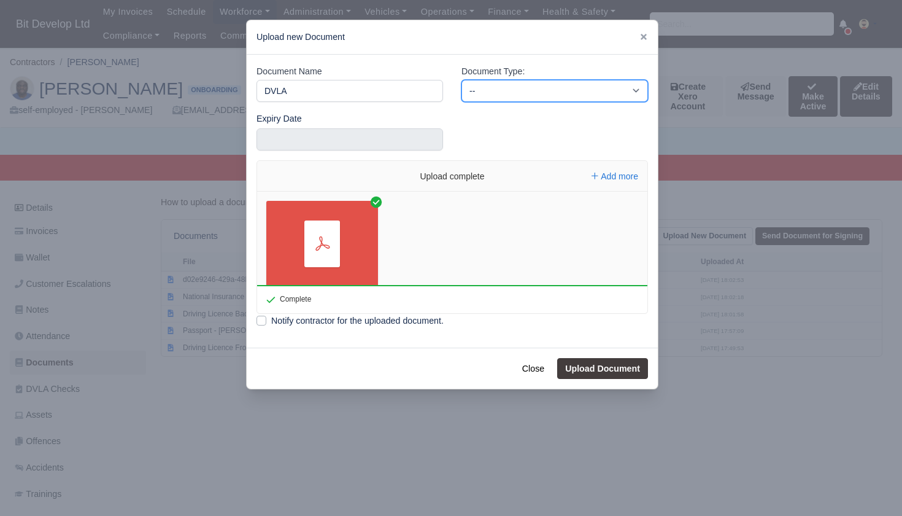
drag, startPoint x: 550, startPoint y: 90, endPoint x: 278, endPoint y: 91, distance: 271.9
click at [278, 91] on div "Document Name DVLA Document Type: -- Accounting Engagement Letter Age Verificat…" at bounding box center [452, 87] width 410 height 47
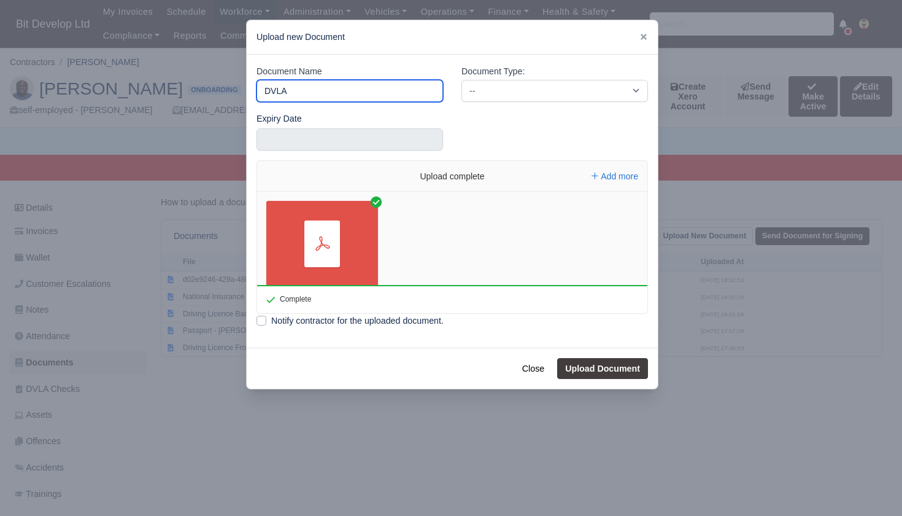
drag, startPoint x: 295, startPoint y: 90, endPoint x: 261, endPoint y: 90, distance: 33.2
click at [261, 90] on input "DVLA" at bounding box center [350, 91] width 187 height 22
type input "RTW"
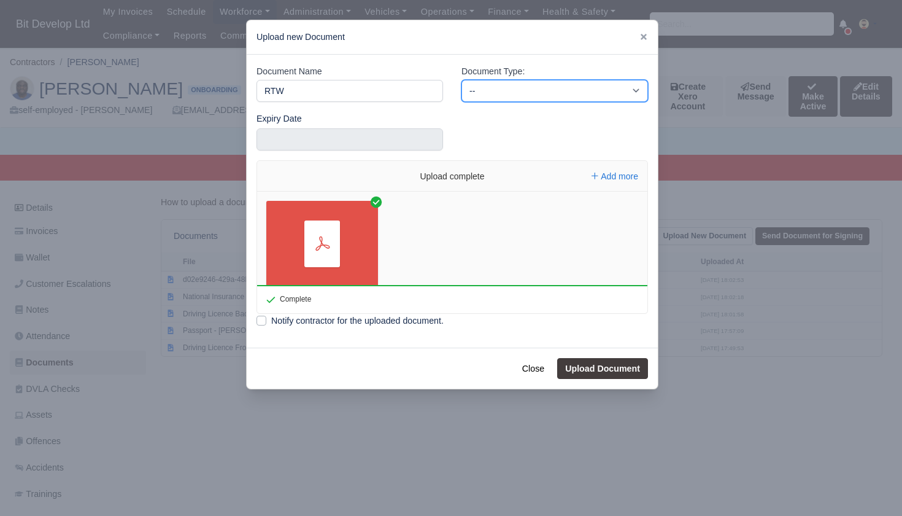
select select "right-to-work"
click at [613, 361] on button "Upload Document" at bounding box center [602, 368] width 91 height 21
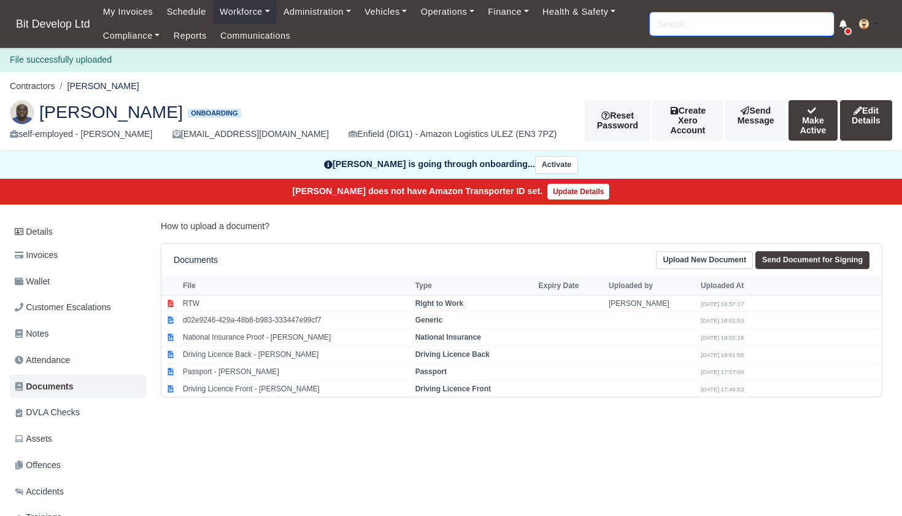
click at [709, 27] on input "search" at bounding box center [742, 23] width 184 height 23
type input "adam"
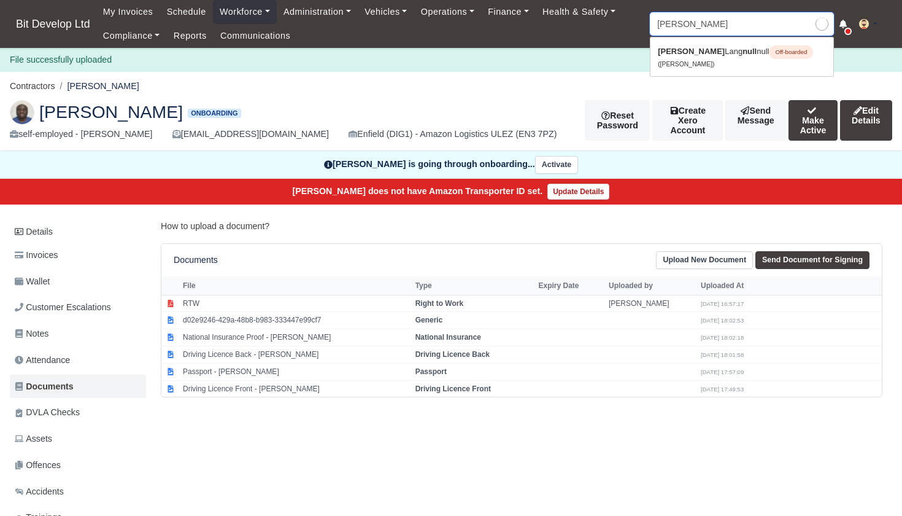
type input "adam Lang"
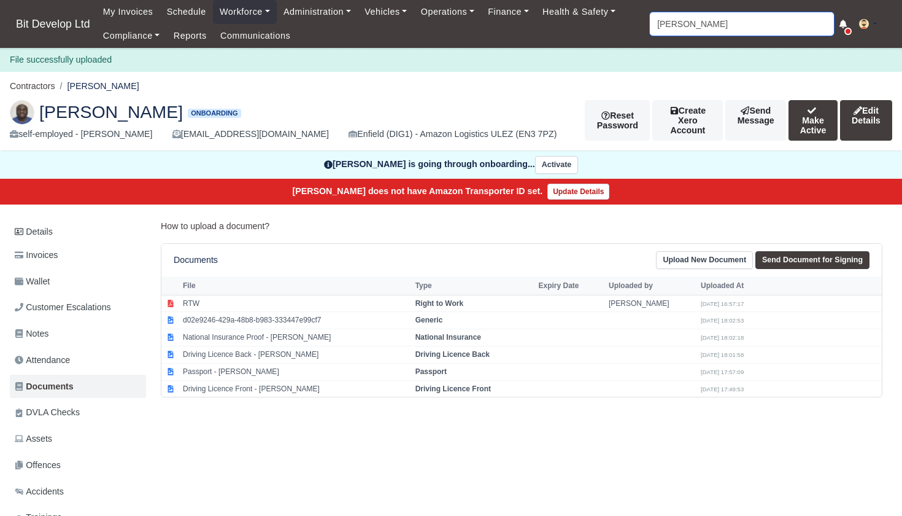
type input "Adam"
type input "Adam Lang"
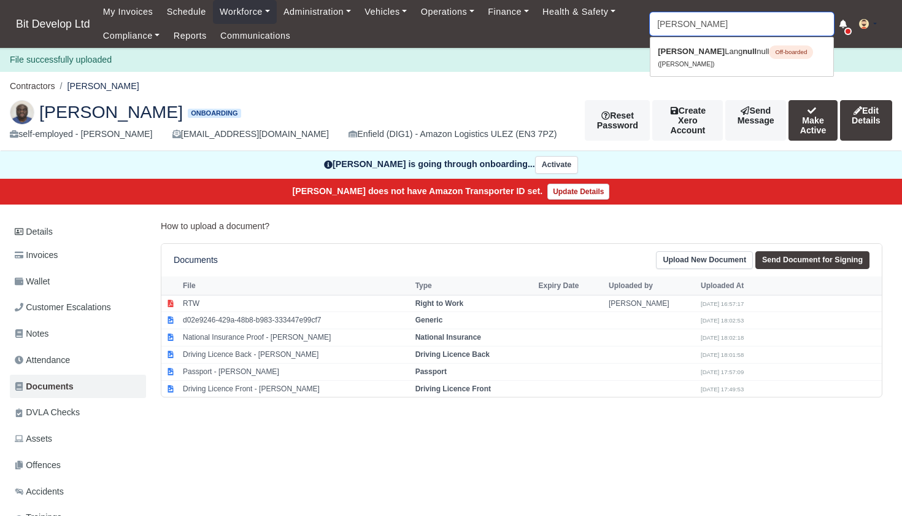
type input "Adam"
type input "Adam Lang"
type input "Ada"
type input "Adalid Rivera Lozano"
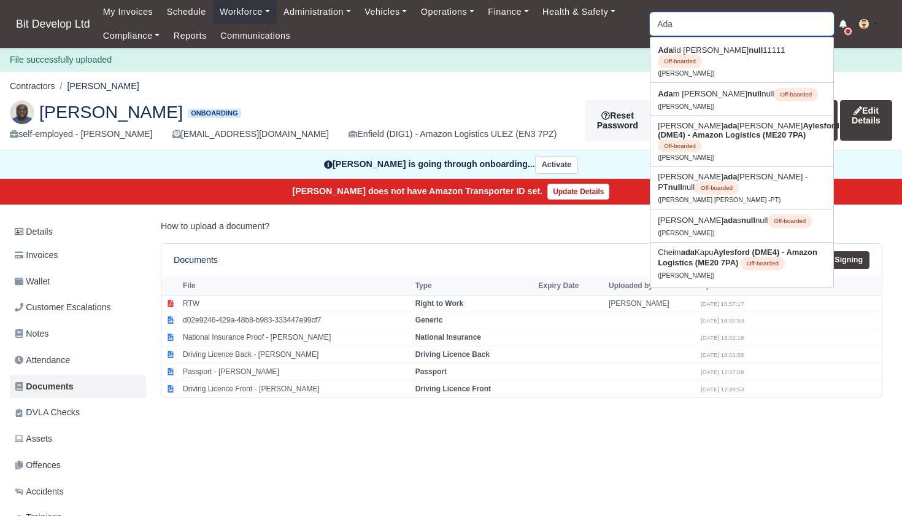
type input "Ad"
type input "Adalid Rivera Lozano"
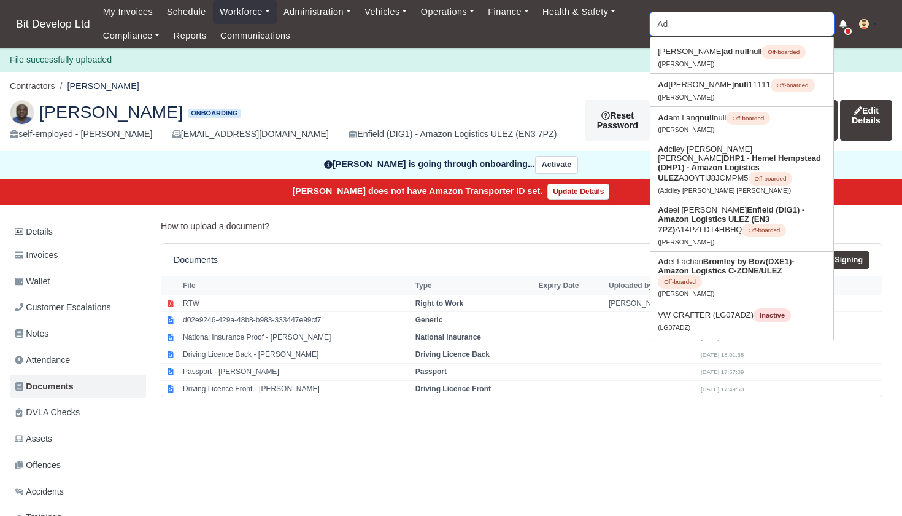
type input "A"
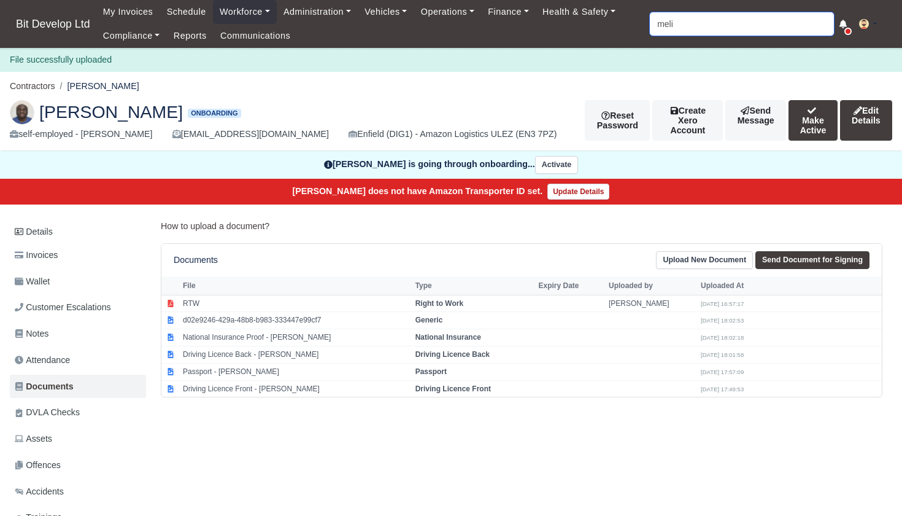
type input "melis"
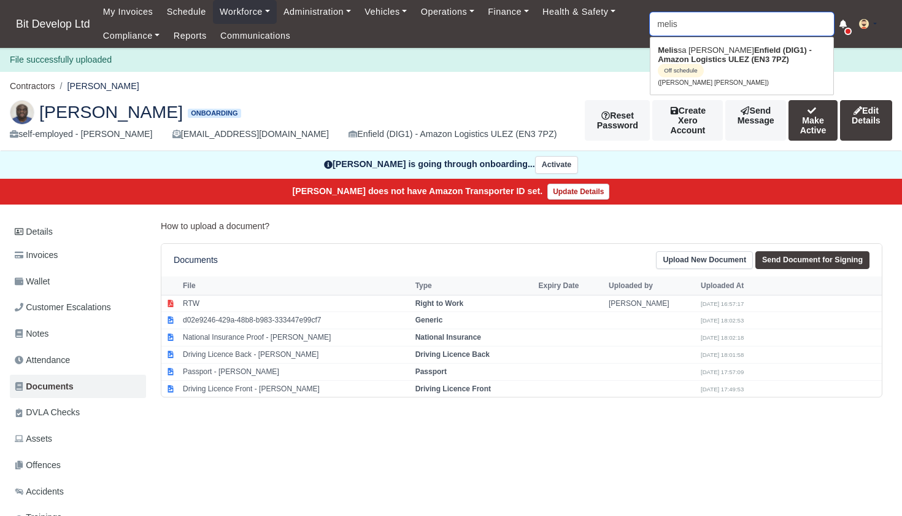
type input "melissa Rienda Sanches Ferreira"
click at [710, 48] on link "Melis sa Rienda Sanches Ferreira Enfield (DIG1) - Amazon Logistics ULEZ (EN3 7P…" at bounding box center [742, 66] width 183 height 51
type input "[PERSON_NAME] [PERSON_NAME]"
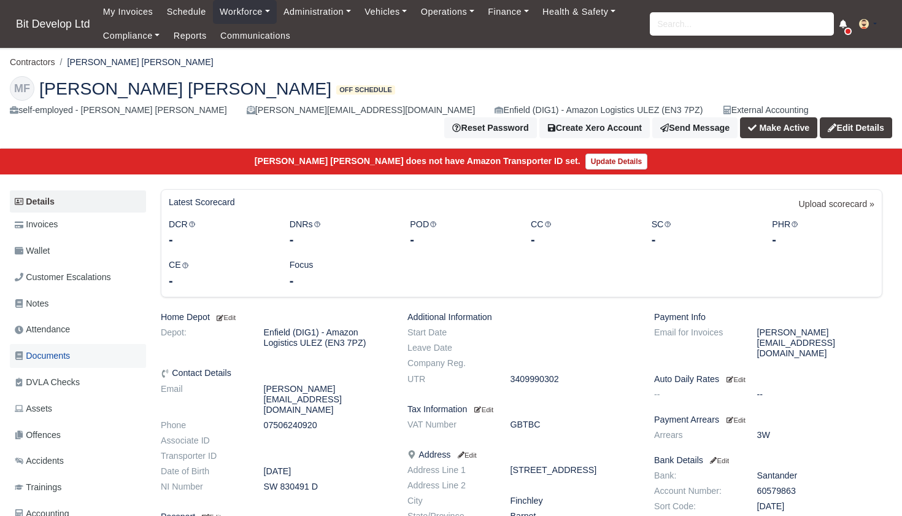
click at [56, 349] on span "Documents" at bounding box center [42, 356] width 55 height 14
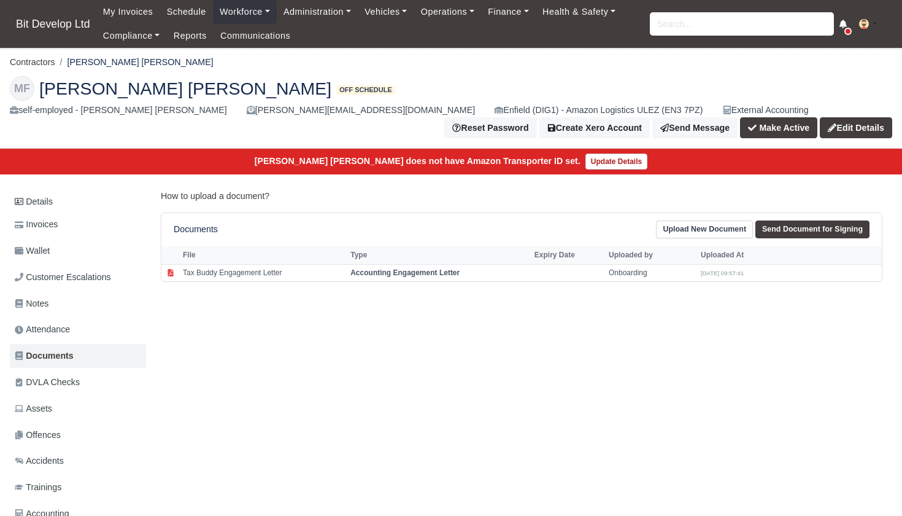
click at [718, 234] on link "Upload New Document" at bounding box center [704, 229] width 97 height 18
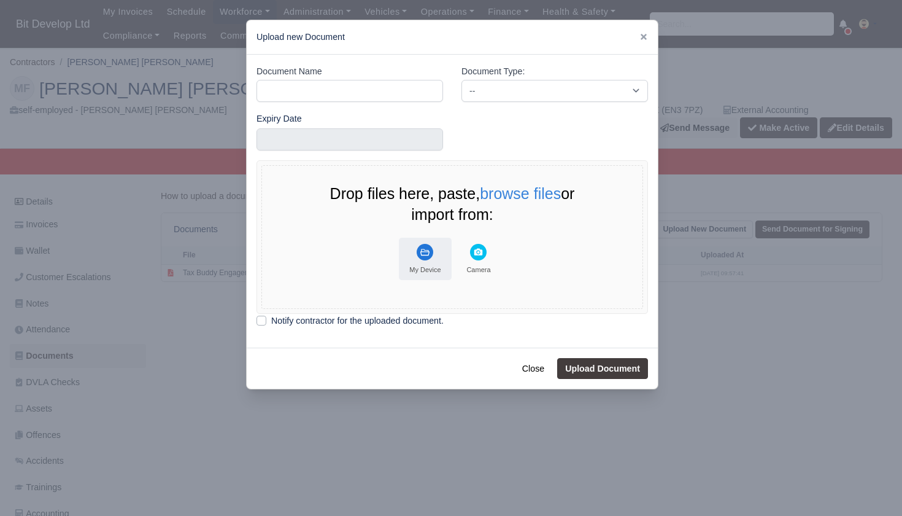
click at [427, 244] on rect "File Uploader" at bounding box center [425, 252] width 17 height 17
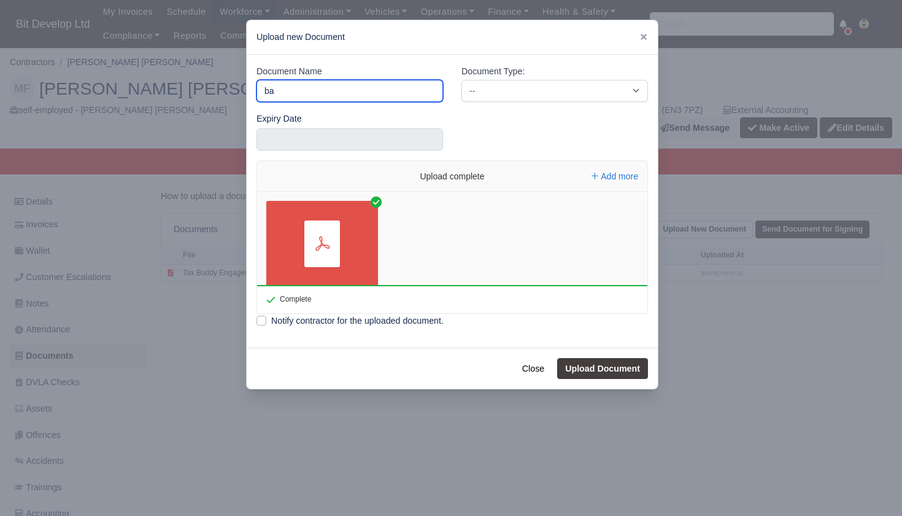
type input "b"
type input "DBS"
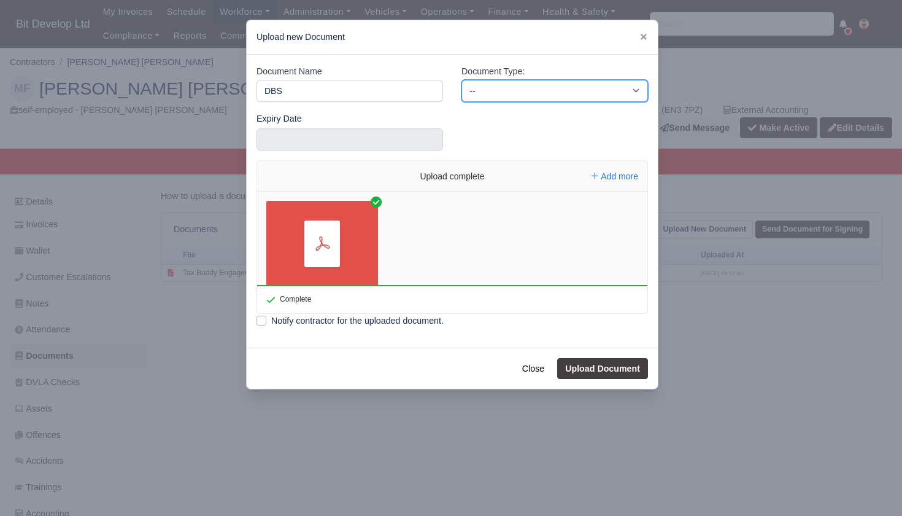
click at [511, 81] on select "-- Accounting Engagement Letter Age Verification Confirmation Background Check …" at bounding box center [555, 91] width 187 height 22
select select "background-check"
click at [629, 362] on button "Upload Document" at bounding box center [602, 368] width 91 height 21
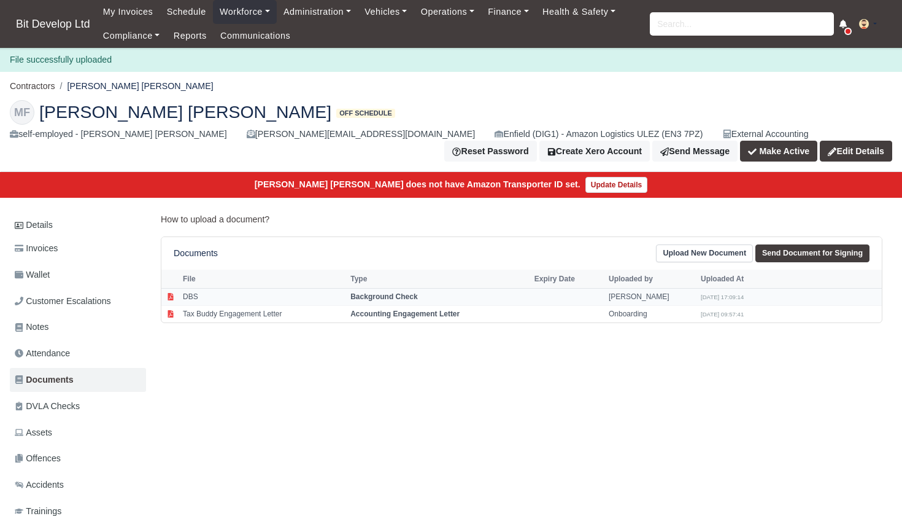
click at [384, 292] on strong "Background Check" at bounding box center [383, 296] width 67 height 9
select select "background-check"
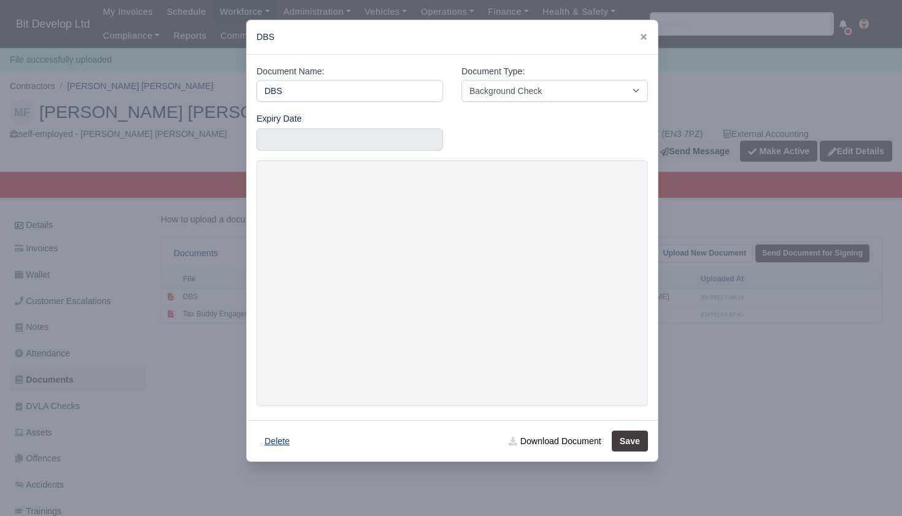
click at [278, 438] on button "Delete" at bounding box center [277, 440] width 41 height 21
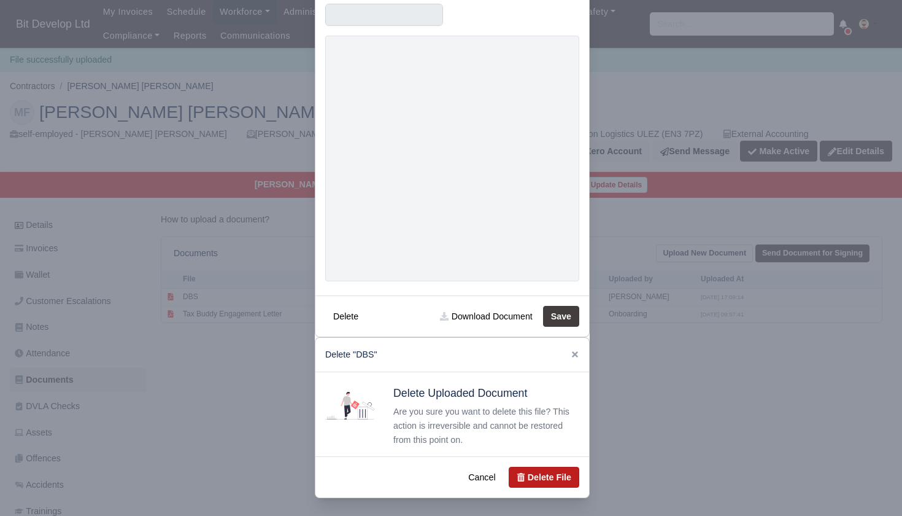
scroll to position [124, 0]
click at [560, 476] on button "Delete File" at bounding box center [544, 477] width 71 height 21
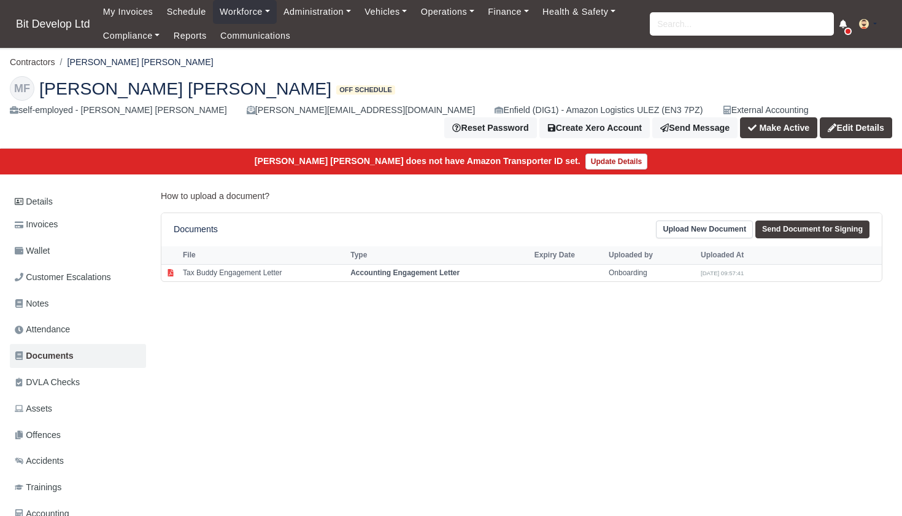
click at [698, 228] on link "Upload New Document" at bounding box center [704, 229] width 97 height 18
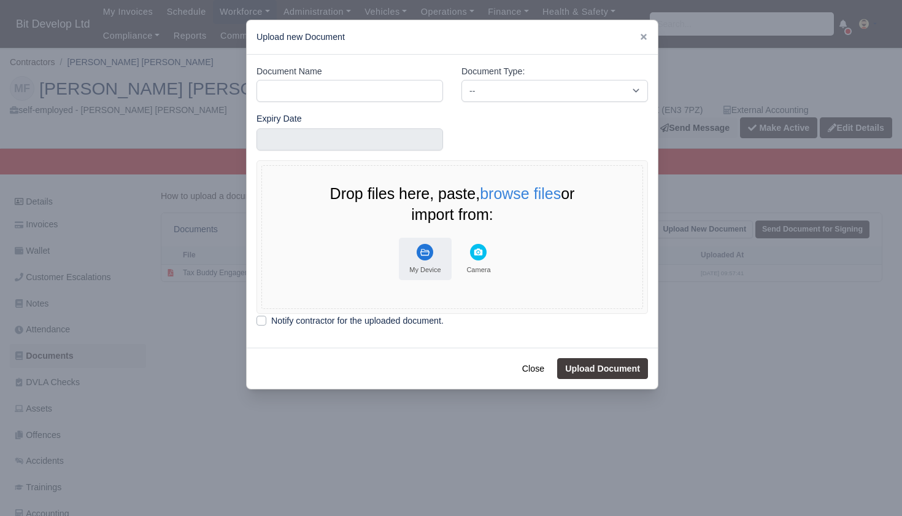
click at [422, 250] on icon "File Uploader" at bounding box center [424, 252] width 9 height 7
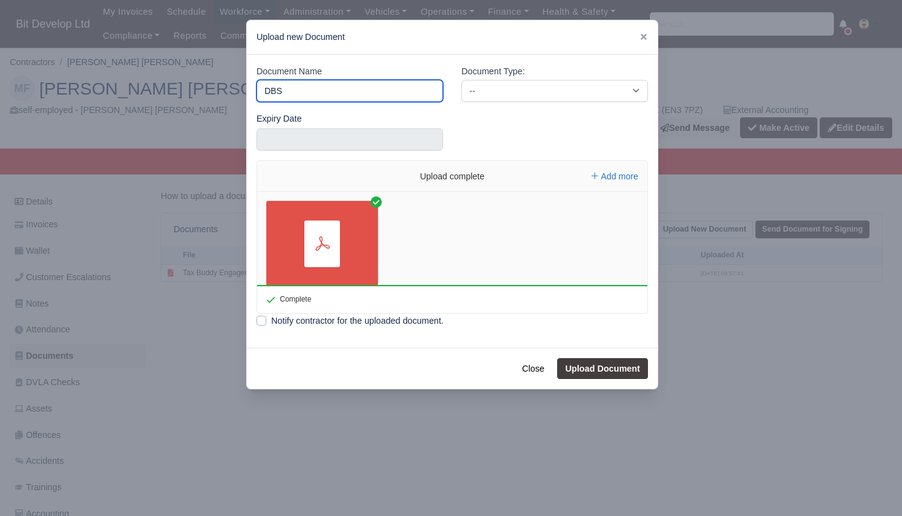
type input "DBS"
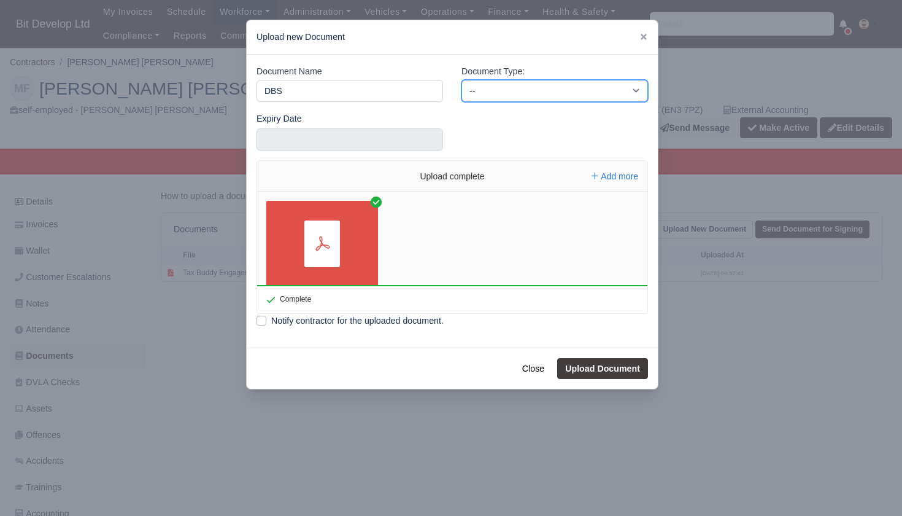
select select "background-check"
click at [508, 83] on select "-- Accounting Engagement Letter Age Verification Confirmation Background Check …" at bounding box center [555, 91] width 187 height 22
click at [590, 363] on button "Upload Document" at bounding box center [602, 368] width 91 height 21
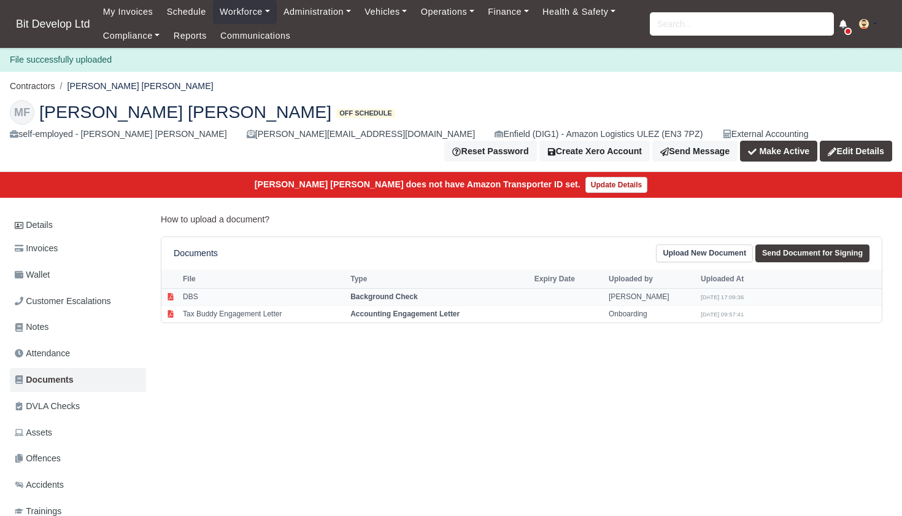
click at [230, 291] on td "DBS" at bounding box center [264, 296] width 168 height 17
select select "background-check"
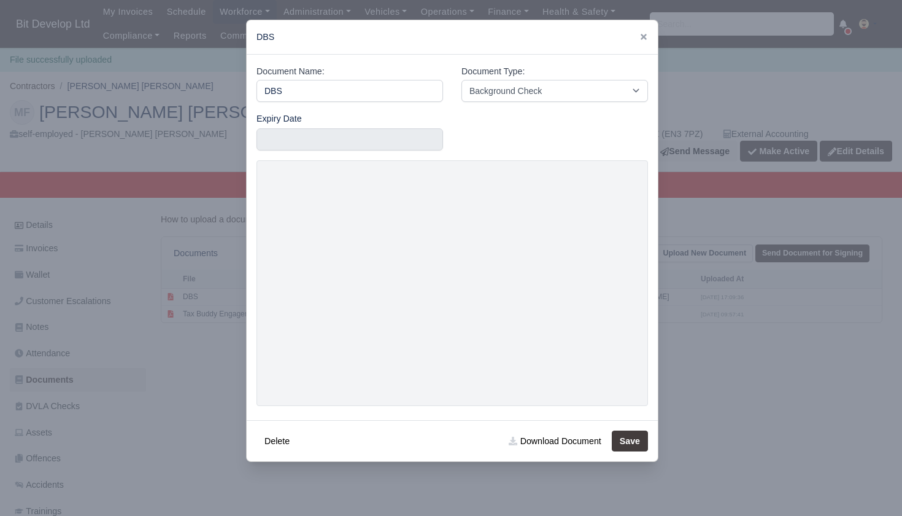
click at [645, 36] on icon at bounding box center [644, 37] width 6 height 6
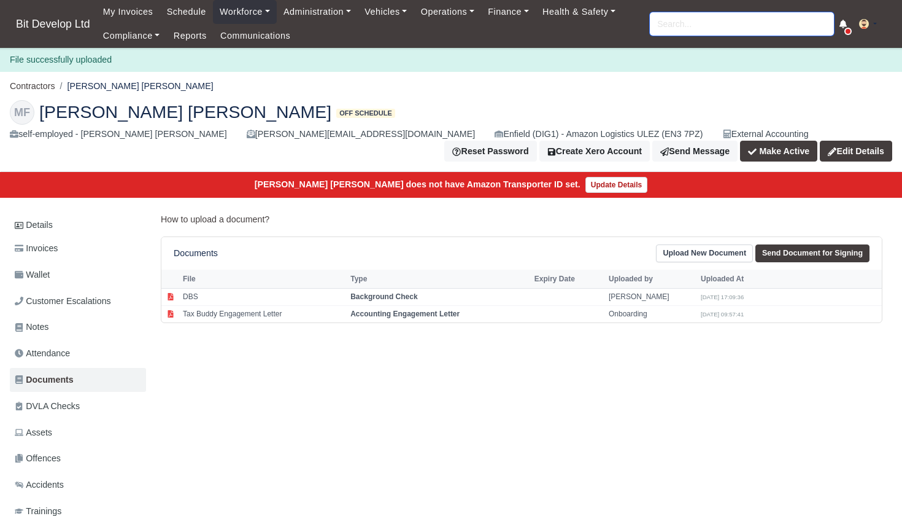
click at [679, 26] on input "search" at bounding box center [742, 23] width 184 height 23
type input "ASEN"
type input "ASEN Boykov"
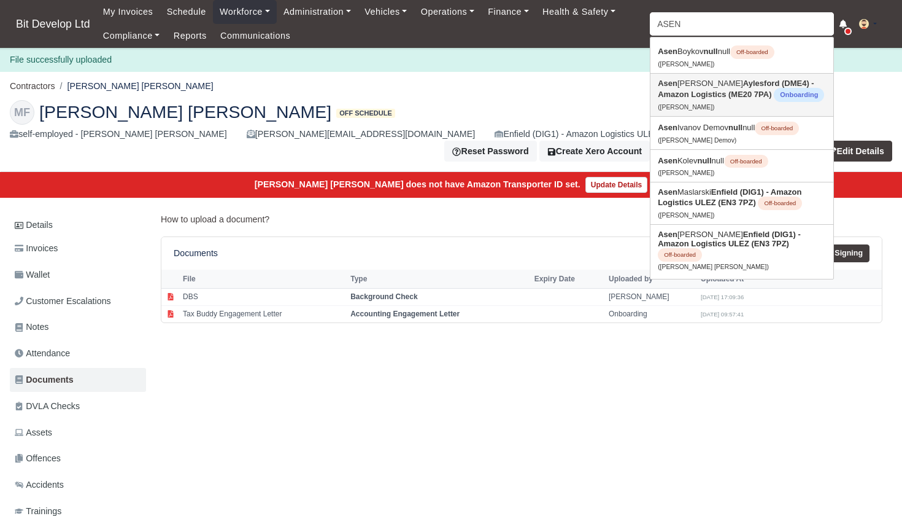
click at [701, 87] on link "Asen Ivanov Aylesford (DME4) - Amazon Logistics (ME20 7PA) Onboarding (Asen Iva…" at bounding box center [742, 95] width 183 height 42
type input "[PERSON_NAME]"
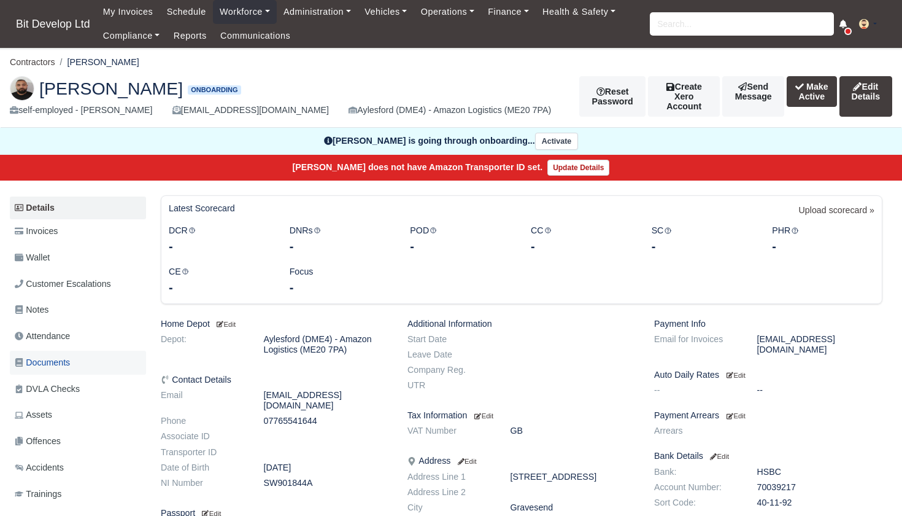
click at [56, 357] on span "Documents" at bounding box center [42, 362] width 55 height 14
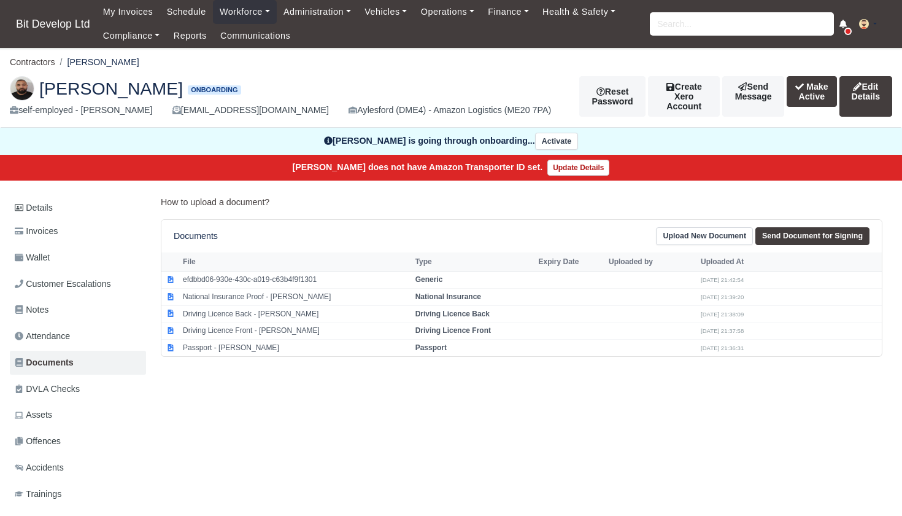
click at [707, 232] on link "Upload New Document" at bounding box center [704, 236] width 97 height 18
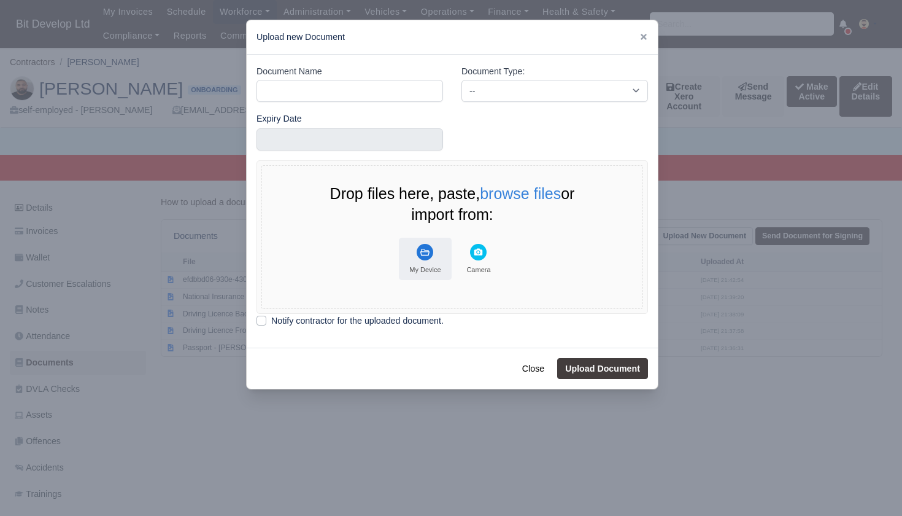
click at [438, 249] on button "My Device" at bounding box center [425, 259] width 53 height 42
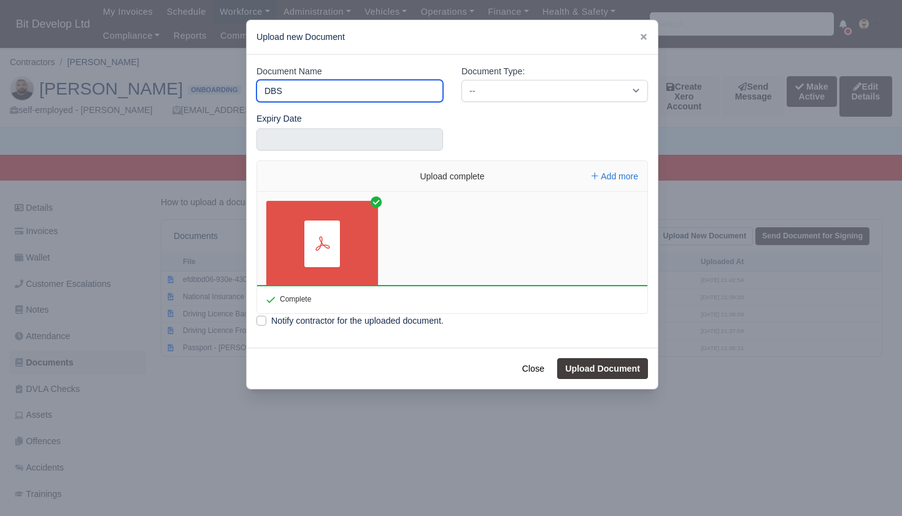
type input "DBS"
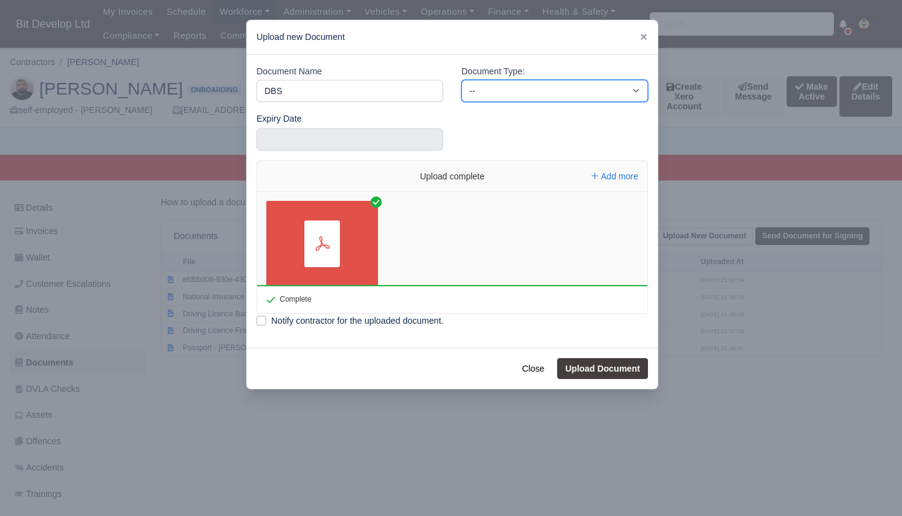
click at [513, 88] on select "-- Accounting Engagement Letter Age Verification Confirmation Background Check …" at bounding box center [555, 91] width 187 height 22
select select "background-check"
click at [602, 365] on button "Upload Document" at bounding box center [602, 368] width 91 height 21
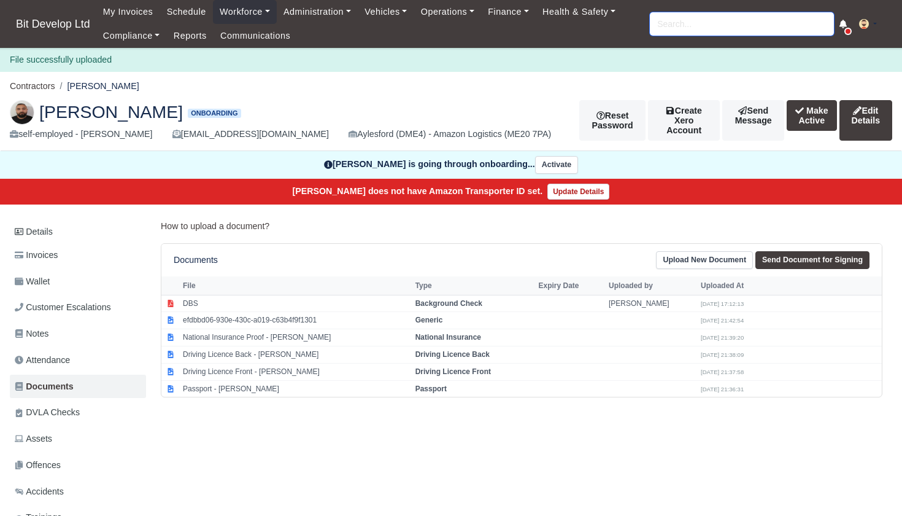
click at [701, 31] on input "search" at bounding box center [742, 23] width 184 height 23
type input "[PERSON_NAME]"
type input "[PERSON_NAME] taseva"
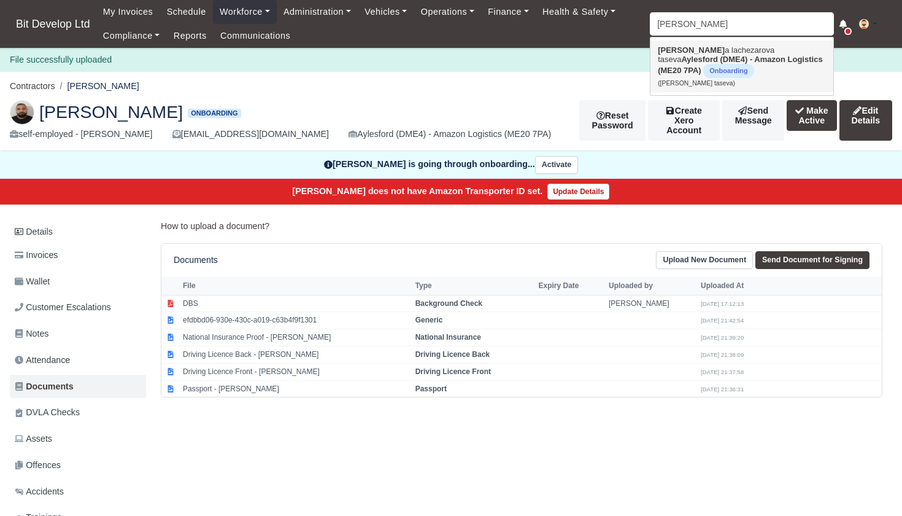
click at [694, 60] on strong "Aylesford (DME4) - Amazon Logistics (ME20 7PA)" at bounding box center [740, 65] width 165 height 20
type input "[PERSON_NAME] taseva"
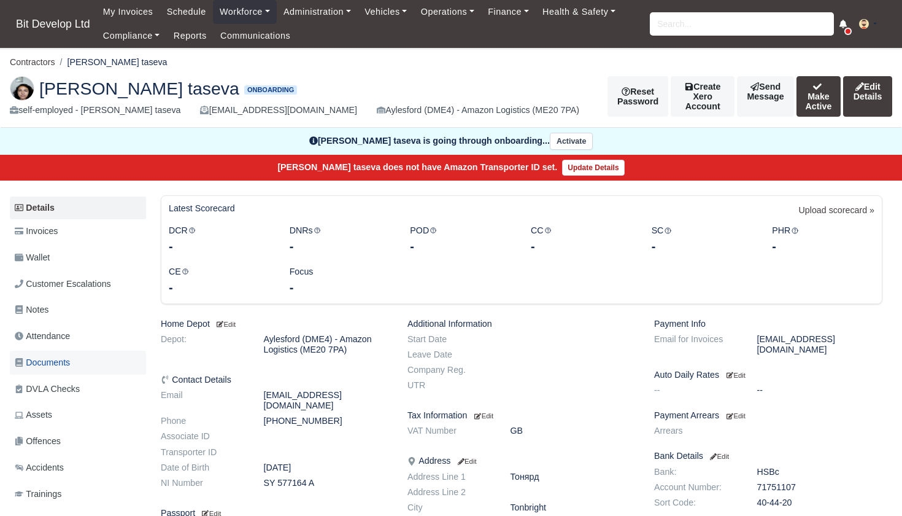
click at [54, 358] on span "Documents" at bounding box center [42, 362] width 55 height 14
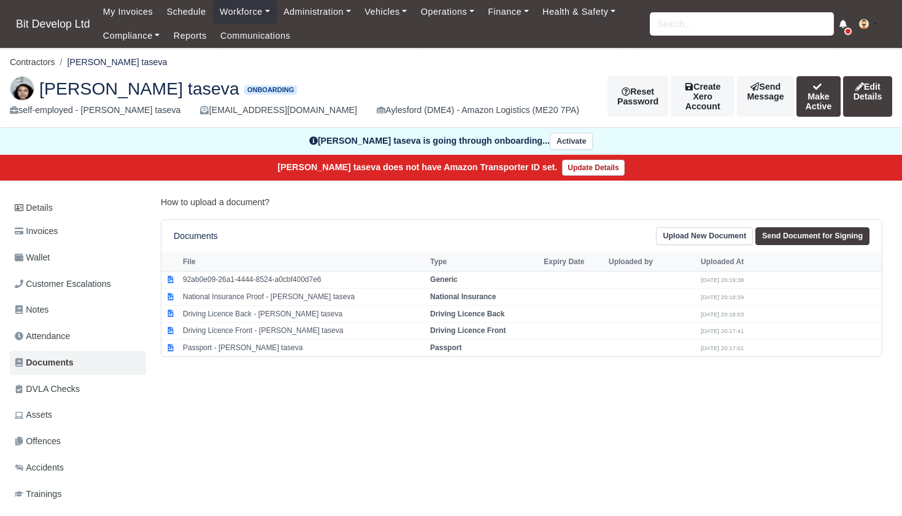
click at [706, 232] on link "Upload New Document" at bounding box center [704, 236] width 97 height 18
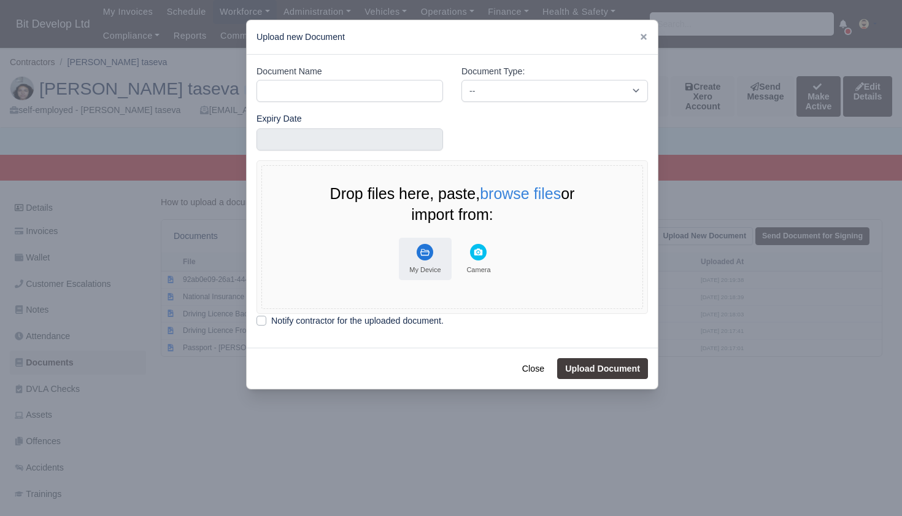
click at [425, 249] on rect "File Uploader" at bounding box center [425, 252] width 17 height 17
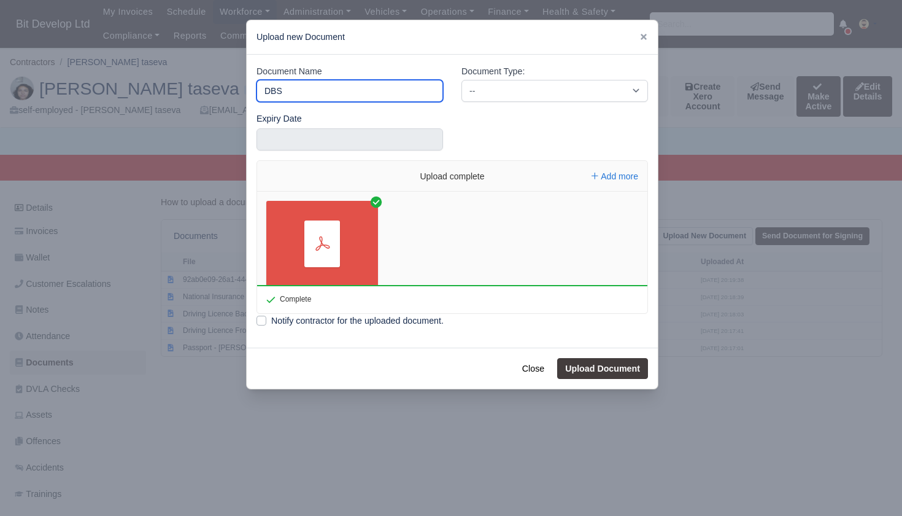
type input "DBS"
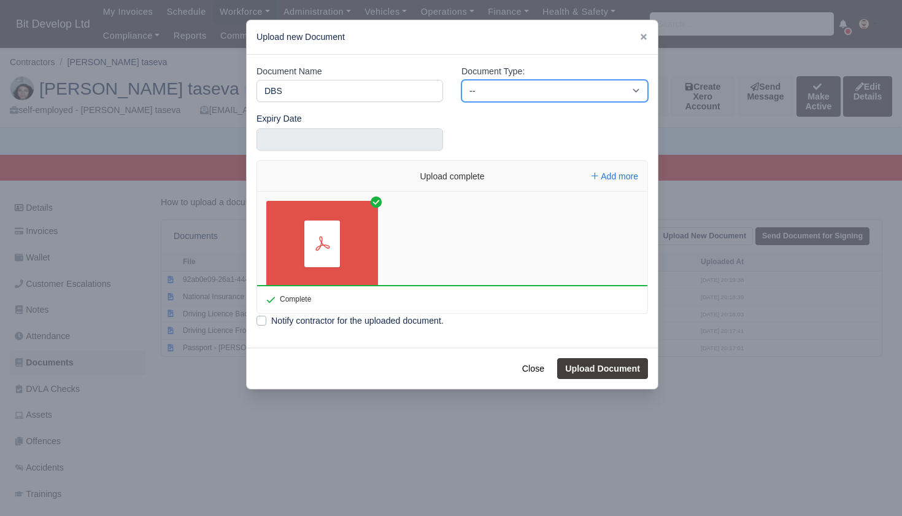
select select "background-check"
click at [594, 369] on button "Upload Document" at bounding box center [602, 368] width 91 height 21
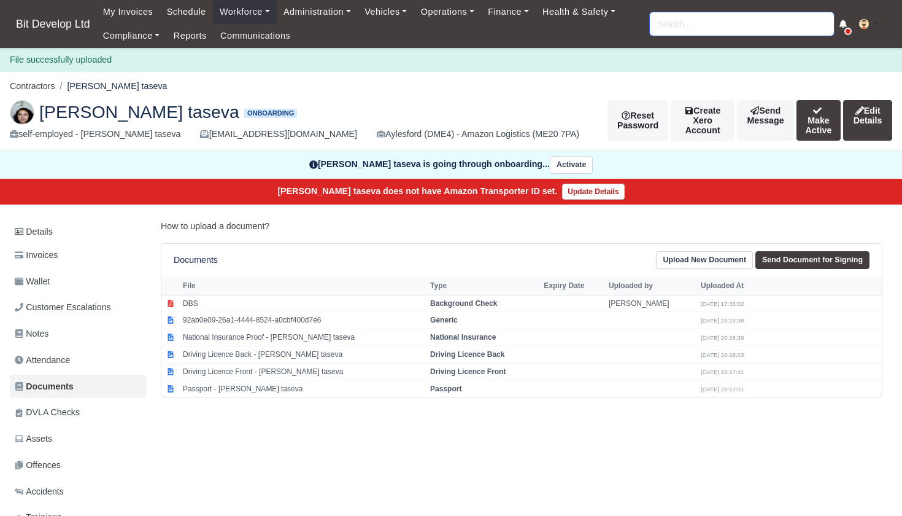
click at [511, 32] on input "search" at bounding box center [742, 23] width 184 height 23
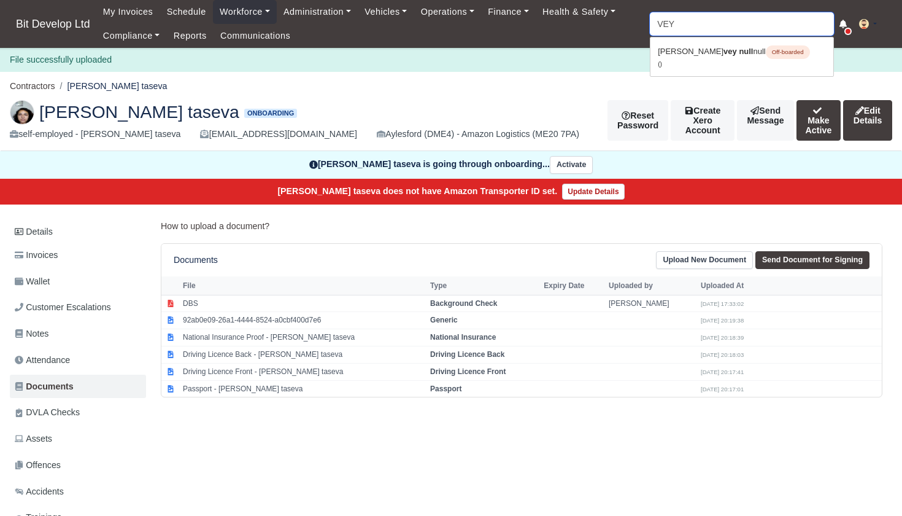
type input "VE"
type input "VE69HAA"
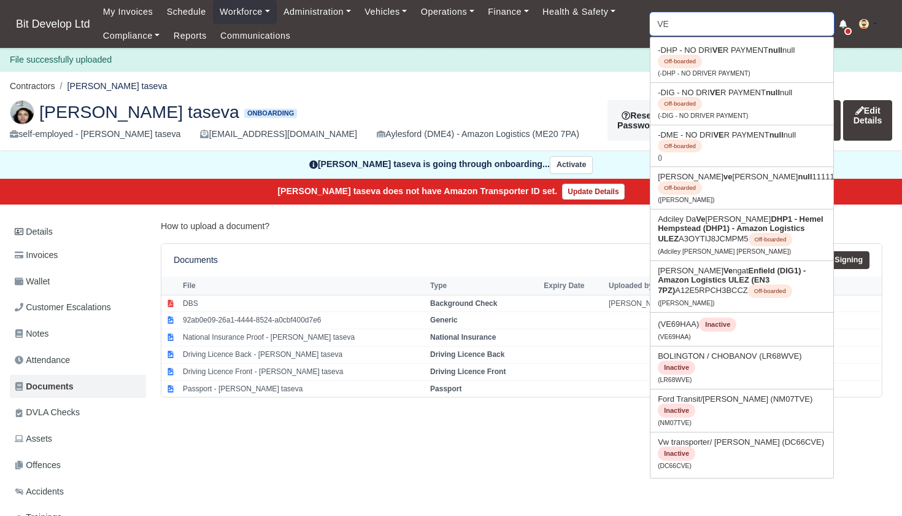
type input "V"
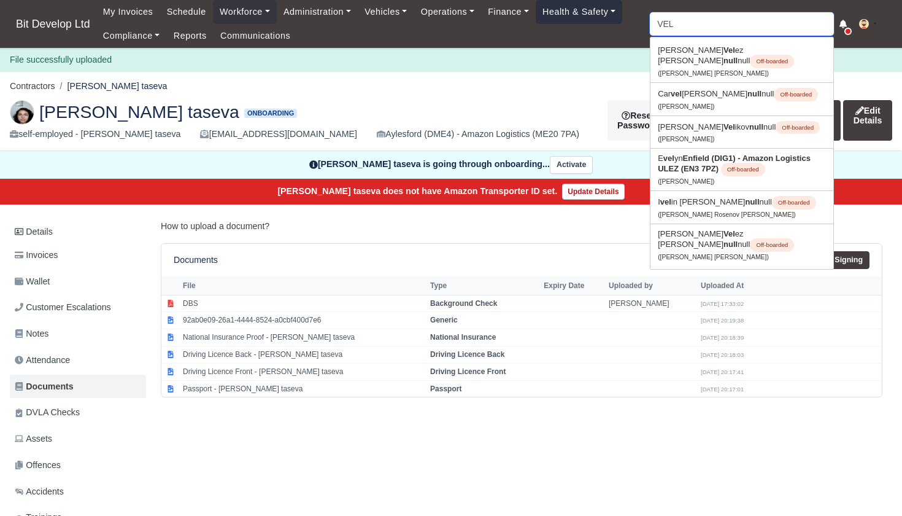
type input "VELY"
type input "VELYo Georgiev Tasev"
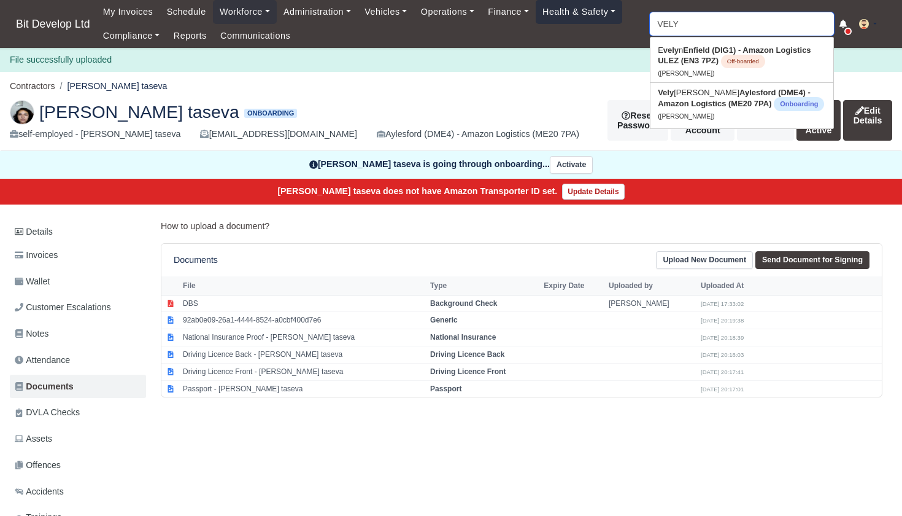
type input "VELYO"
type input "VELYO Georgiev Tasev"
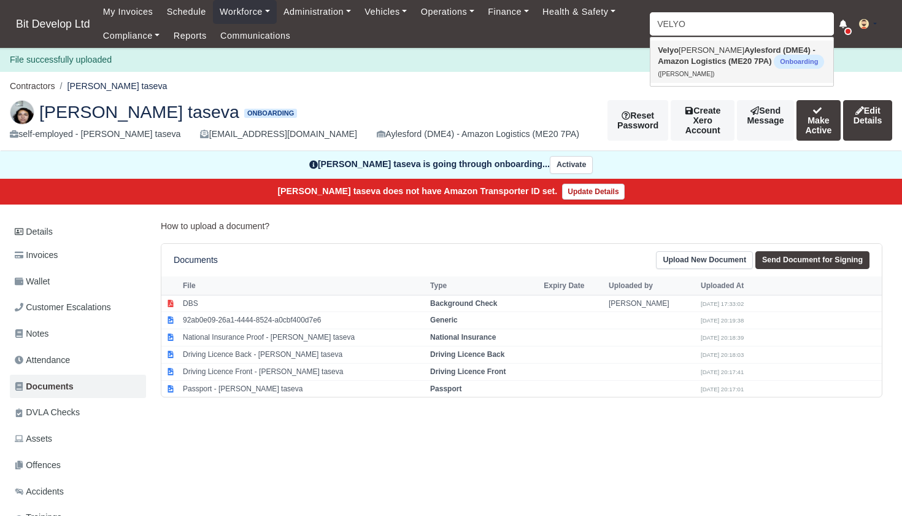
click at [511, 55] on link "Velyo Georgiev Tasev Aylesford (DME4) - Amazon Logistics (ME20 7PA) Onboarding …" at bounding box center [742, 62] width 183 height 42
type input "Velyo Georgiev Tasev"
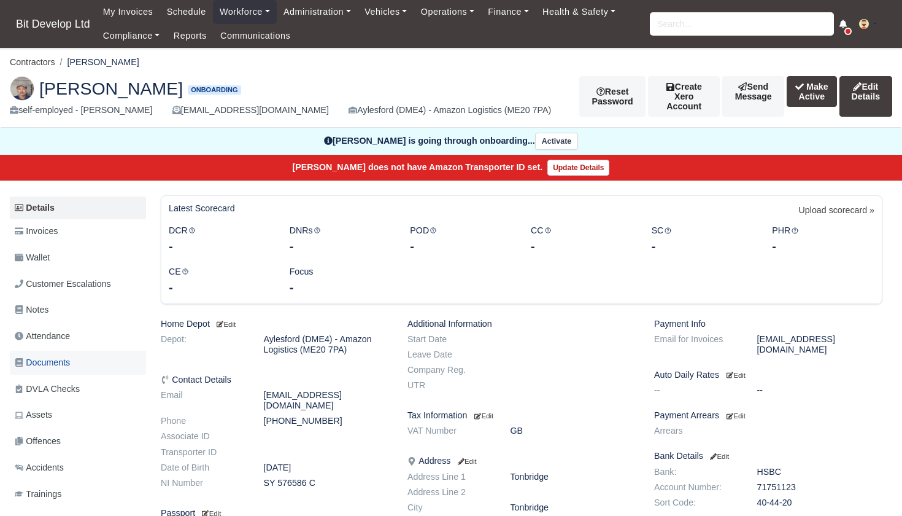
click at [56, 363] on span "Documents" at bounding box center [42, 362] width 55 height 14
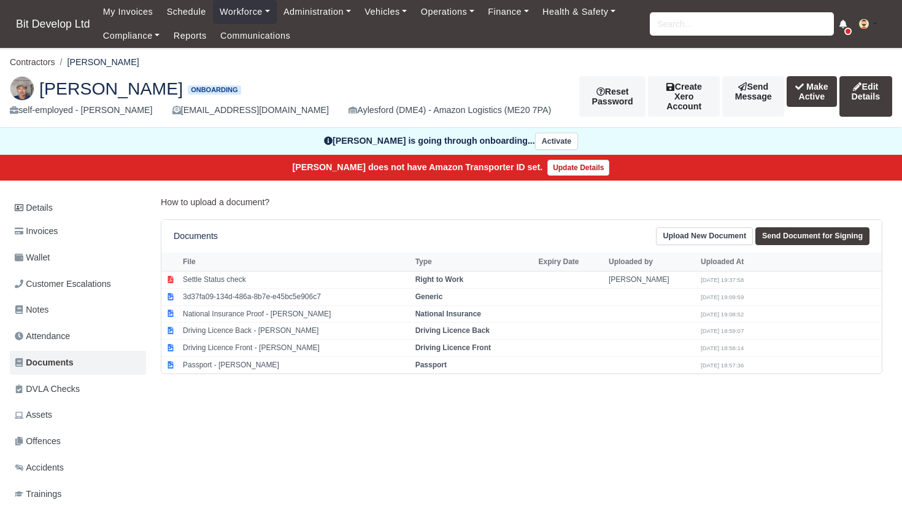
click at [703, 239] on link "Upload New Document" at bounding box center [704, 236] width 97 height 18
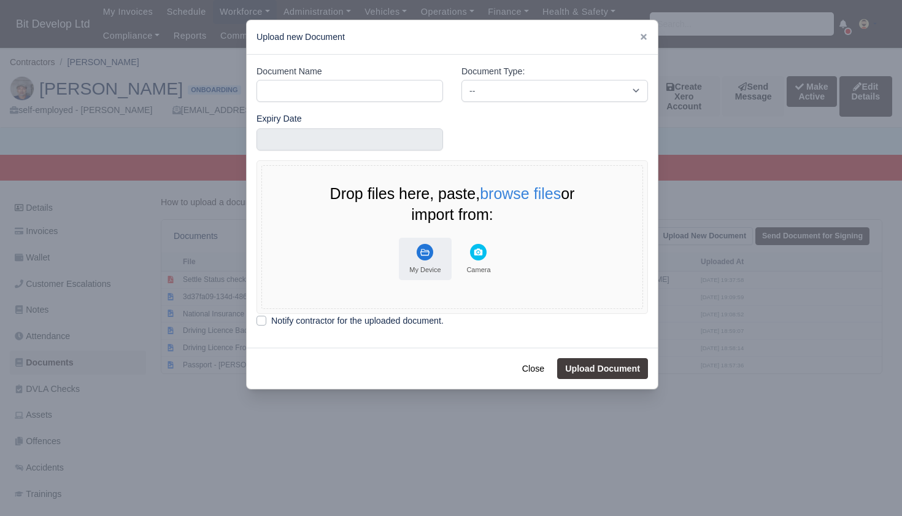
click at [420, 257] on icon "File Uploader" at bounding box center [425, 252] width 17 height 17
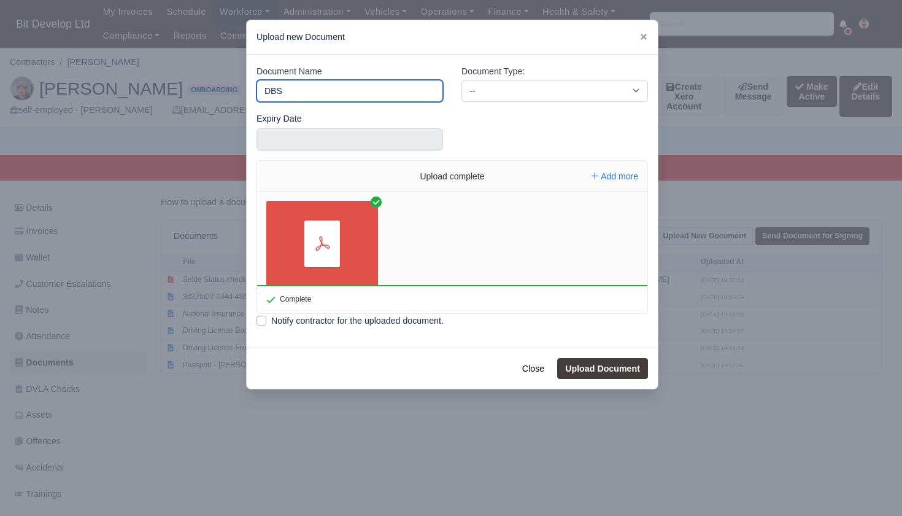
type input "DBS"
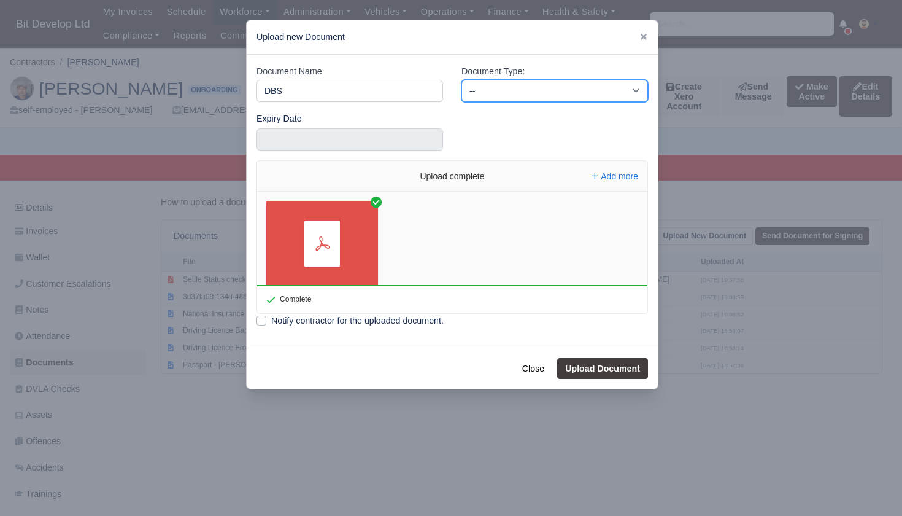
select select "background-check"
click at [497, 83] on select "-- Accounting Engagement Letter Age Verification Confirmation Background Check …" at bounding box center [555, 91] width 187 height 22
click at [590, 365] on button "Upload Document" at bounding box center [602, 368] width 91 height 21
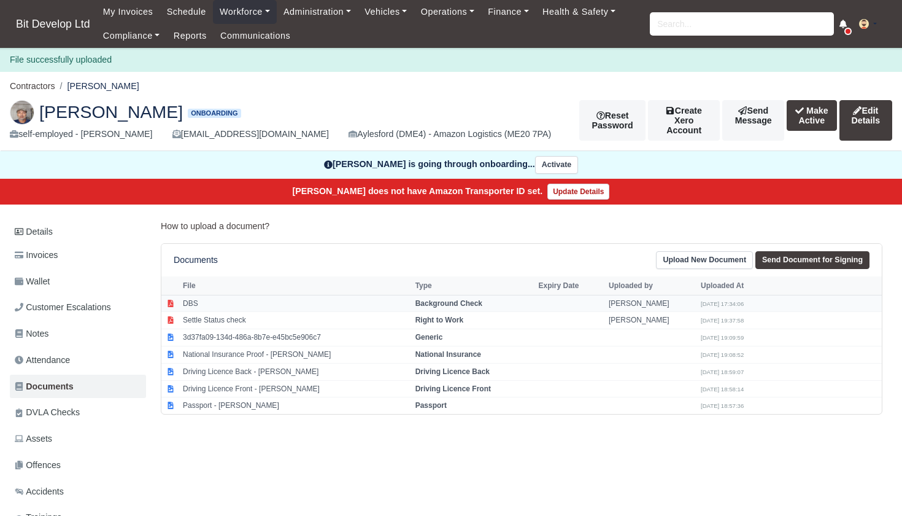
click at [241, 300] on td "DBS" at bounding box center [296, 303] width 233 height 17
select select "background-check"
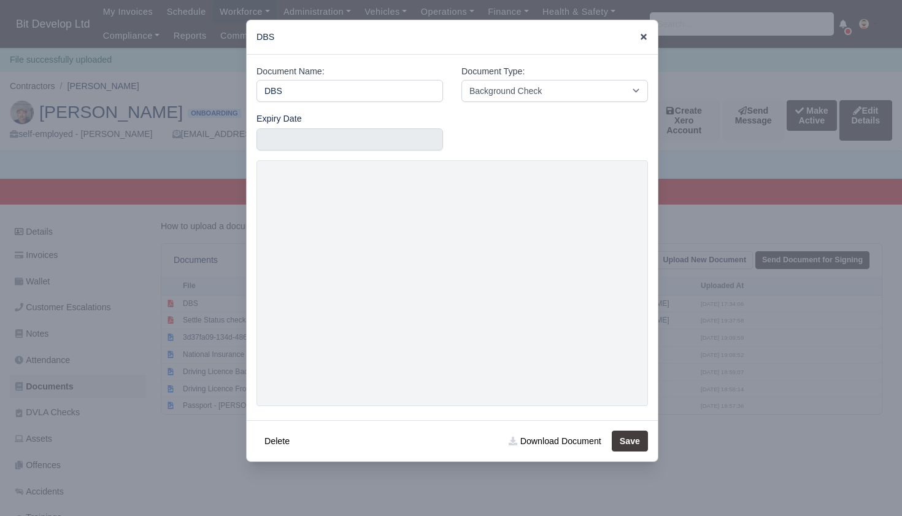
click at [644, 37] on icon at bounding box center [644, 37] width 6 height 6
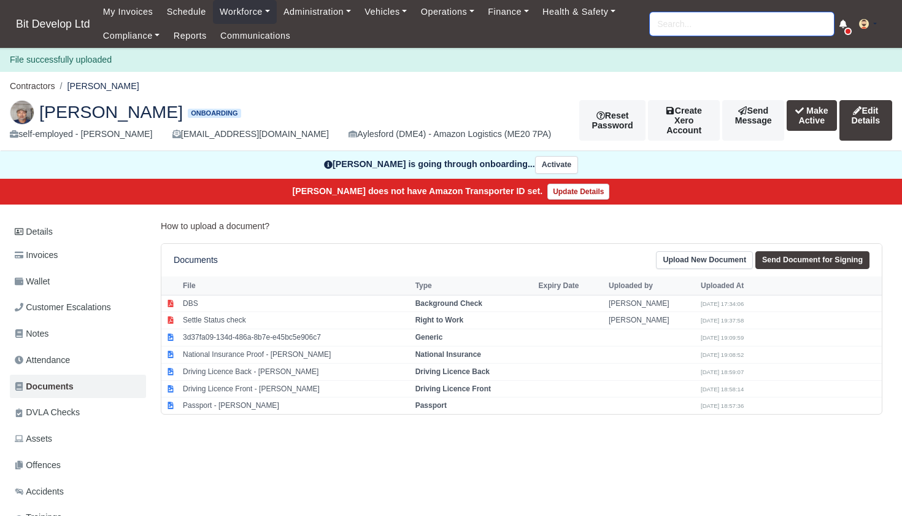
click at [686, 25] on input "search" at bounding box center [742, 23] width 184 height 23
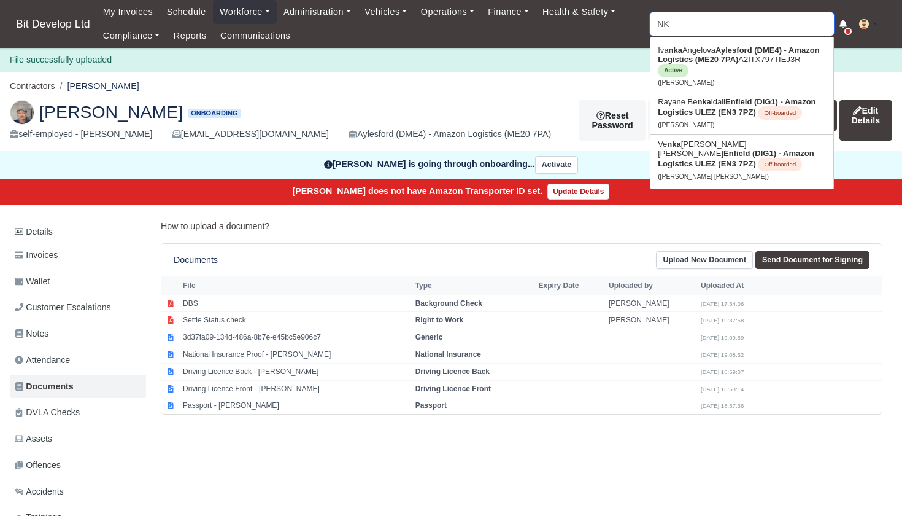
type input "N"
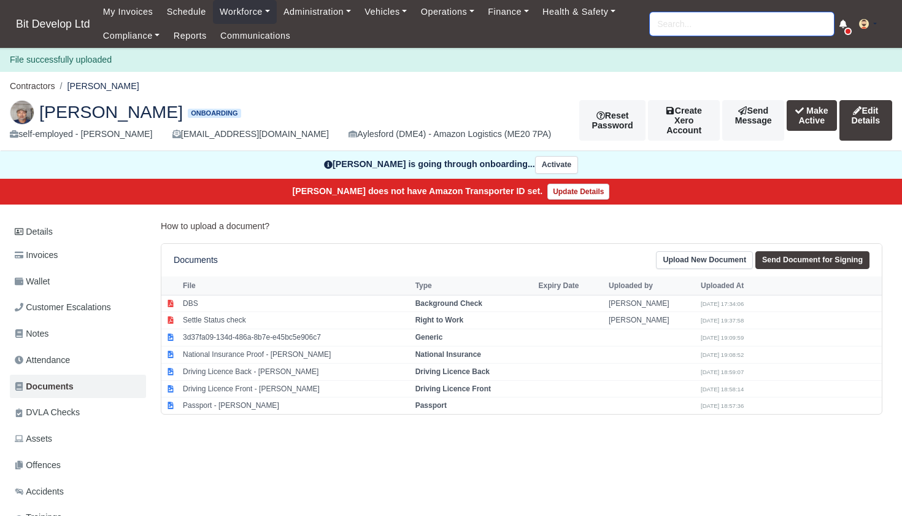
click at [705, 25] on input "search" at bounding box center [742, 23] width 184 height 23
type input "KYRI"
type input "KYRIako Ntangka"
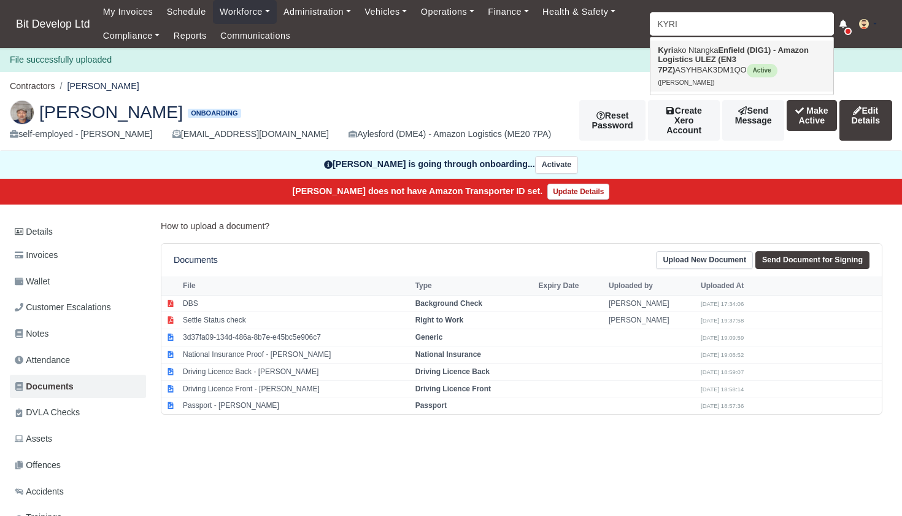
click at [709, 58] on strong "Enfield (DIG1) - Amazon Logistics ULEZ (EN3 7PZ)" at bounding box center [733, 59] width 151 height 29
type input "[PERSON_NAME]"
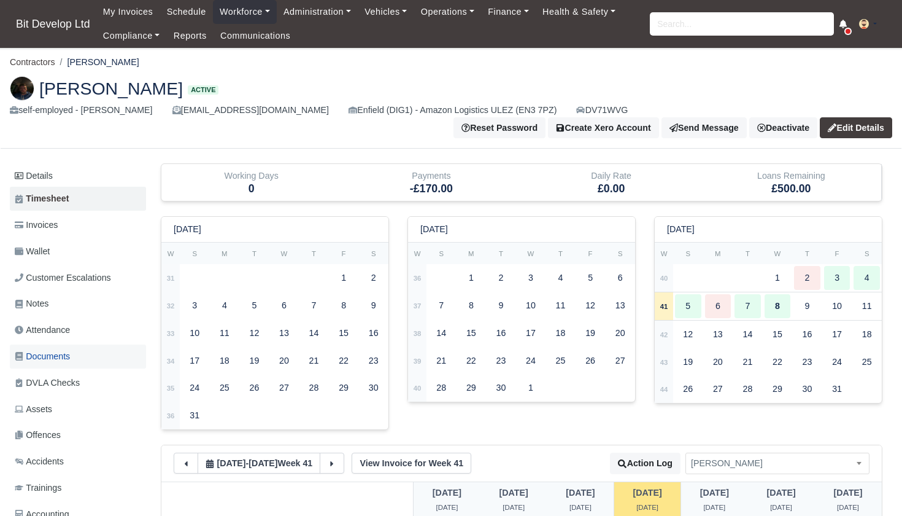
click at [48, 349] on span "Documents" at bounding box center [42, 356] width 55 height 14
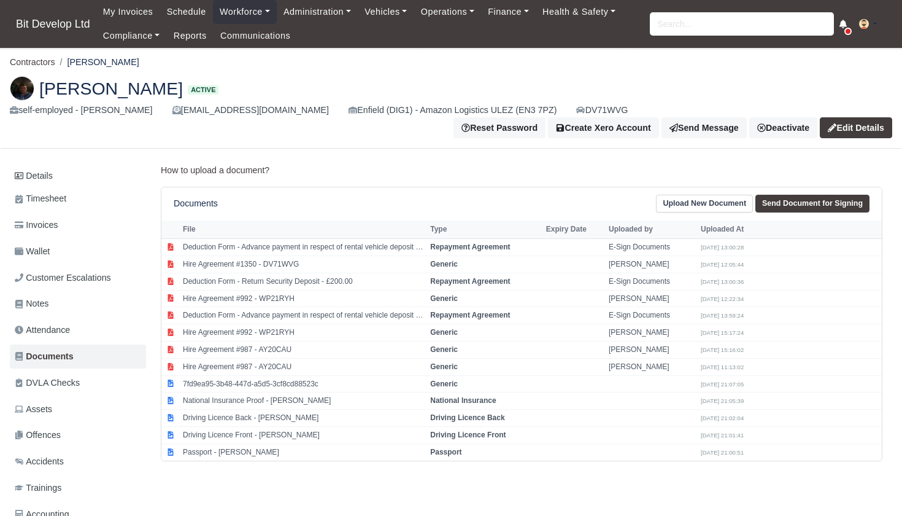
click at [703, 203] on link "Upload New Document" at bounding box center [704, 204] width 97 height 18
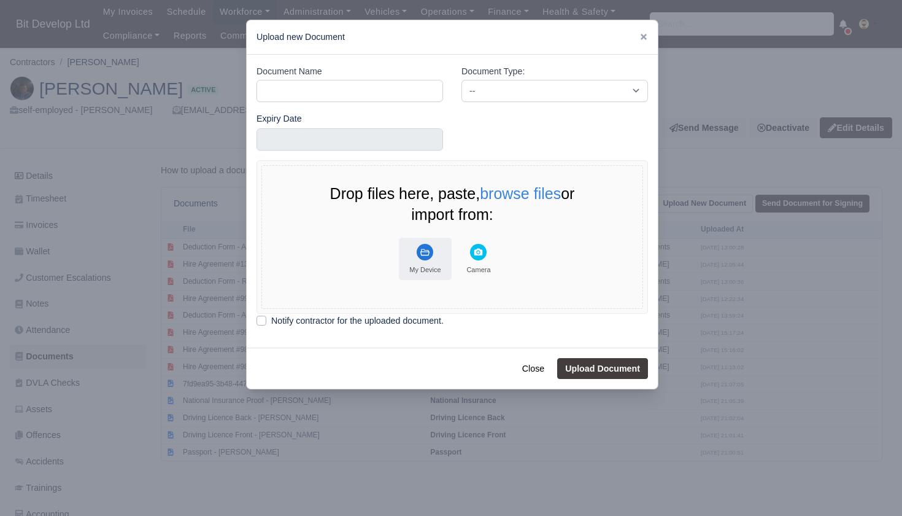
click at [431, 258] on icon "File Uploader" at bounding box center [425, 252] width 17 height 17
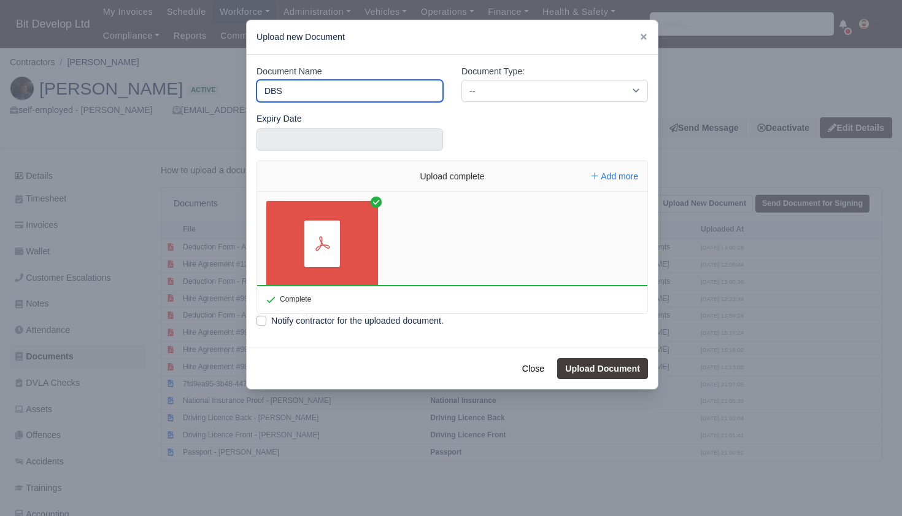
type input "DBS"
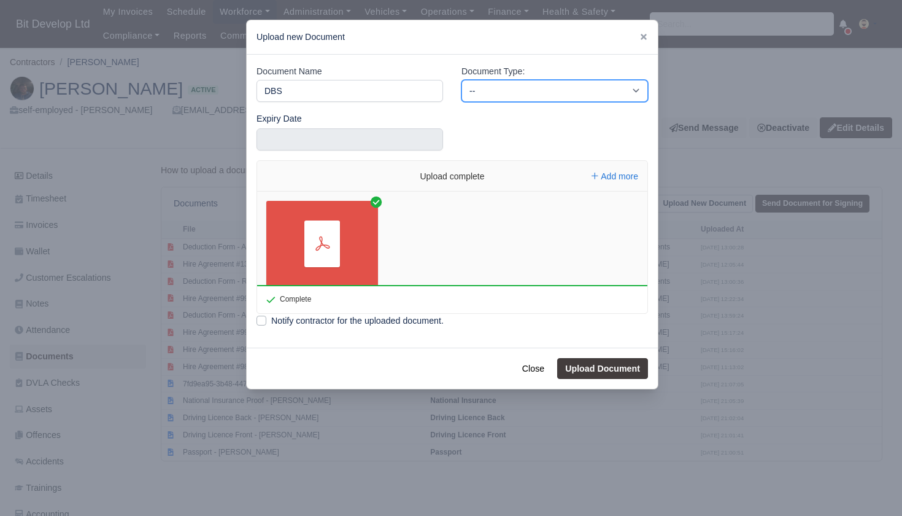
click at [495, 98] on select "-- Accounting Engagement Letter Age Verification Confirmation Background Check …" at bounding box center [555, 91] width 187 height 22
select select "background-check"
click at [582, 364] on button "Upload Document" at bounding box center [602, 368] width 91 height 21
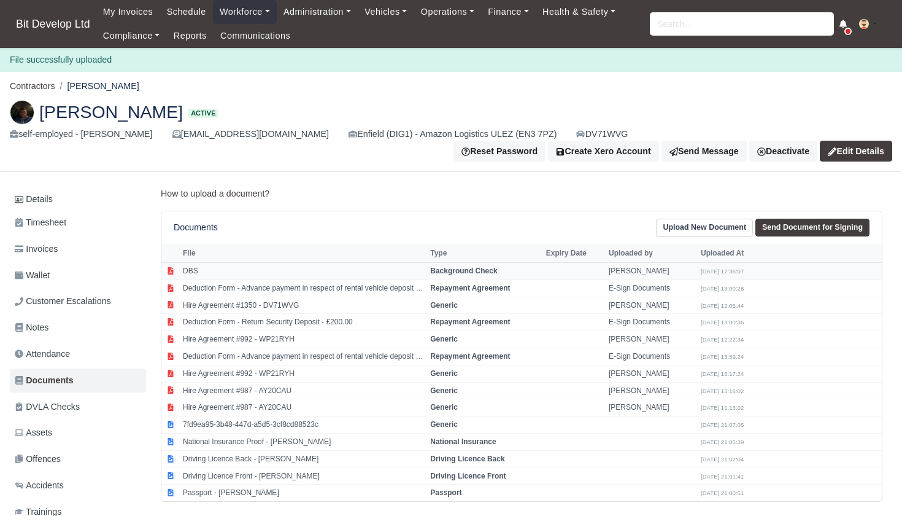
click at [250, 270] on td "DBS" at bounding box center [303, 271] width 247 height 17
select select "background-check"
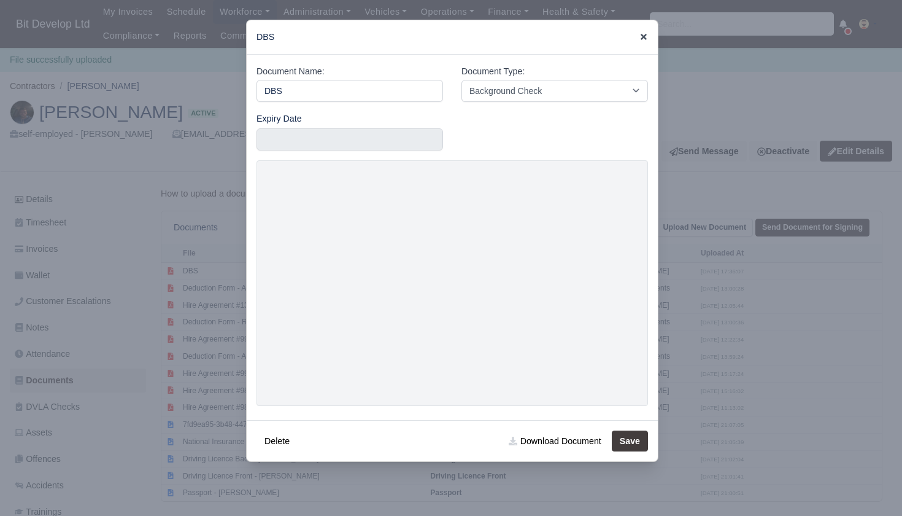
click at [642, 35] on icon at bounding box center [644, 37] width 6 height 6
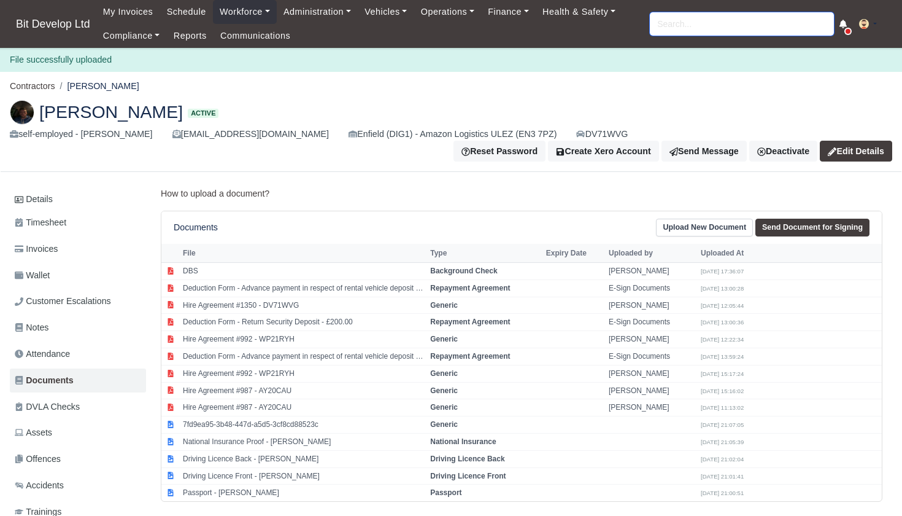
click at [751, 17] on input "search" at bounding box center [742, 23] width 184 height 23
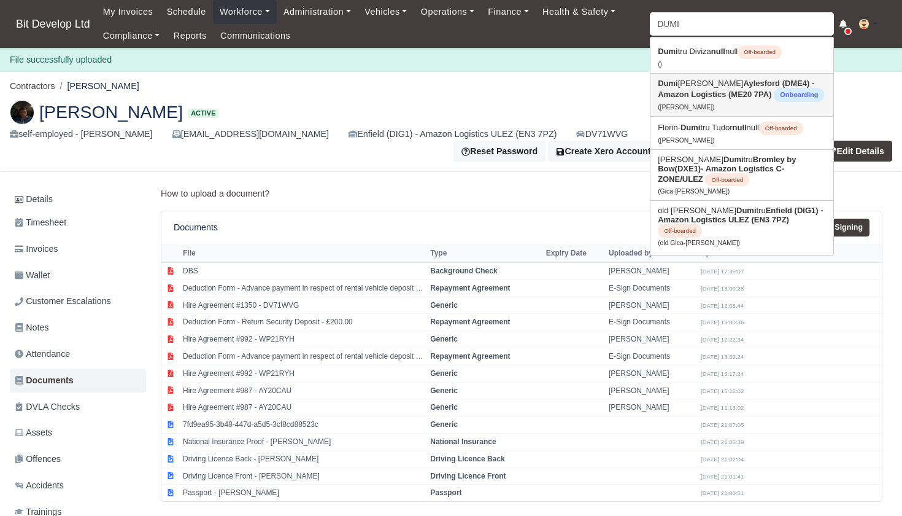
click at [774, 90] on span "Onboarding" at bounding box center [799, 95] width 50 height 14
type input "[PERSON_NAME]"
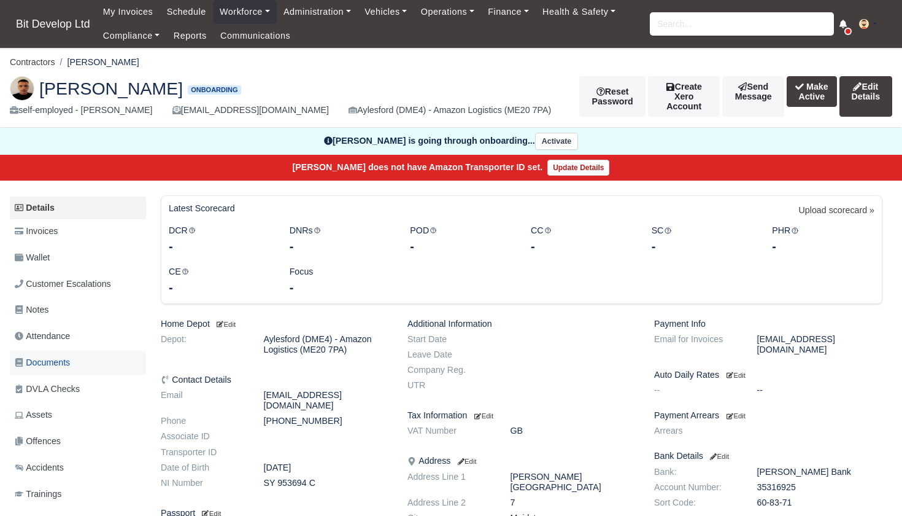
click at [52, 355] on span "Documents" at bounding box center [42, 362] width 55 height 14
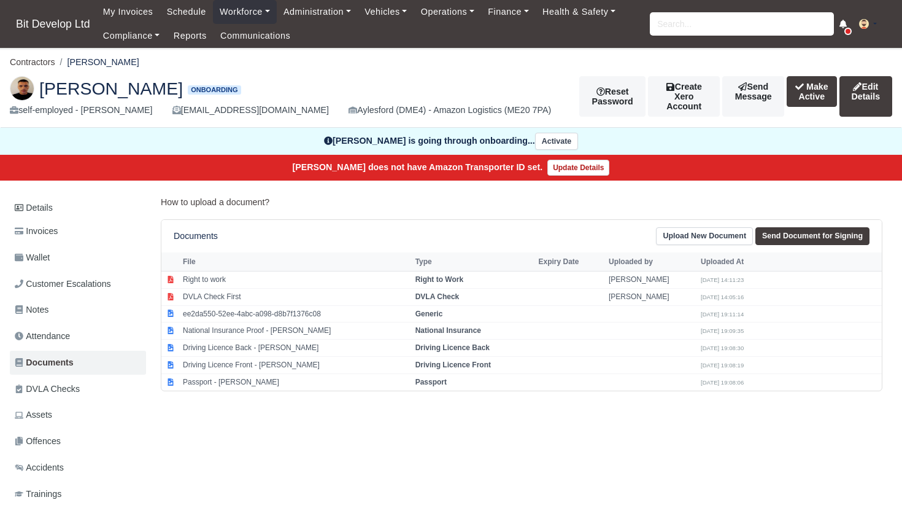
click at [719, 230] on link "Upload New Document" at bounding box center [704, 236] width 97 height 18
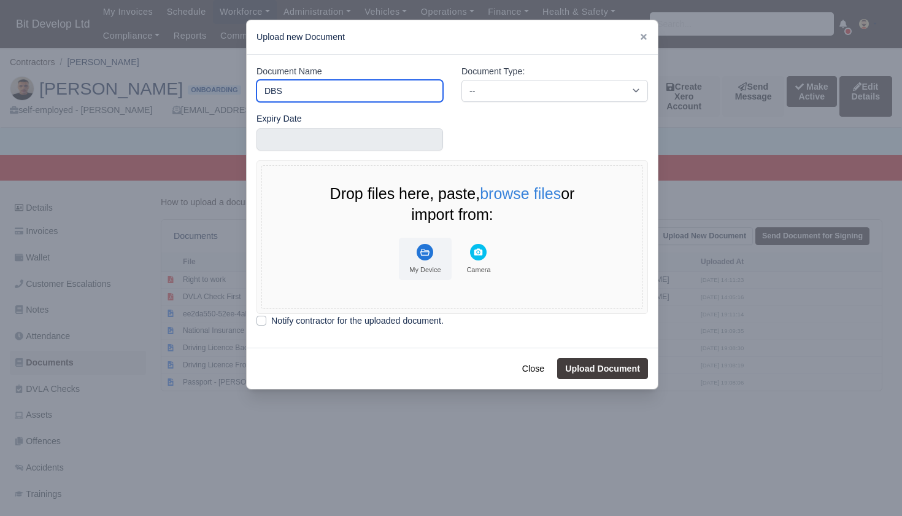
type input "DBS"
click at [427, 249] on rect "File Uploader" at bounding box center [425, 252] width 17 height 17
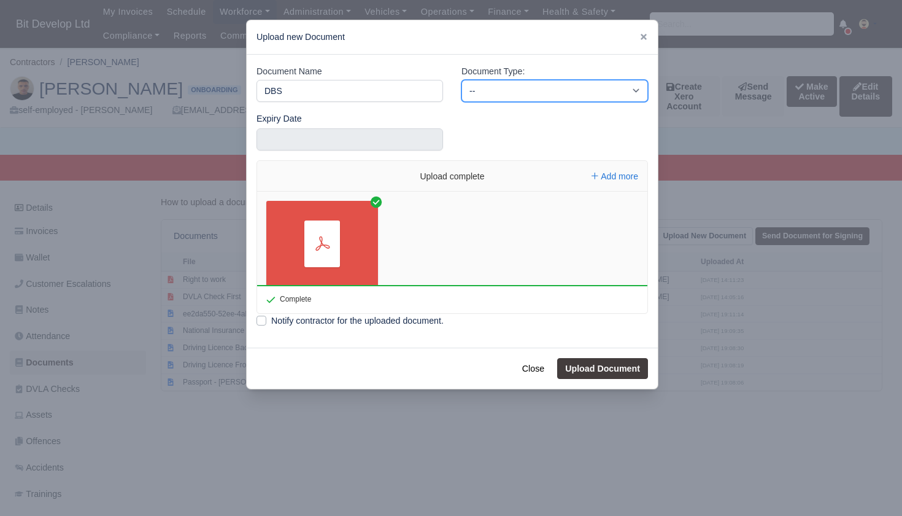
select select "background-check"
click at [600, 368] on button "Upload Document" at bounding box center [602, 368] width 91 height 21
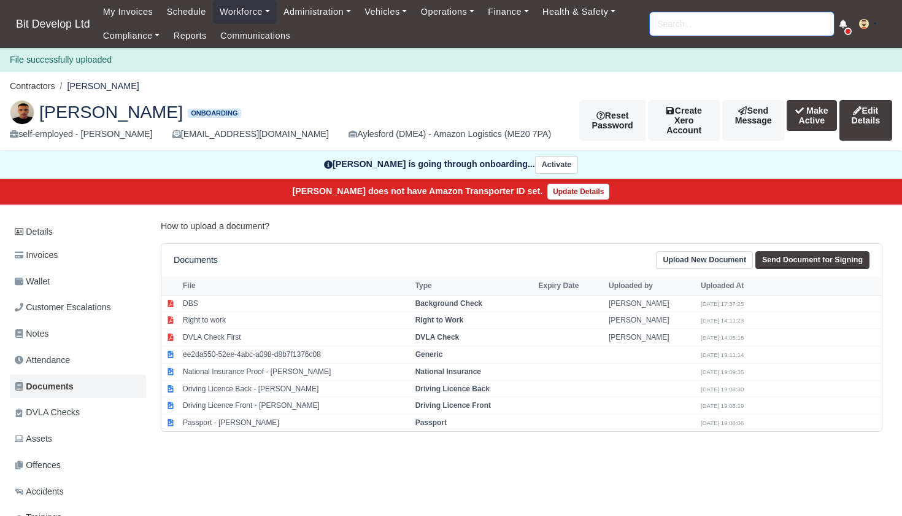
click at [696, 27] on input "search" at bounding box center [742, 23] width 184 height 23
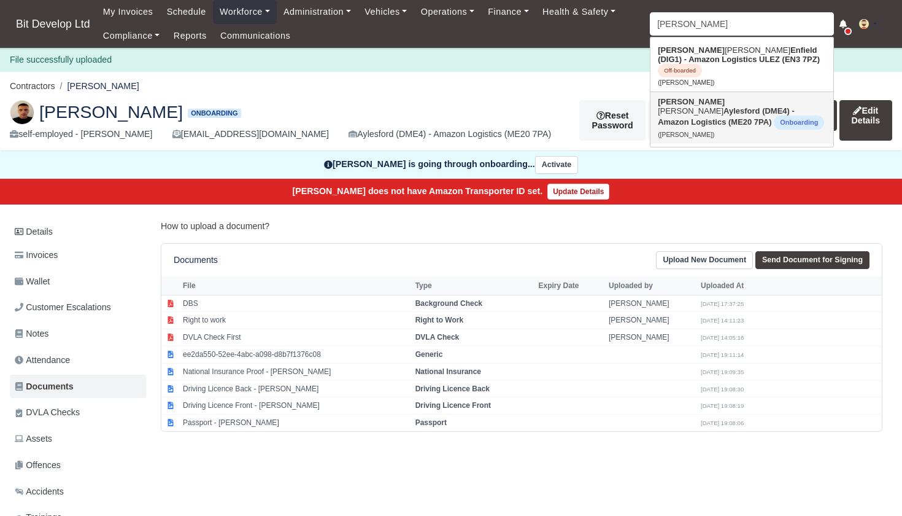
click at [687, 96] on link "Scott Lee cook Aylesford (DME4) - Amazon Logistics (ME20 7PA) Onboarding (Scott…" at bounding box center [742, 118] width 183 height 52
type input "[PERSON_NAME]"
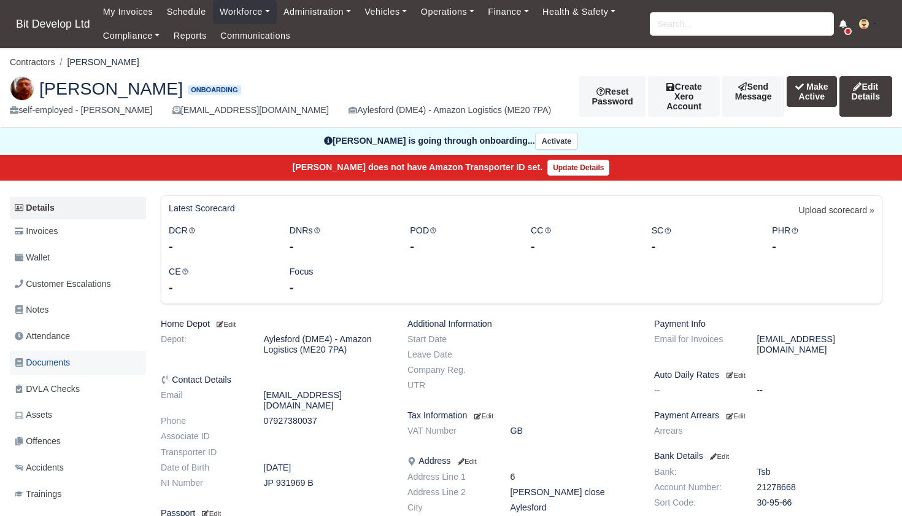
click at [62, 357] on span "Documents" at bounding box center [42, 362] width 55 height 14
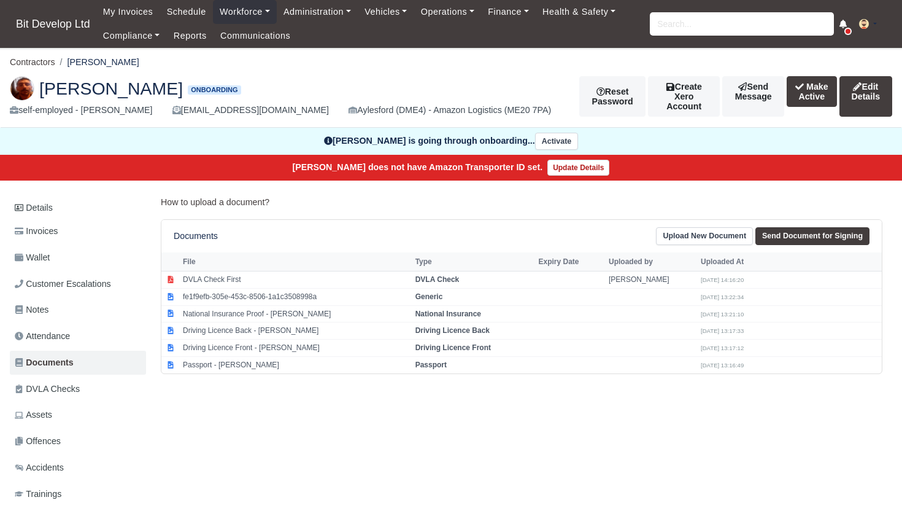
click at [702, 233] on link "Upload New Document" at bounding box center [704, 236] width 97 height 18
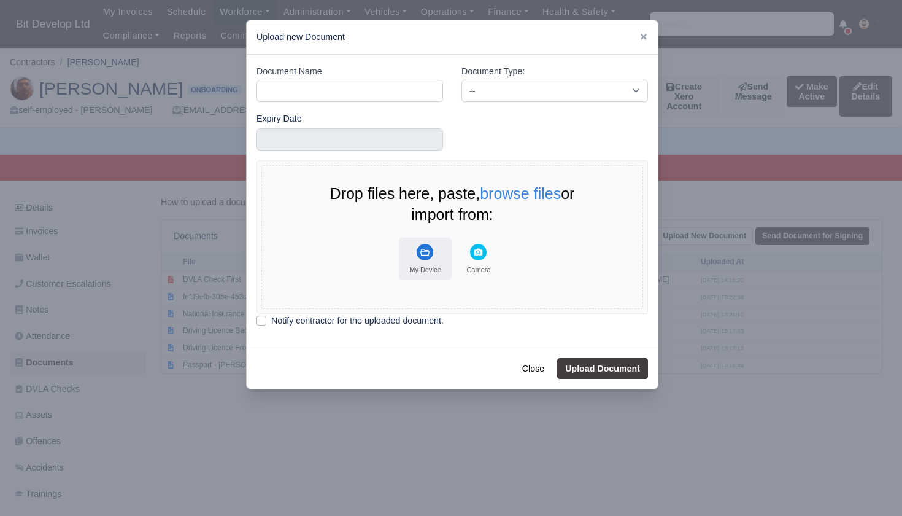
click at [426, 252] on rect "File Uploader" at bounding box center [425, 252] width 17 height 17
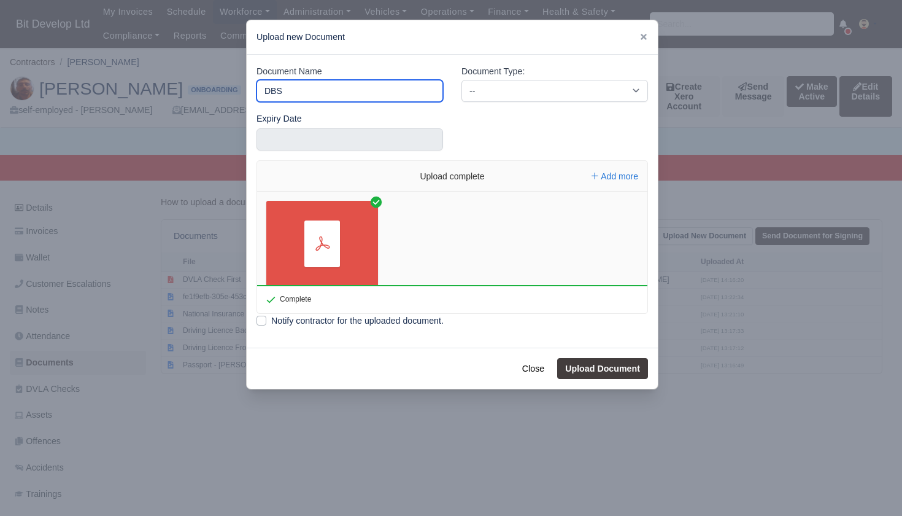
type input "DBS"
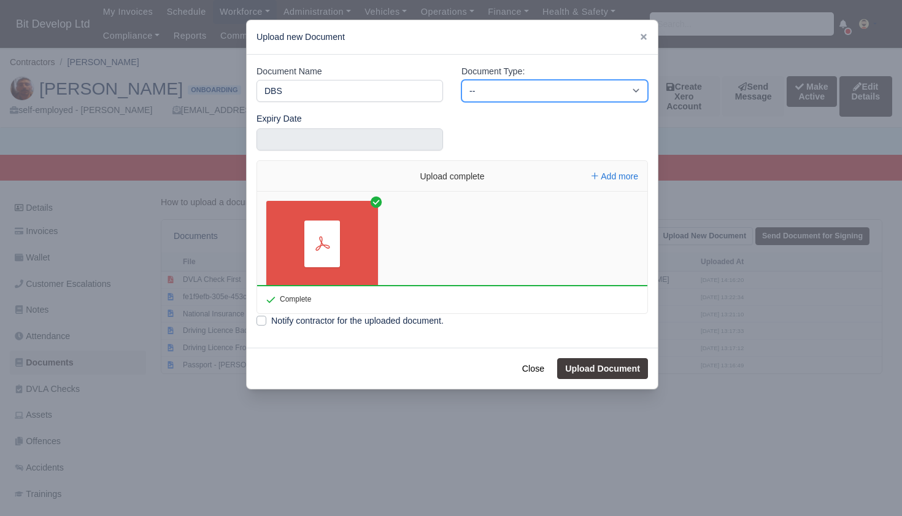
select select "background-check"
click at [603, 364] on button "Upload Document" at bounding box center [602, 368] width 91 height 21
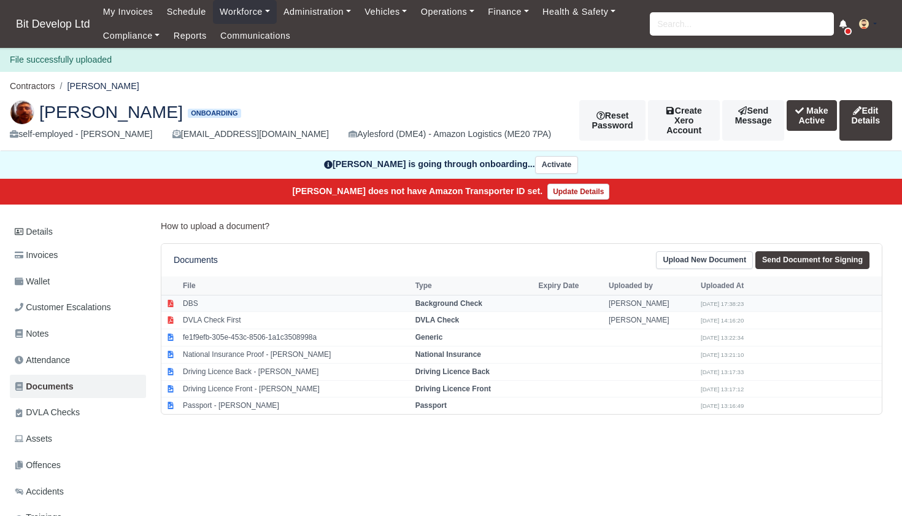
click at [208, 301] on td "DBS" at bounding box center [296, 303] width 233 height 17
select select "background-check"
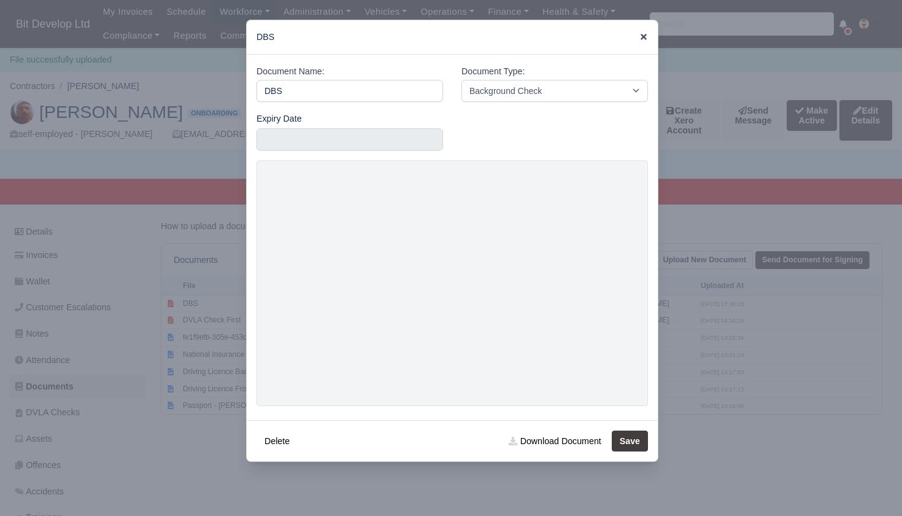
click at [645, 37] on icon at bounding box center [644, 37] width 9 height 9
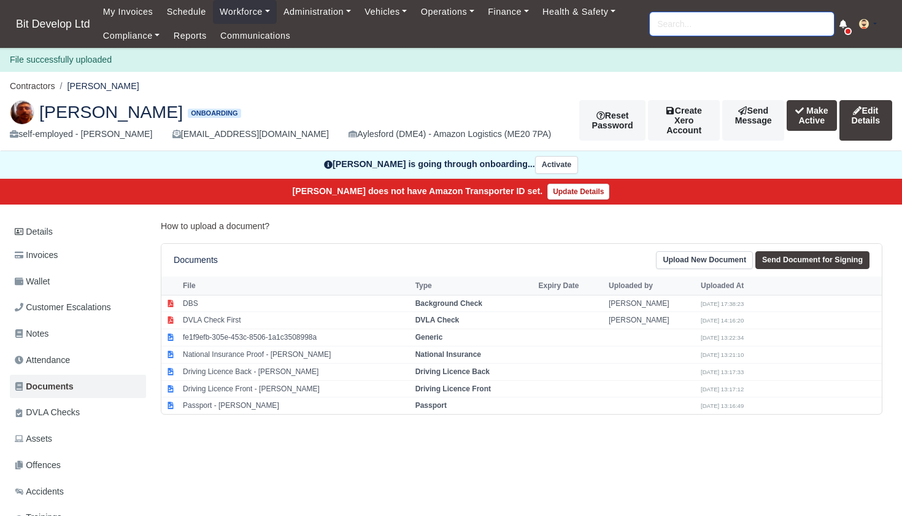
click at [740, 13] on input "search" at bounding box center [742, 23] width 184 height 23
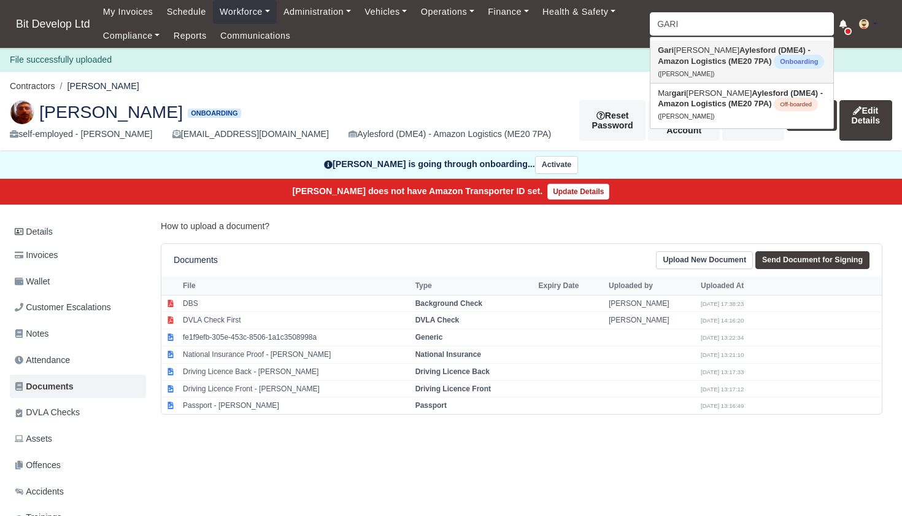
click at [714, 63] on strong "Aylesford (DME4) - Amazon Logistics (ME20 7PA)" at bounding box center [734, 55] width 153 height 20
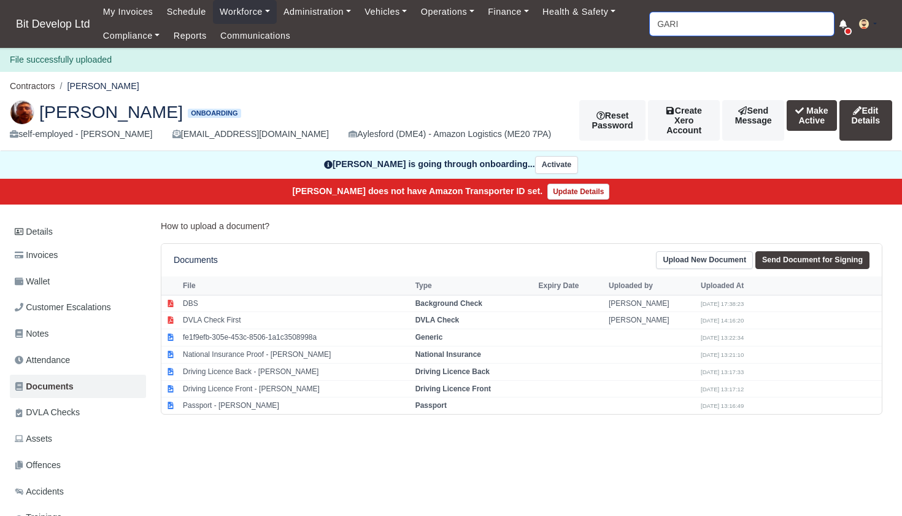
type input "[PERSON_NAME]"
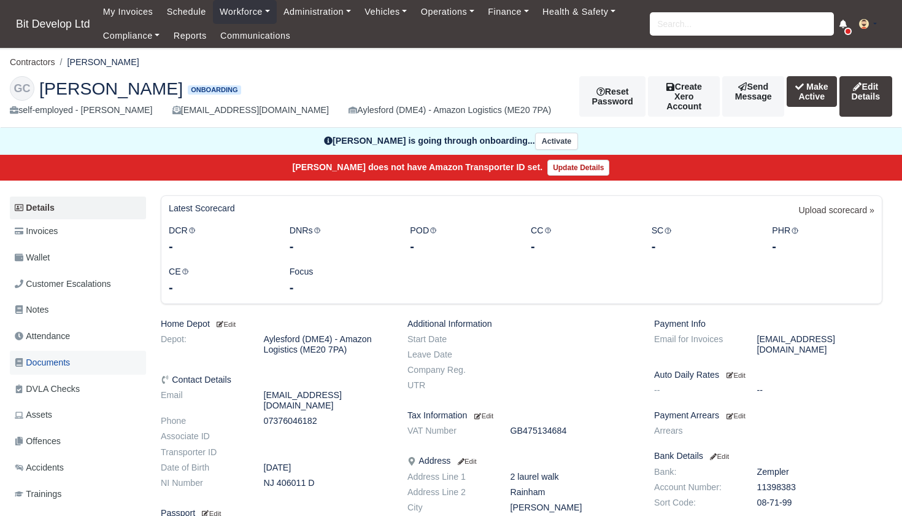
click at [46, 357] on span "Documents" at bounding box center [42, 362] width 55 height 14
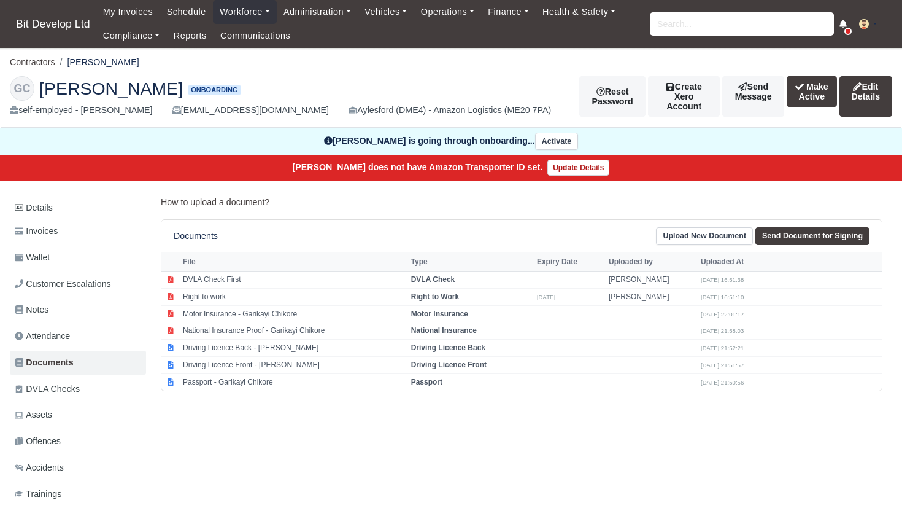
click at [707, 230] on link "Upload New Document" at bounding box center [704, 236] width 97 height 18
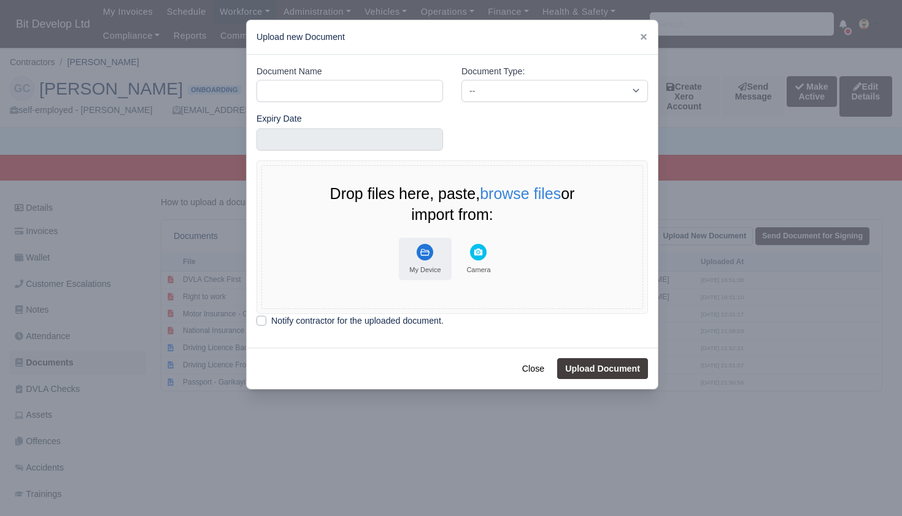
click at [425, 254] on rect "File Uploader" at bounding box center [425, 252] width 17 height 17
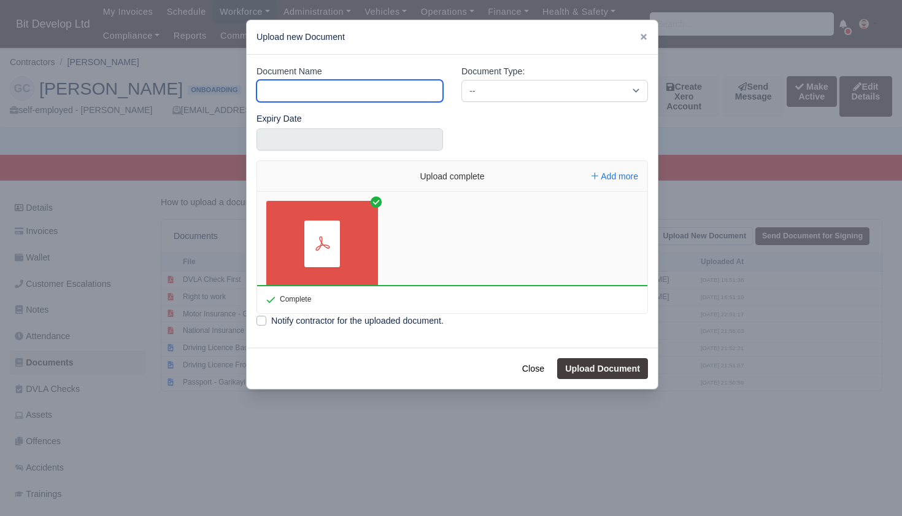
type input "B"
type input "DBS"
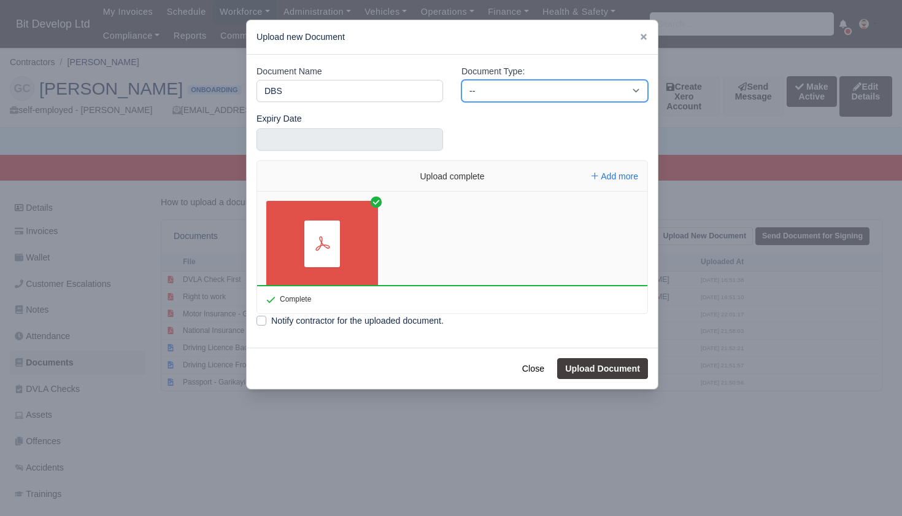
click at [546, 89] on select "-- Accounting Engagement Letter Age Verification Confirmation Background Check …" at bounding box center [555, 91] width 187 height 22
select select "background-check"
click at [587, 363] on button "Upload Document" at bounding box center [602, 368] width 91 height 21
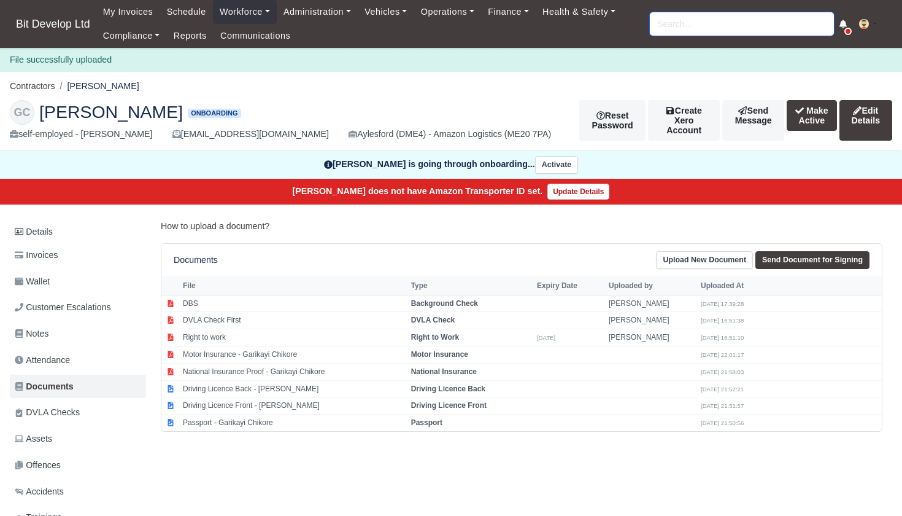
click at [764, 14] on input "search" at bounding box center [742, 23] width 184 height 23
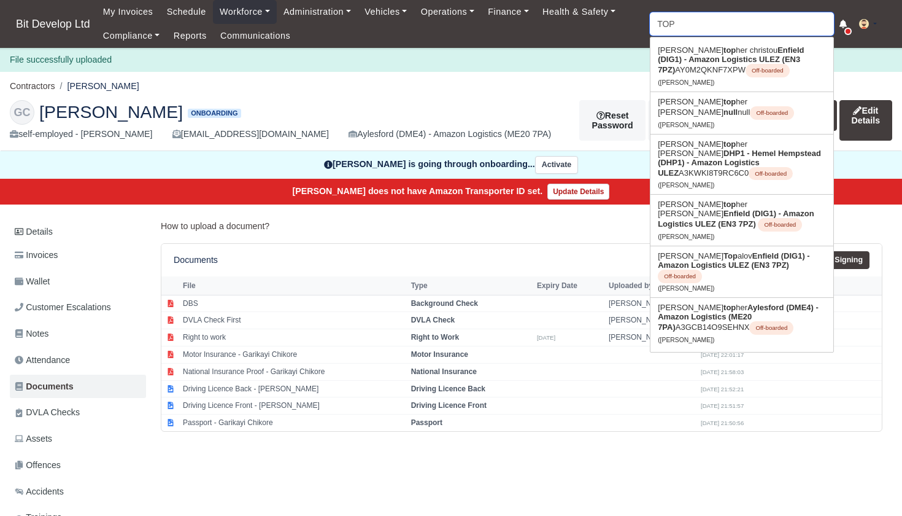
type input "TOPR"
type input "TOPRak Tasar"
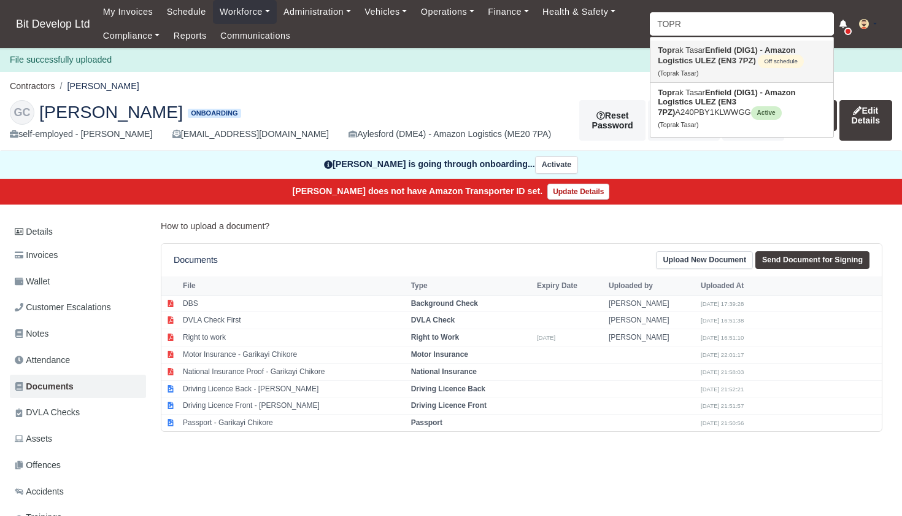
click at [702, 60] on strong "Enfield (DIG1) - Amazon Logistics ULEZ (EN3 7PZ)" at bounding box center [726, 55] width 137 height 20
type input "Toprak Tasar"
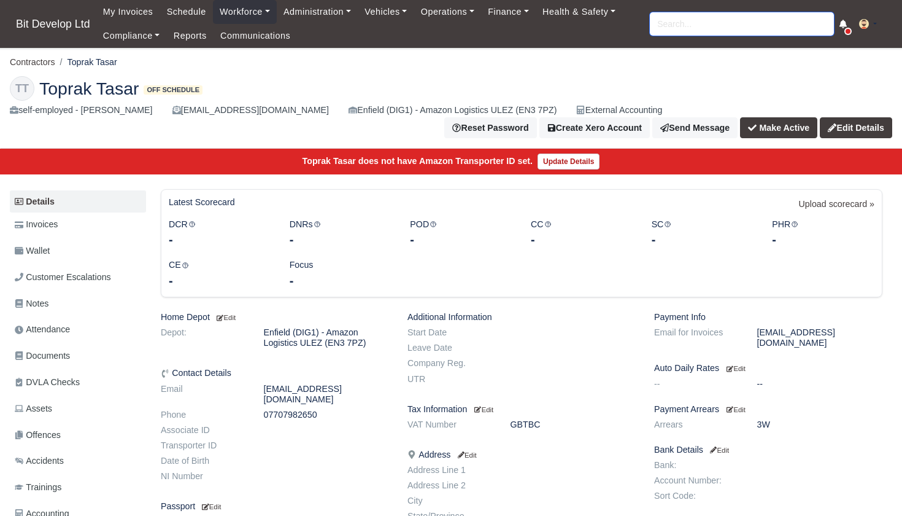
click at [737, 26] on input "search" at bounding box center [742, 23] width 184 height 23
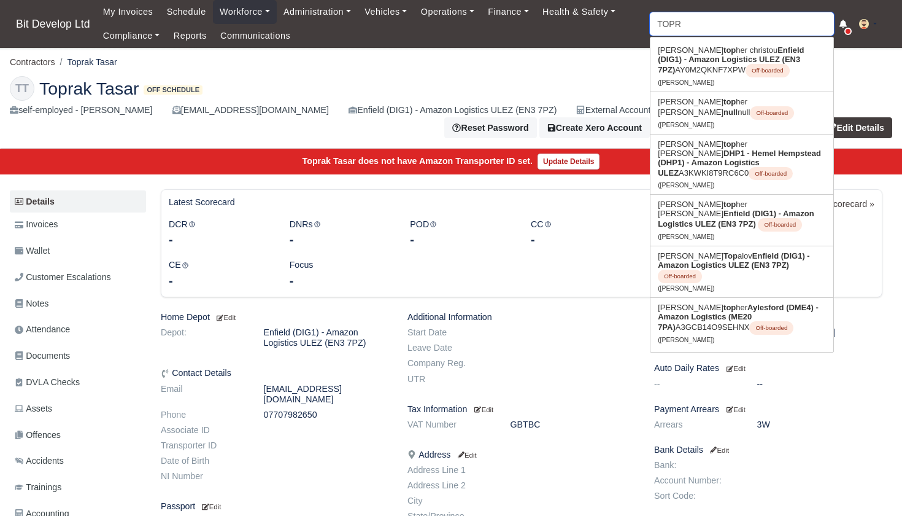
type input "TOPRA"
type input "TOPRAk Tasar"
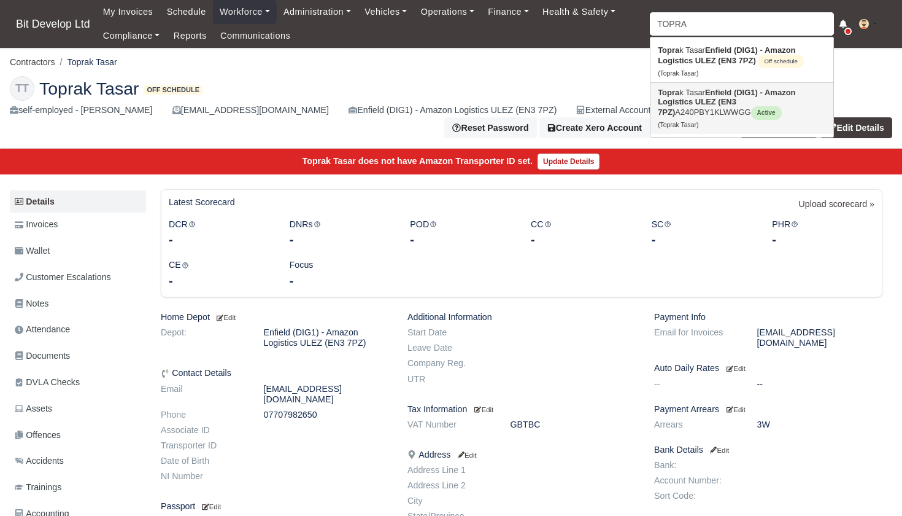
click at [713, 91] on strong "Enfield (DIG1) - Amazon Logistics ULEZ (EN3 7PZ)" at bounding box center [726, 102] width 137 height 29
type input "Toprak Tasar"
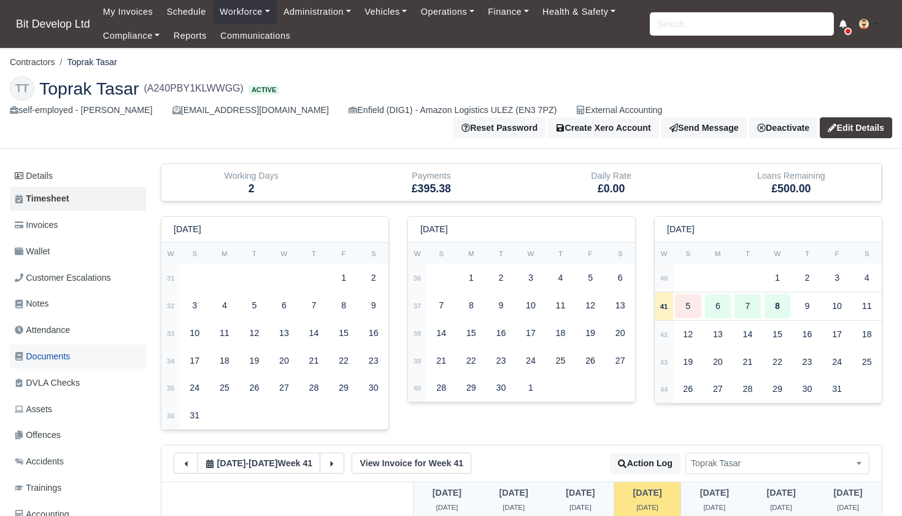
click at [64, 349] on span "Documents" at bounding box center [42, 356] width 55 height 14
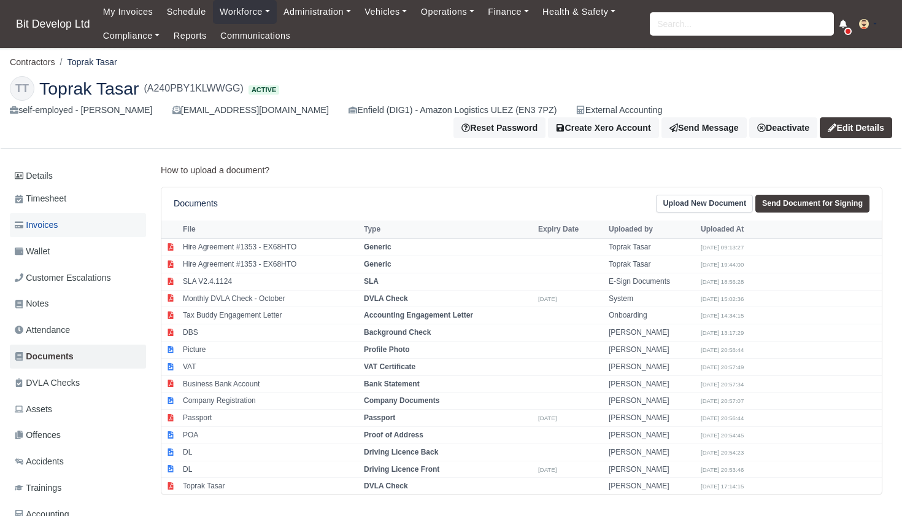
click at [65, 213] on link "Invoices" at bounding box center [78, 225] width 136 height 24
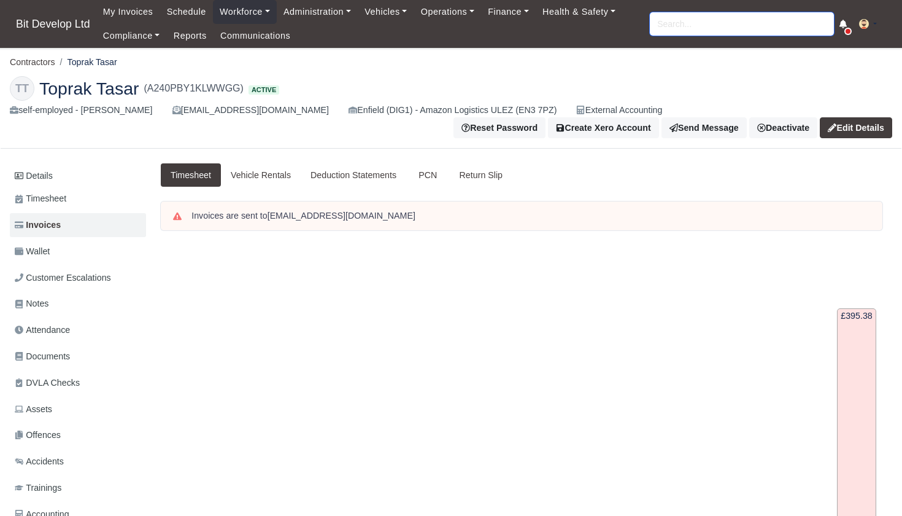
click at [674, 28] on input "search" at bounding box center [742, 23] width 184 height 23
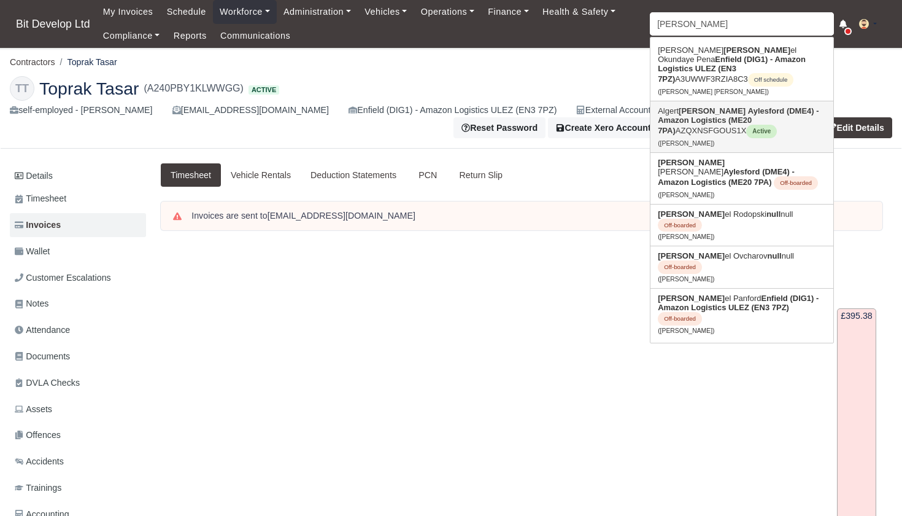
click at [702, 114] on strong "Aylesford (DME4) - Amazon Logistics (ME20 7PA)" at bounding box center [738, 120] width 161 height 29
type input "[PERSON_NAME]"
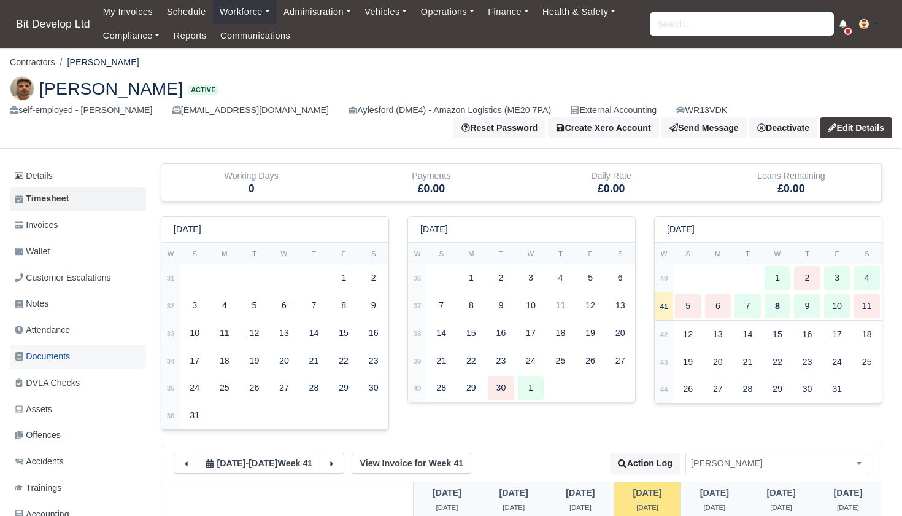
click at [57, 350] on span "Documents" at bounding box center [42, 356] width 55 height 14
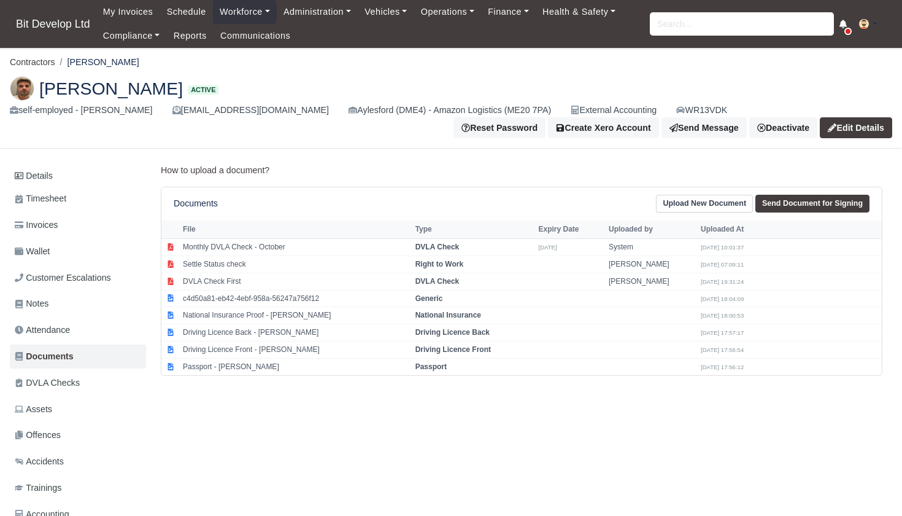
click at [710, 205] on link "Upload New Document" at bounding box center [704, 204] width 97 height 18
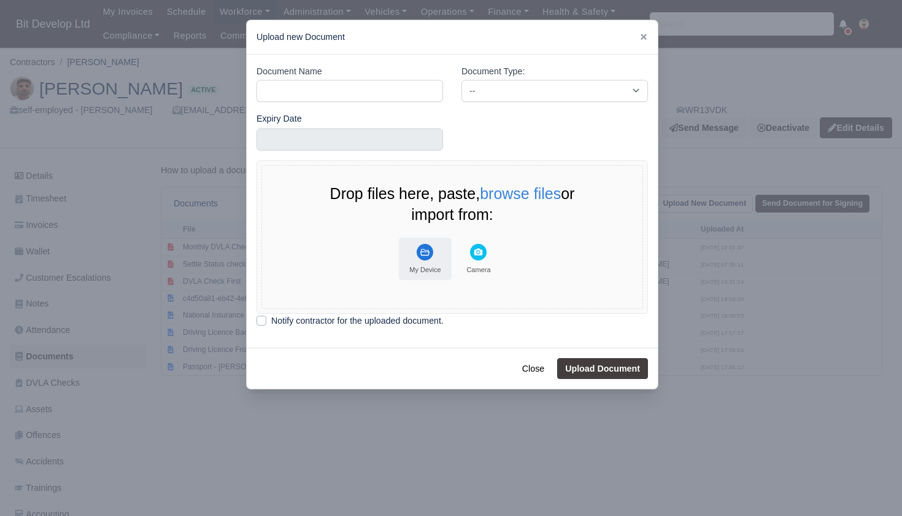
click at [424, 244] on icon "File Uploader" at bounding box center [425, 252] width 17 height 17
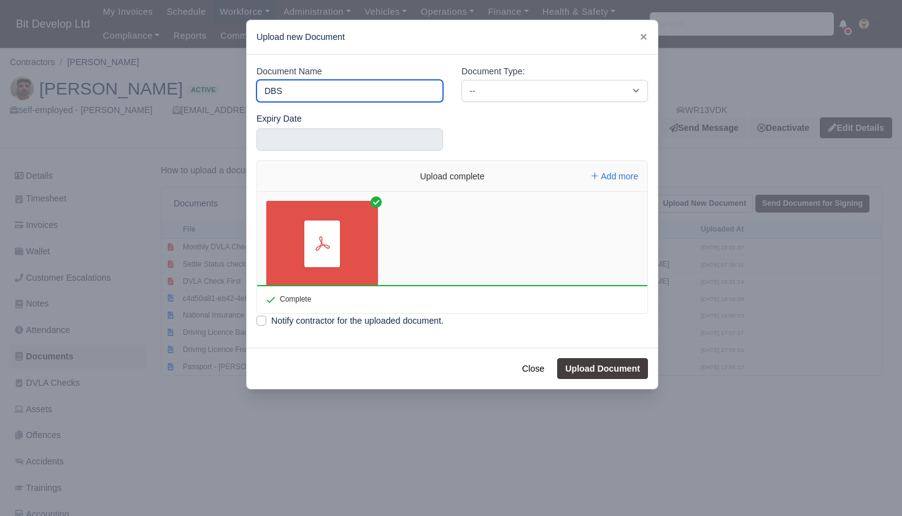
type input "DBS"
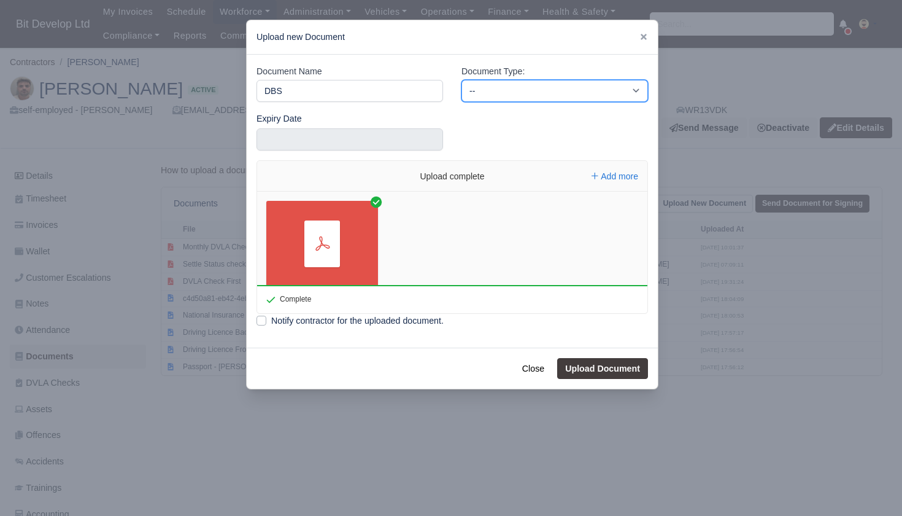
click at [511, 96] on select "-- Accounting Engagement Letter Age Verification Confirmation Background Check …" at bounding box center [555, 91] width 187 height 22
select select "background-check"
click at [621, 367] on button "Upload Document" at bounding box center [602, 368] width 91 height 21
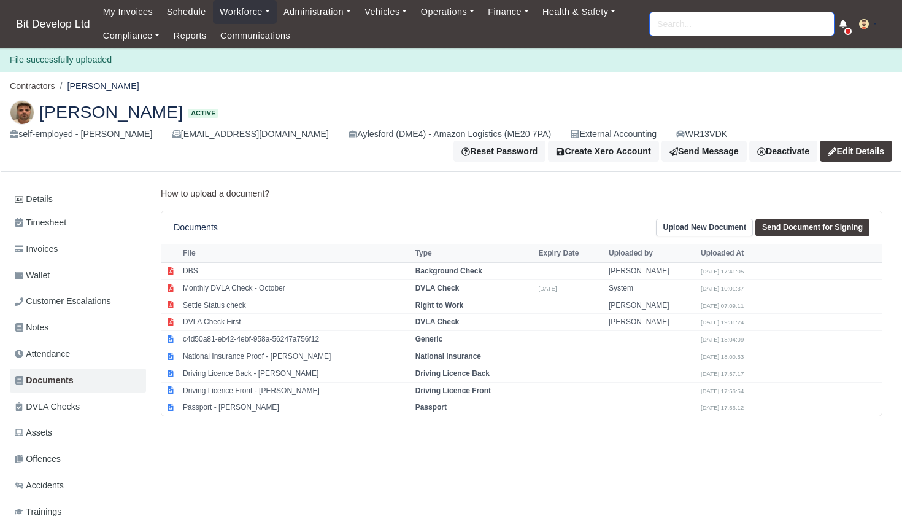
click at [689, 29] on input "search" at bounding box center [742, 23] width 184 height 23
type input "DEAN"
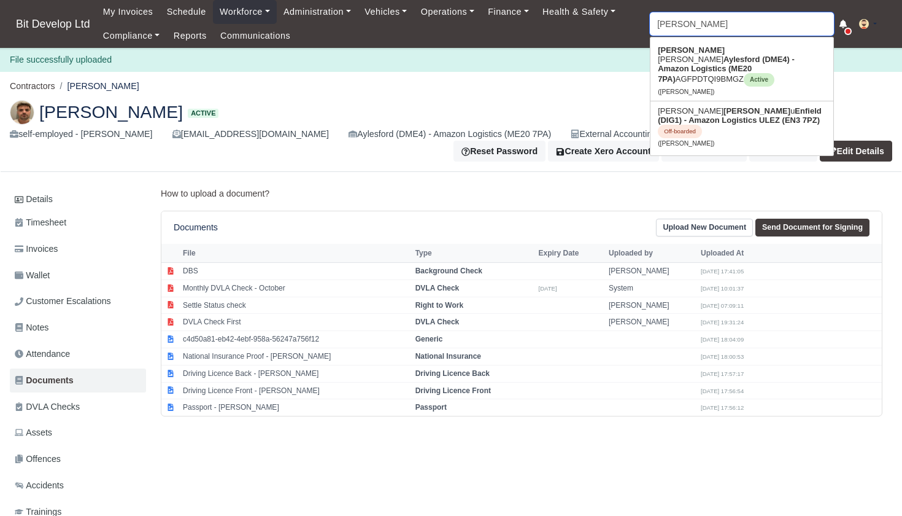
type input "DEAN salter"
click at [683, 63] on strong "Aylesford (DME4) - Amazon Logistics (ME20 7PA)" at bounding box center [726, 69] width 137 height 29
type input "[PERSON_NAME]"
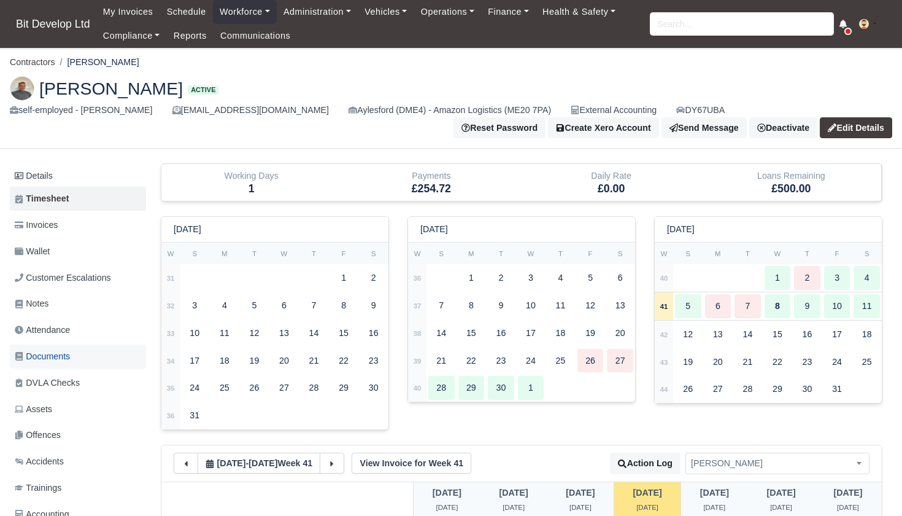
click at [52, 349] on span "Documents" at bounding box center [42, 356] width 55 height 14
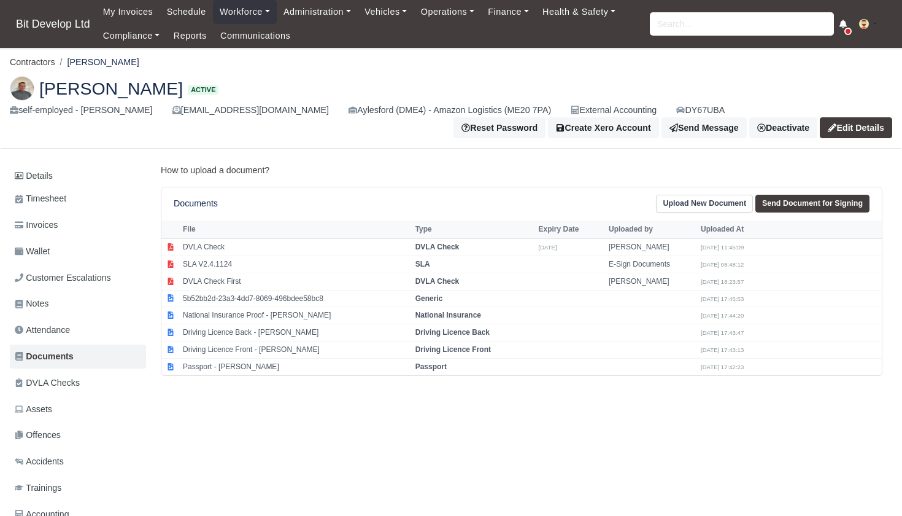
click at [716, 203] on link "Upload New Document" at bounding box center [704, 204] width 97 height 18
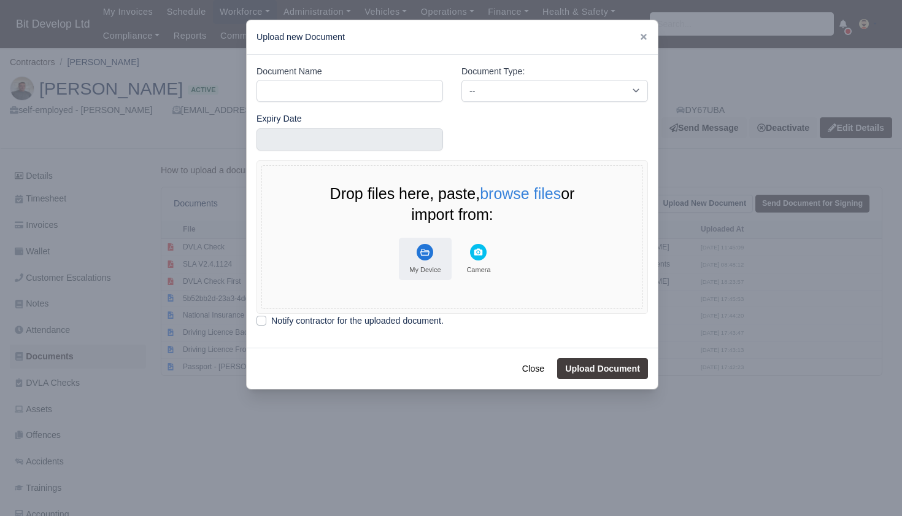
click at [417, 251] on icon "File Uploader" at bounding box center [425, 252] width 17 height 17
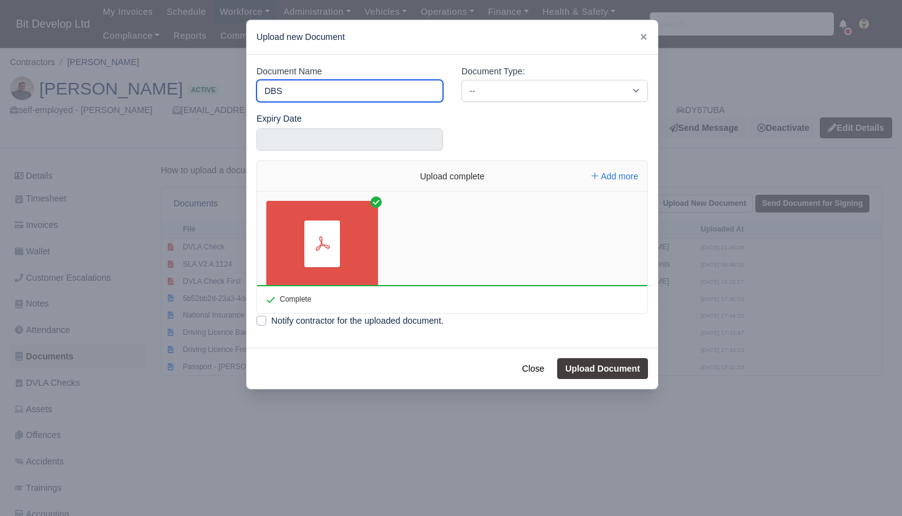
type input "DBS"
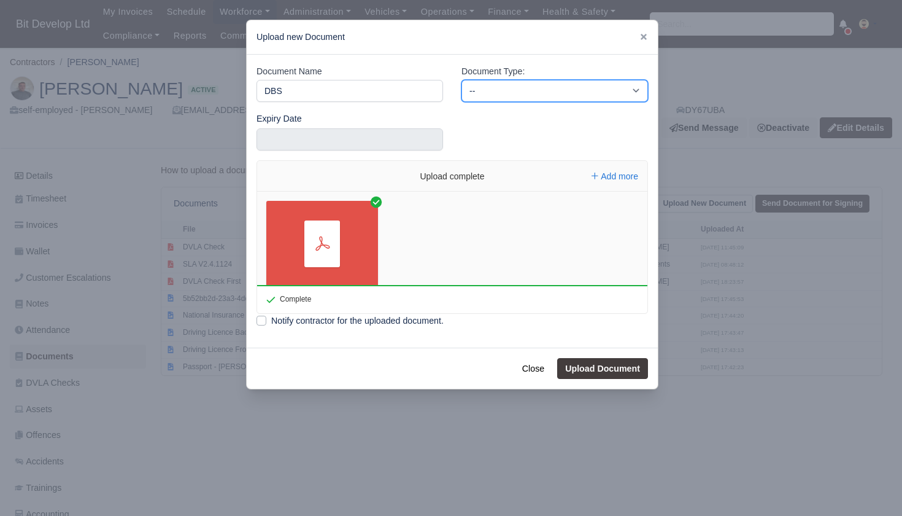
click at [583, 82] on select "-- Accounting Engagement Letter Age Verification Confirmation Background Check …" at bounding box center [555, 91] width 187 height 22
select select "background-check"
click at [616, 362] on button "Upload Document" at bounding box center [602, 368] width 91 height 21
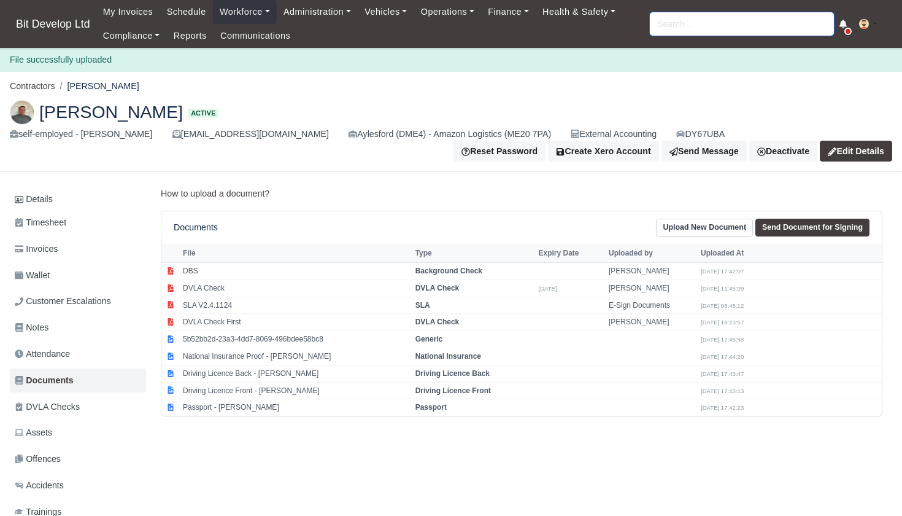
click at [749, 23] on input "search" at bounding box center [742, 23] width 184 height 23
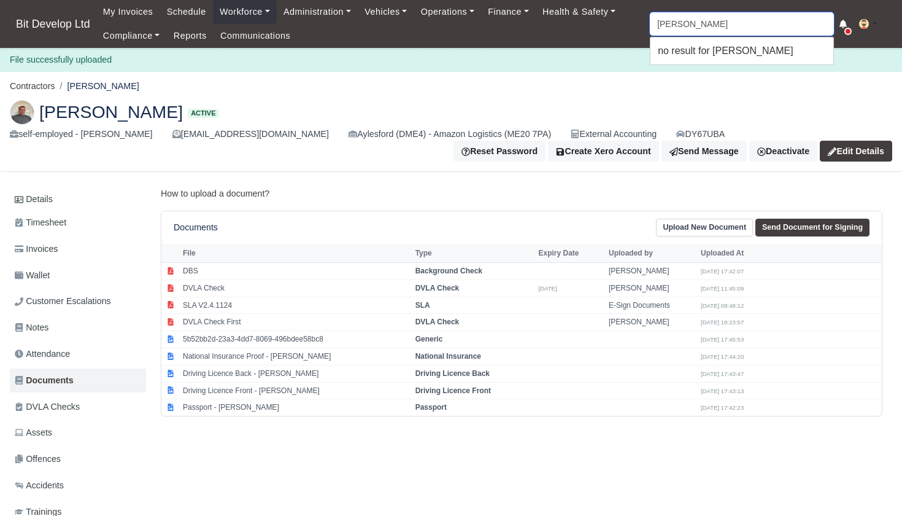
type input "BLA"
type input "[PERSON_NAME] Mr"
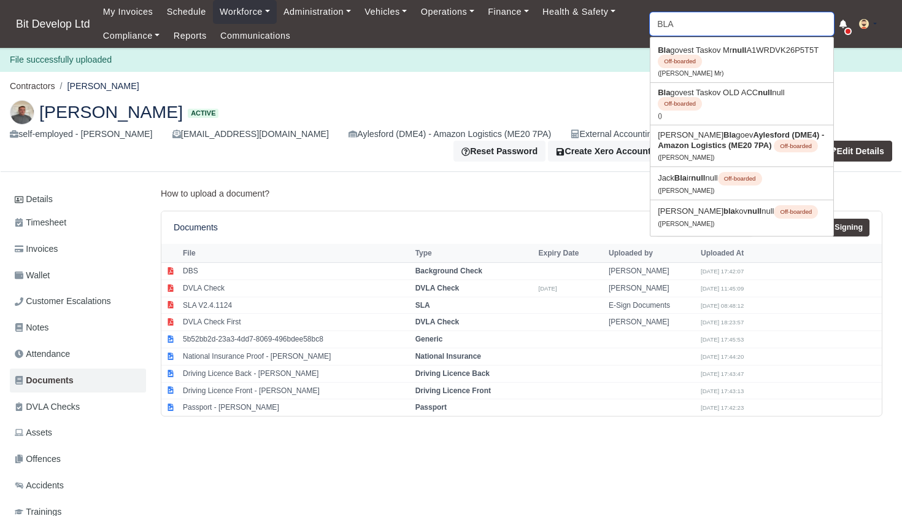
type input "BLAC"
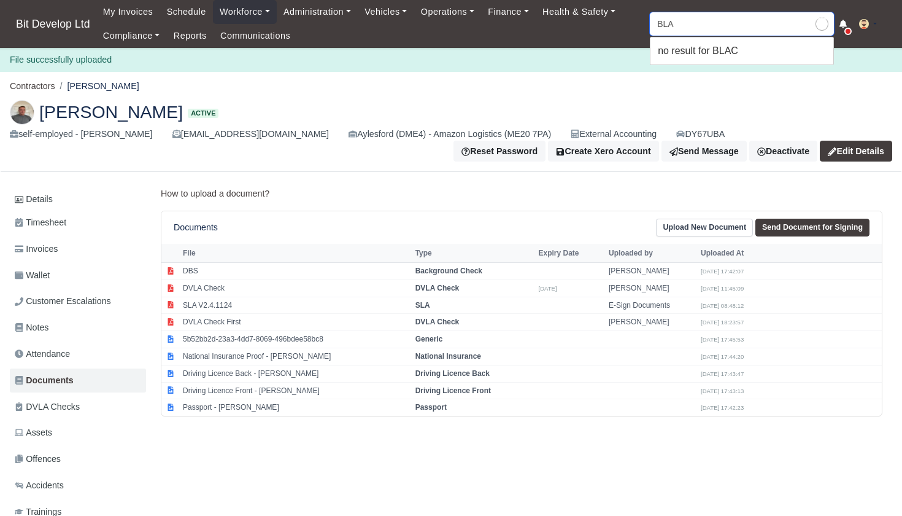
type input "BL"
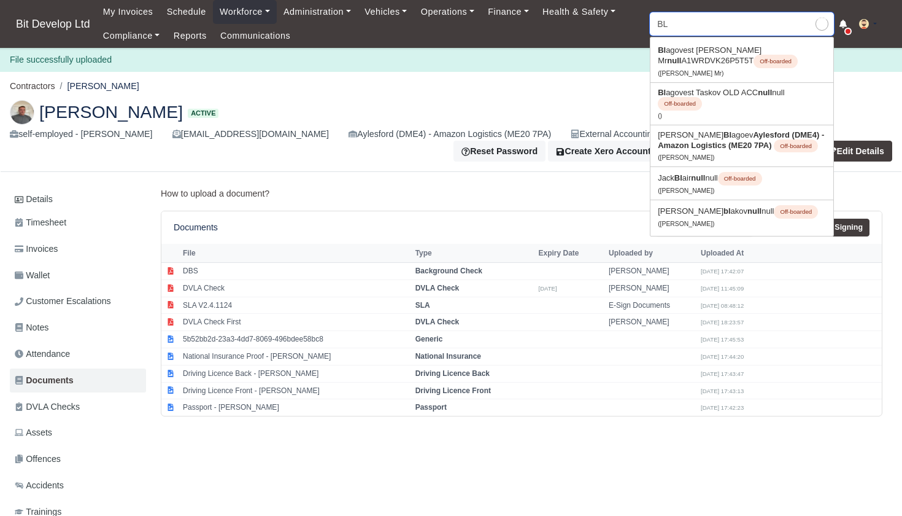
type input "[PERSON_NAME] Mr"
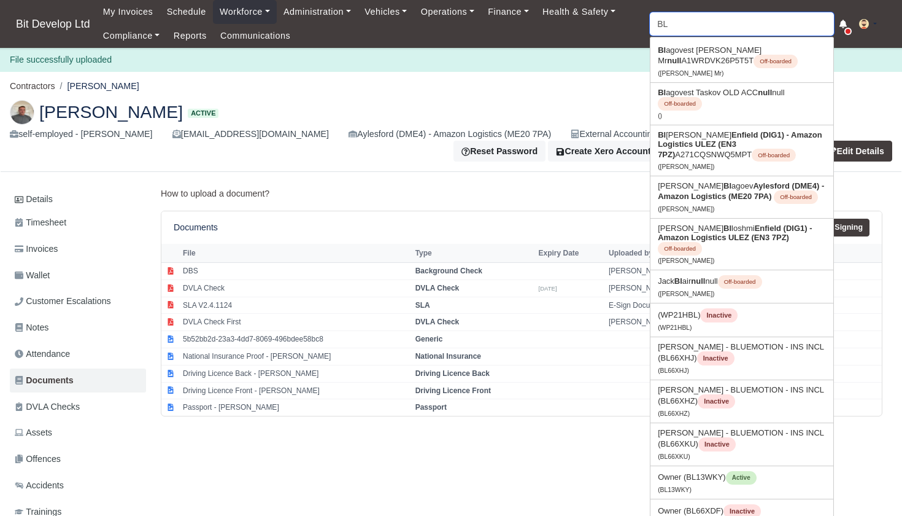
type input "B"
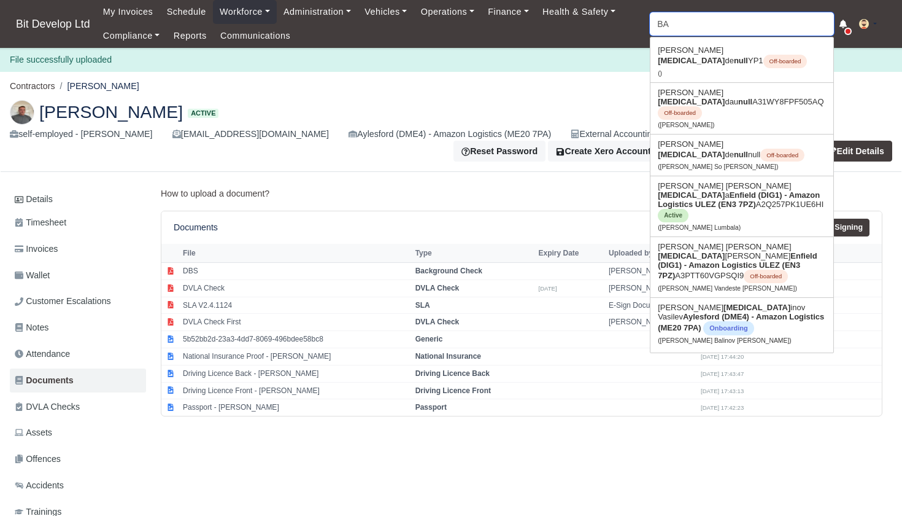
type input "B"
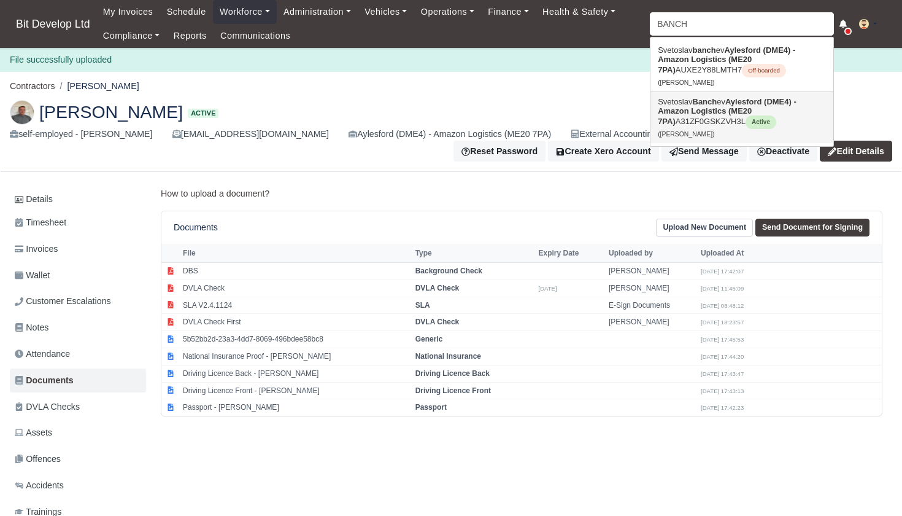
click at [700, 104] on strong "Banch" at bounding box center [705, 101] width 25 height 9
type input "[PERSON_NAME]"
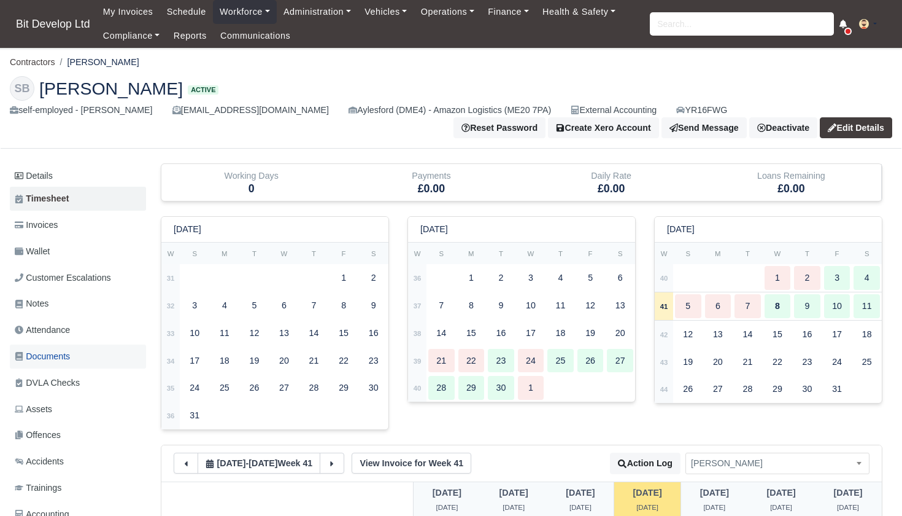
click at [48, 349] on span "Documents" at bounding box center [42, 356] width 55 height 14
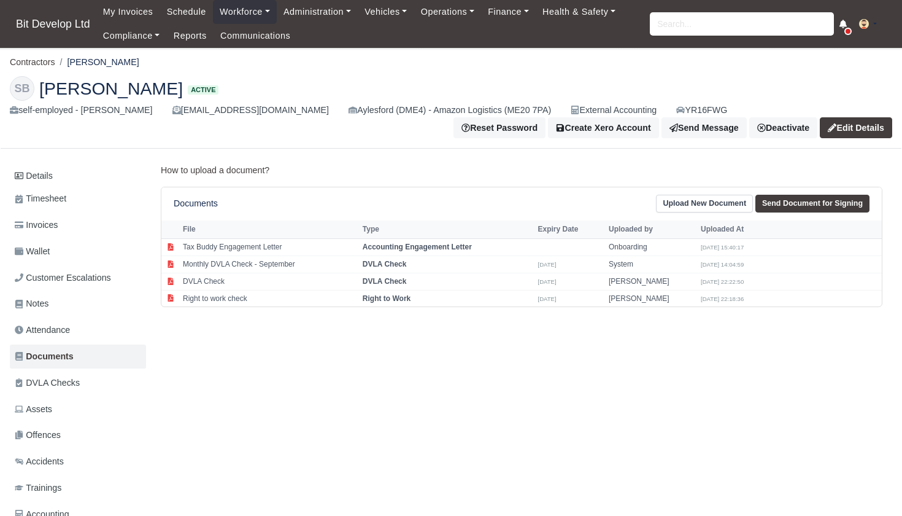
click at [708, 204] on link "Upload New Document" at bounding box center [704, 204] width 97 height 18
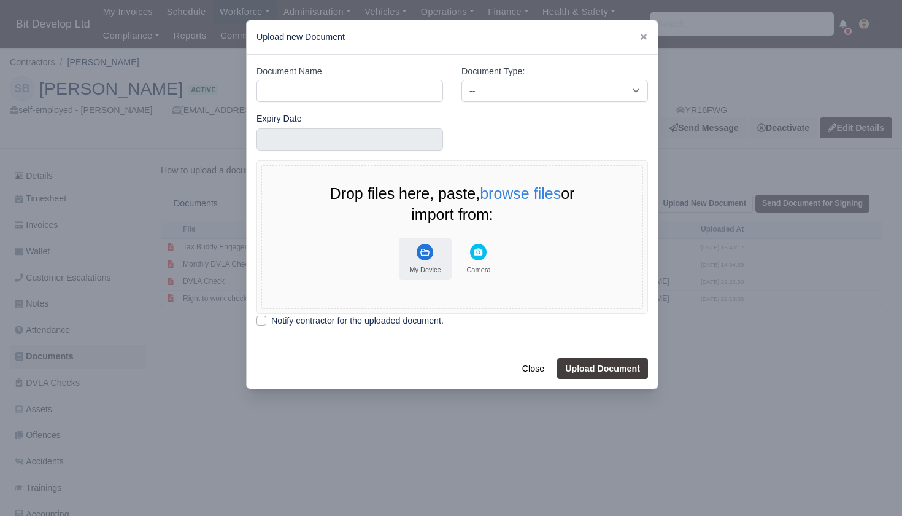
click at [427, 244] on icon "File Uploader" at bounding box center [425, 252] width 17 height 17
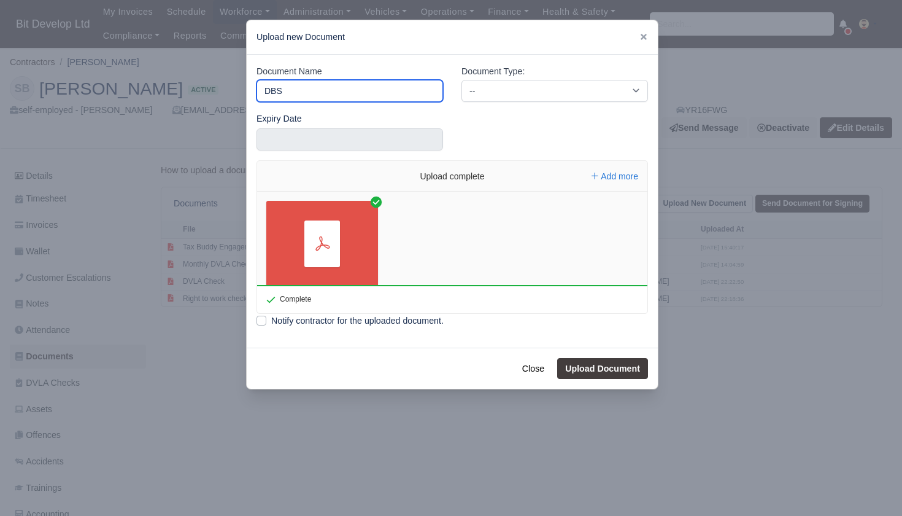
type input "DBS"
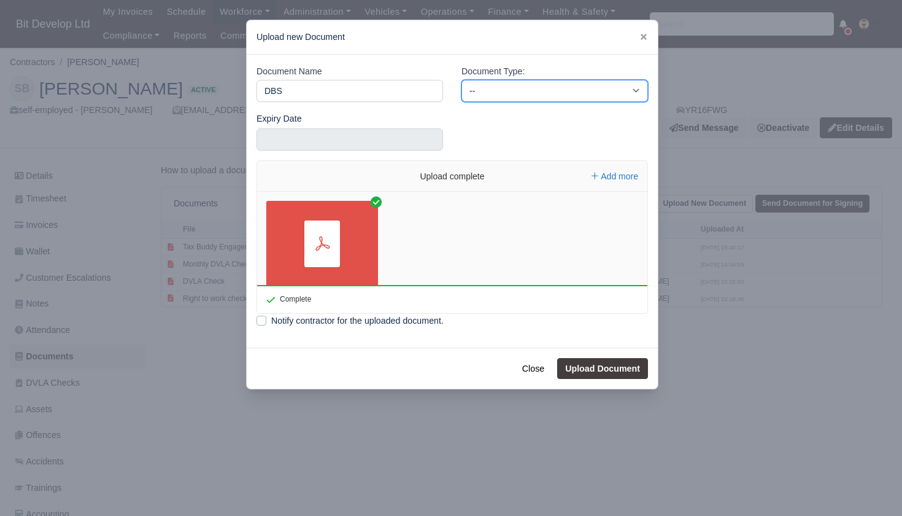
click at [507, 90] on select "-- Accounting Engagement Letter Age Verification Confirmation Background Check …" at bounding box center [555, 91] width 187 height 22
select select "background-check"
click at [603, 359] on button "Upload Document" at bounding box center [602, 368] width 91 height 21
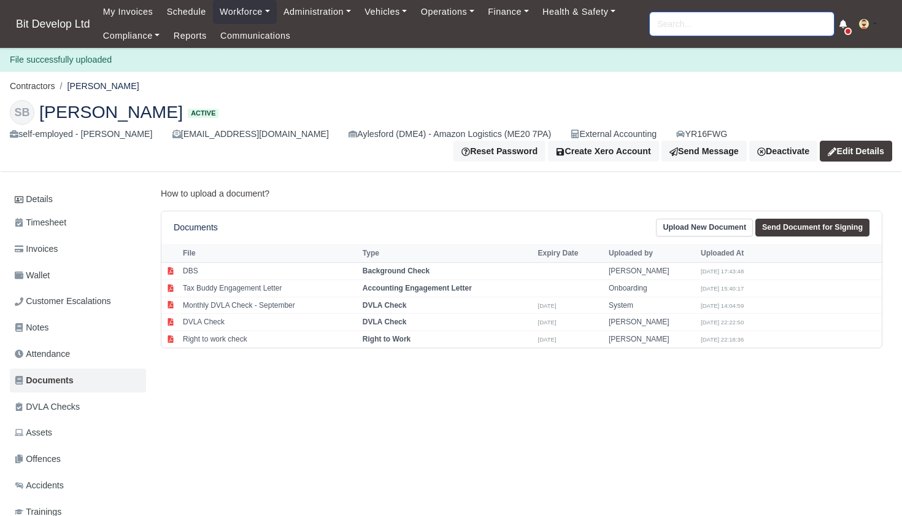
click at [689, 25] on input "search" at bounding box center [742, 23] width 184 height 23
type input "KORAY"
type input "[PERSON_NAME]"
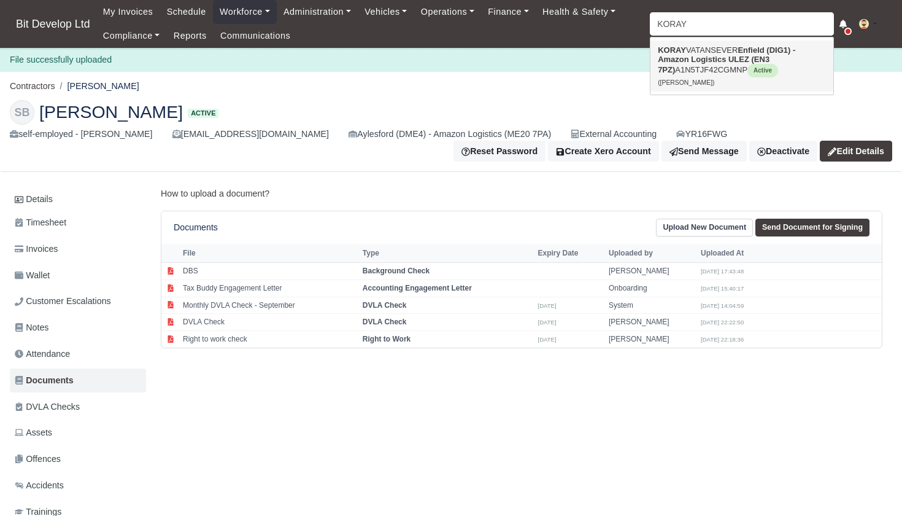
click at [686, 63] on strong "Enfield (DIG1) - Amazon Logistics ULEZ (EN3 7PZ)" at bounding box center [726, 59] width 137 height 29
type input "[PERSON_NAME]"
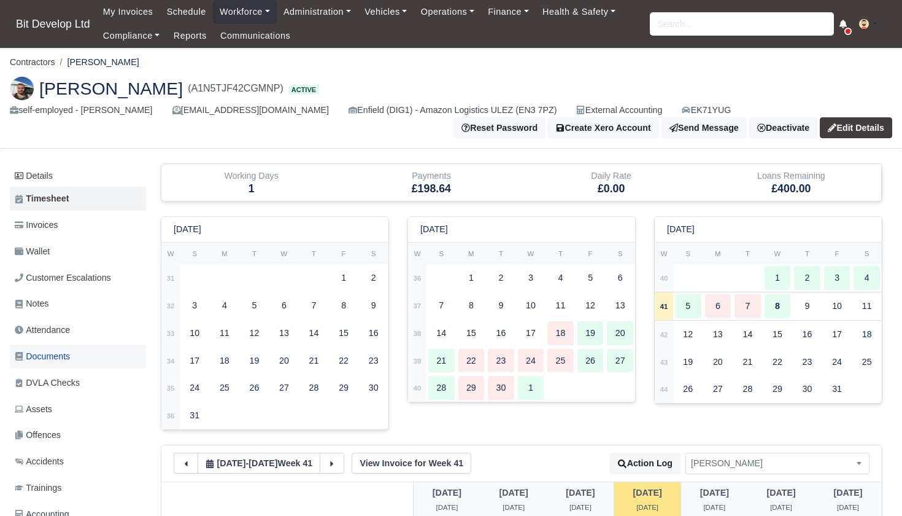
click at [38, 349] on span "Documents" at bounding box center [42, 356] width 55 height 14
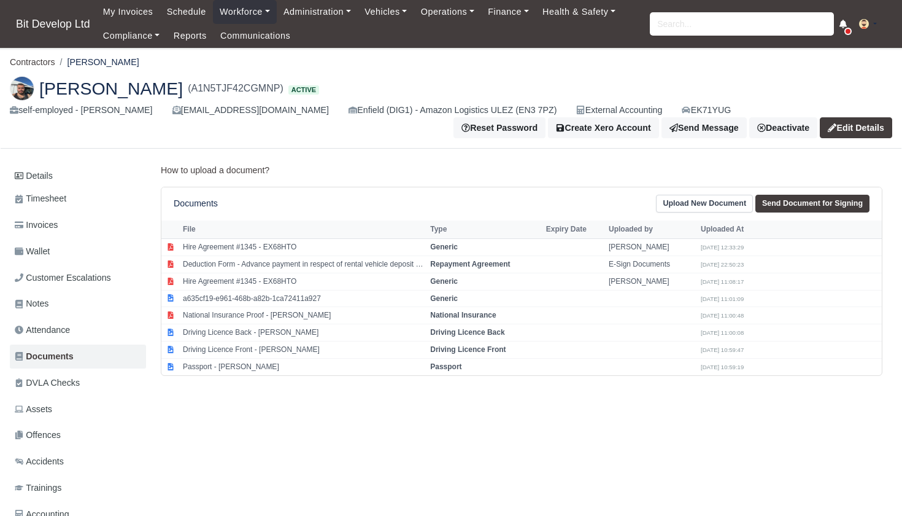
click at [701, 199] on link "Upload New Document" at bounding box center [704, 204] width 97 height 18
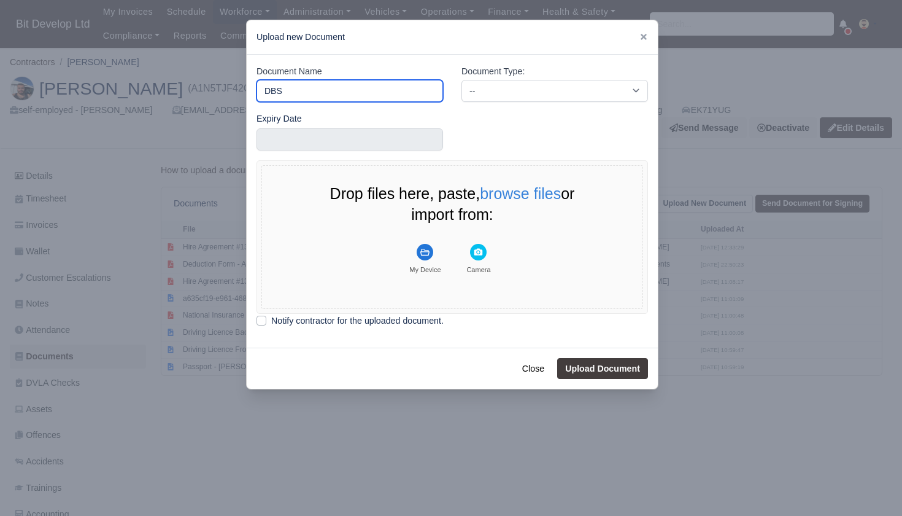
type input "DBS"
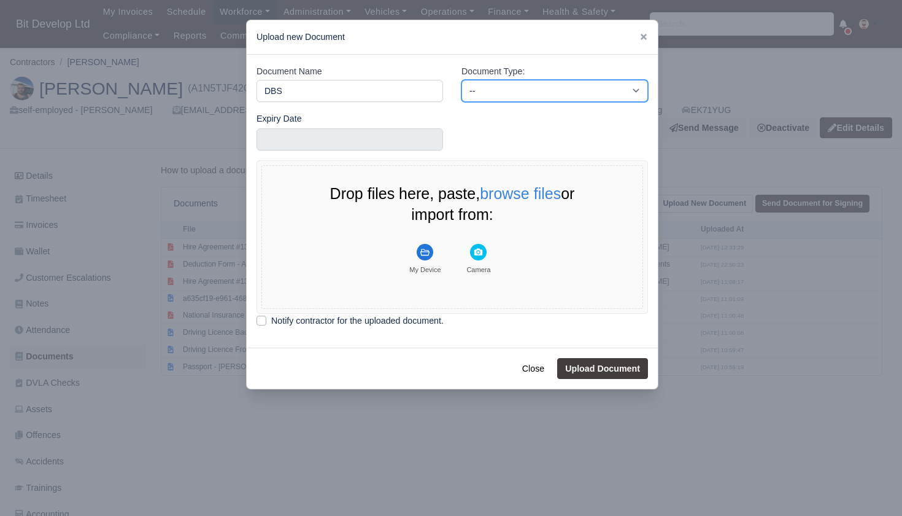
select select "background-check"
click at [426, 254] on rect "File Uploader" at bounding box center [425, 252] width 17 height 17
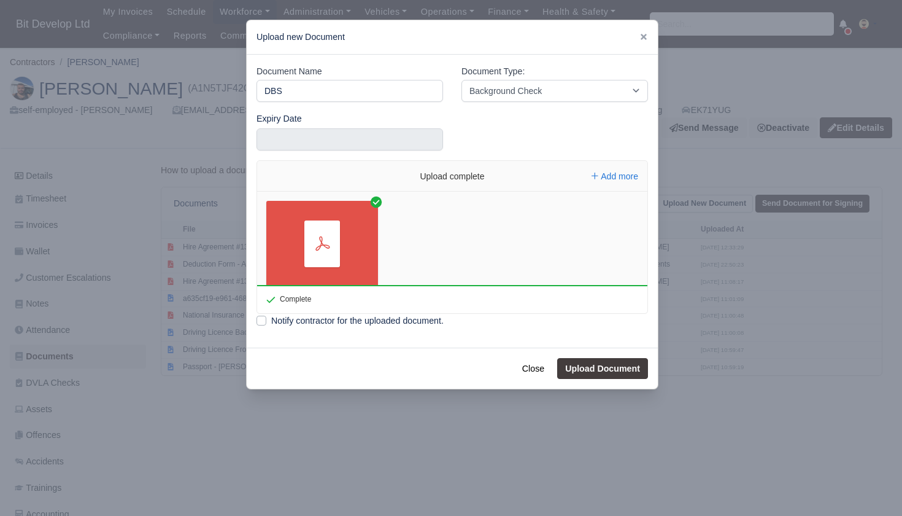
click at [605, 367] on button "Upload Document" at bounding box center [602, 368] width 91 height 21
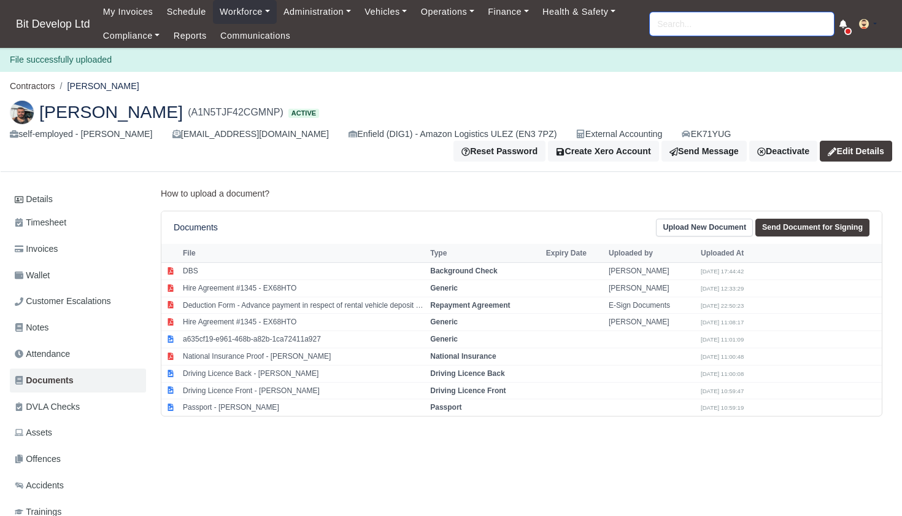
click at [690, 29] on input "search" at bounding box center [742, 23] width 184 height 23
type input "ELAINE"
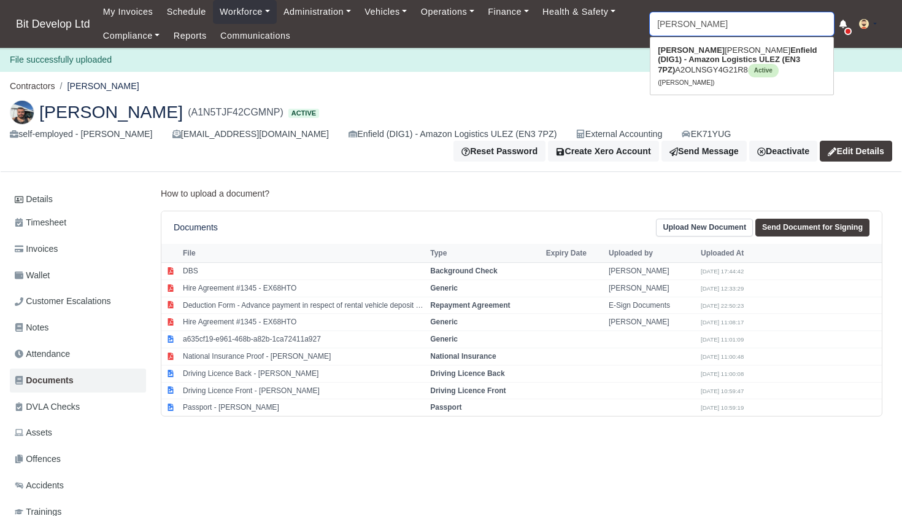
type input "ELAINE De oliveira"
click at [683, 71] on link "Elaine De oliveira Enfield (DIG1) - Amazon Logistics ULEZ (EN3 7PZ) A2OLNSGY4G2…" at bounding box center [742, 66] width 183 height 51
type input "[PERSON_NAME]"
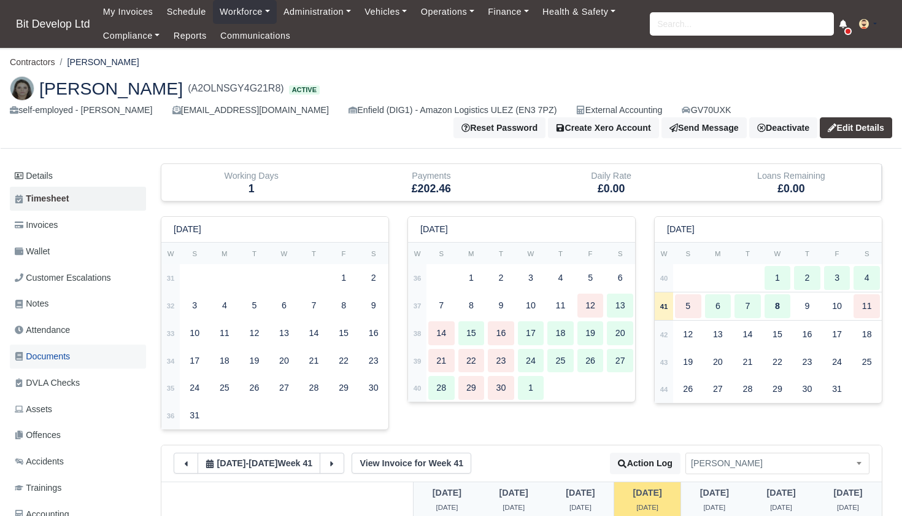
click at [43, 354] on span "Documents" at bounding box center [42, 356] width 55 height 14
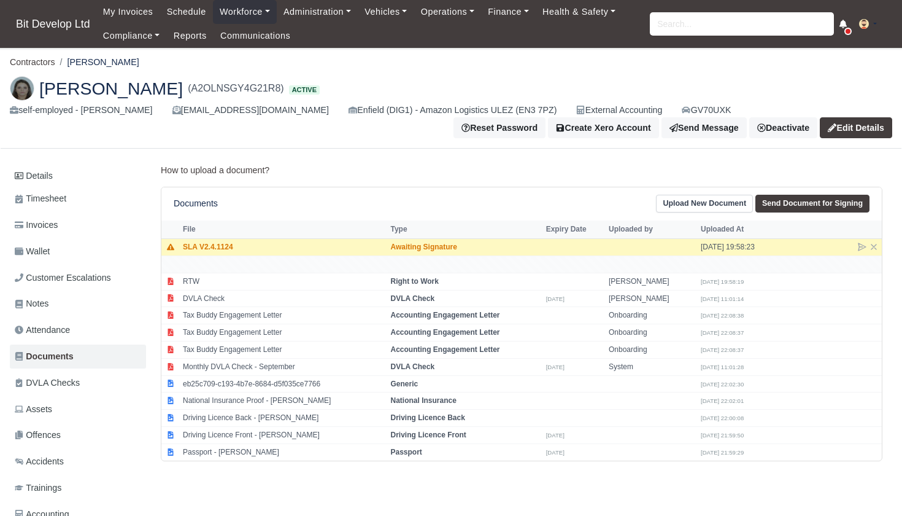
click at [698, 199] on link "Upload New Document" at bounding box center [704, 204] width 97 height 18
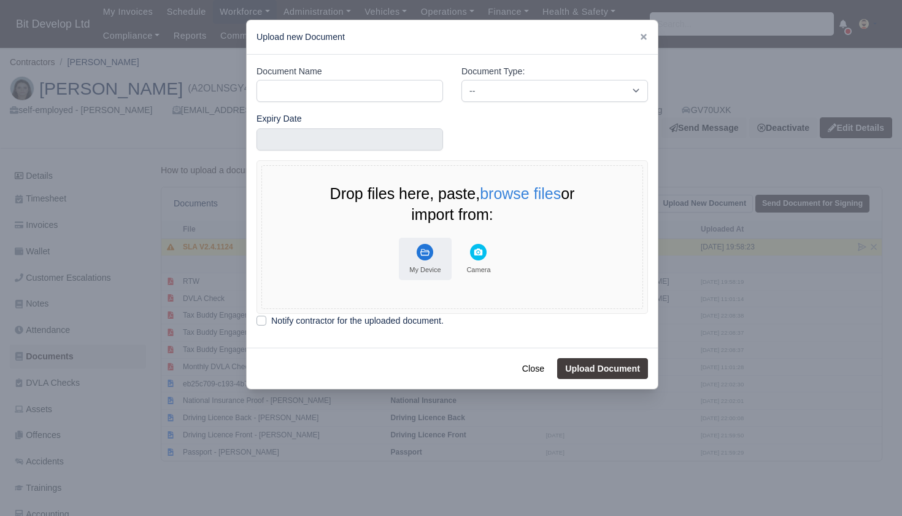
click at [412, 250] on button "My Device" at bounding box center [425, 259] width 53 height 42
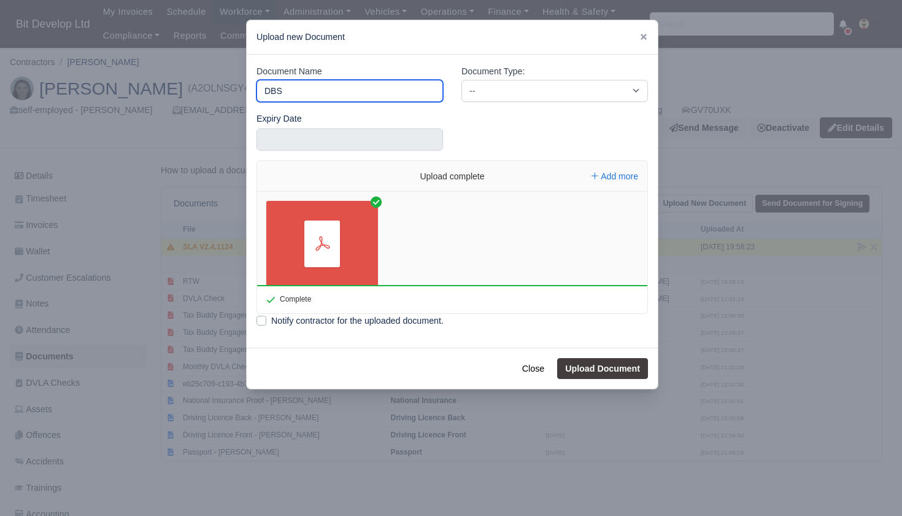
type input "DBS"
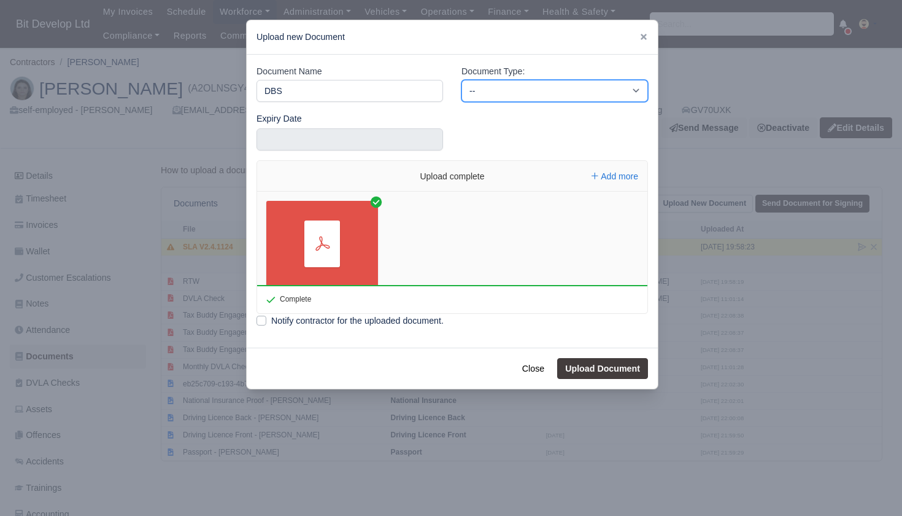
select select "background-check"
click at [608, 362] on button "Upload Document" at bounding box center [602, 368] width 91 height 21
